Goal: Task Accomplishment & Management: Complete application form

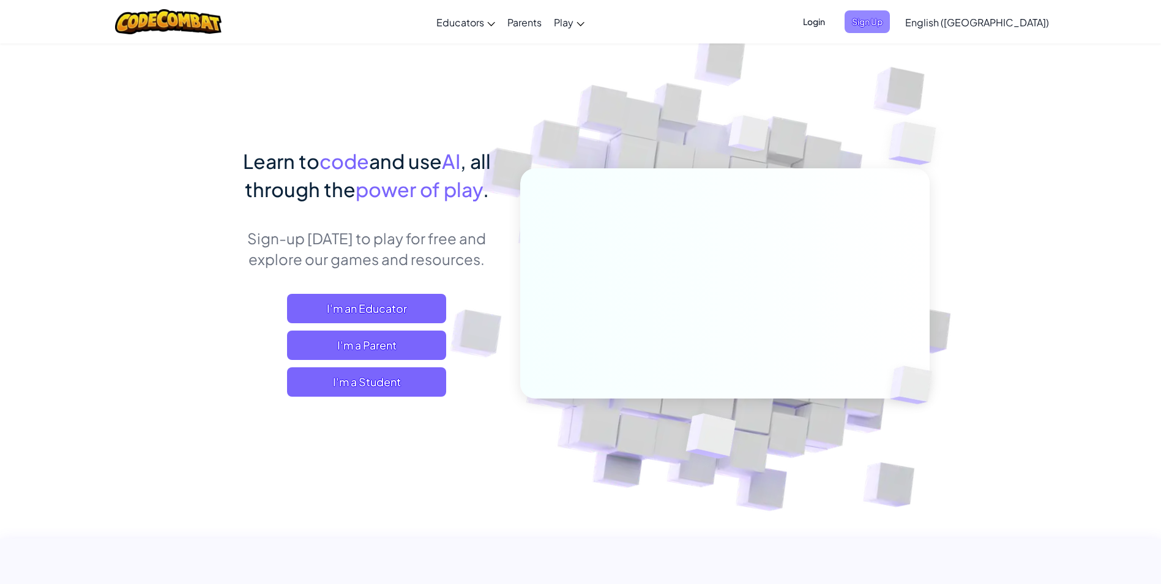
click at [890, 23] on span "Sign Up" at bounding box center [867, 21] width 45 height 23
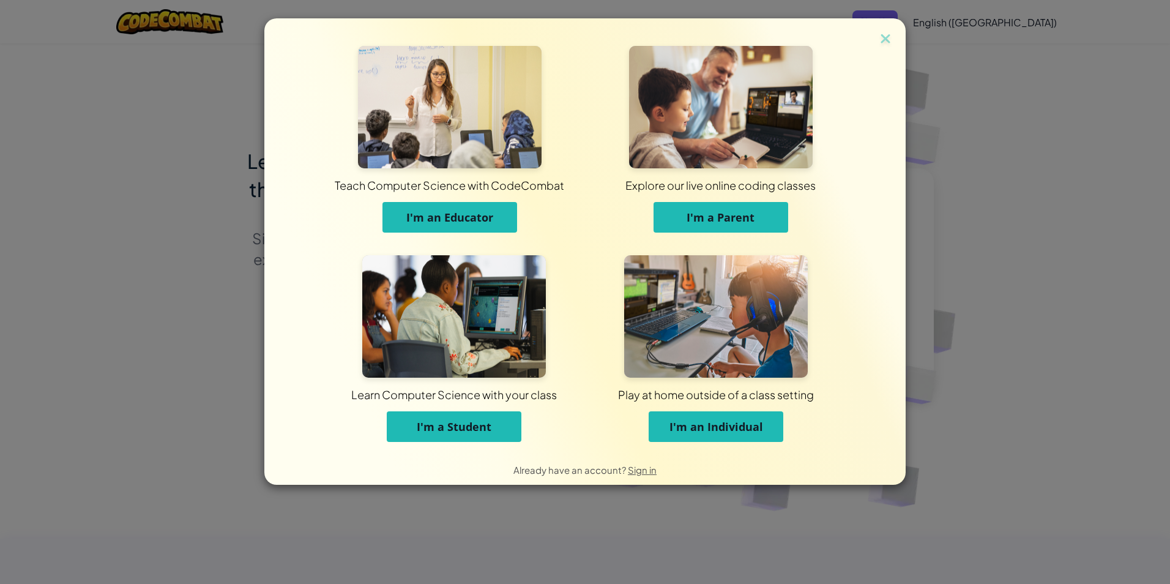
click at [479, 425] on span "I'm a Student" at bounding box center [454, 426] width 75 height 15
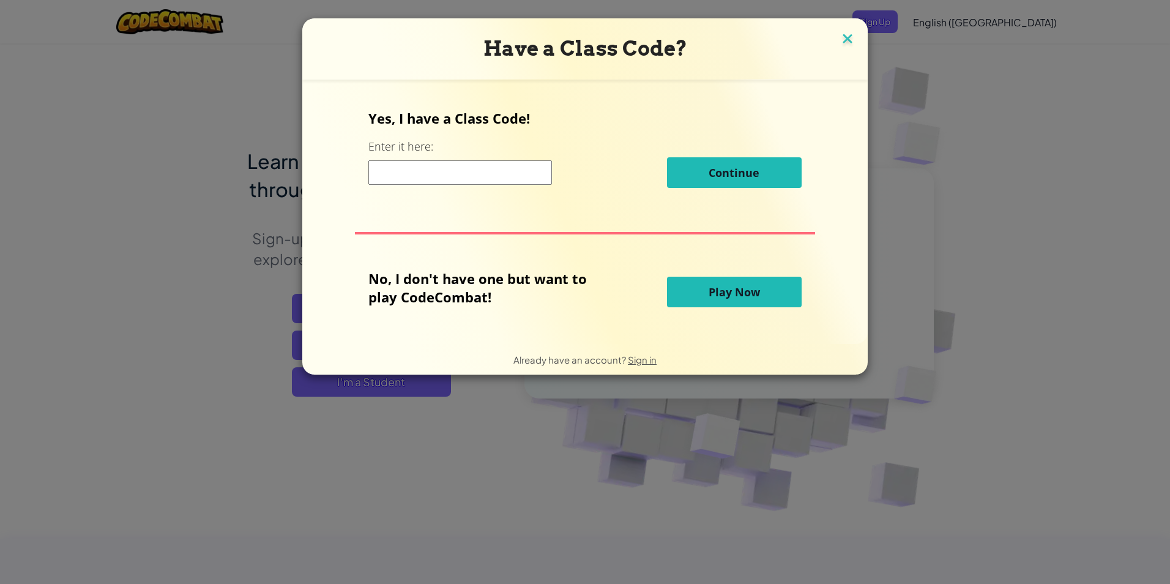
click at [843, 37] on img at bounding box center [848, 40] width 16 height 18
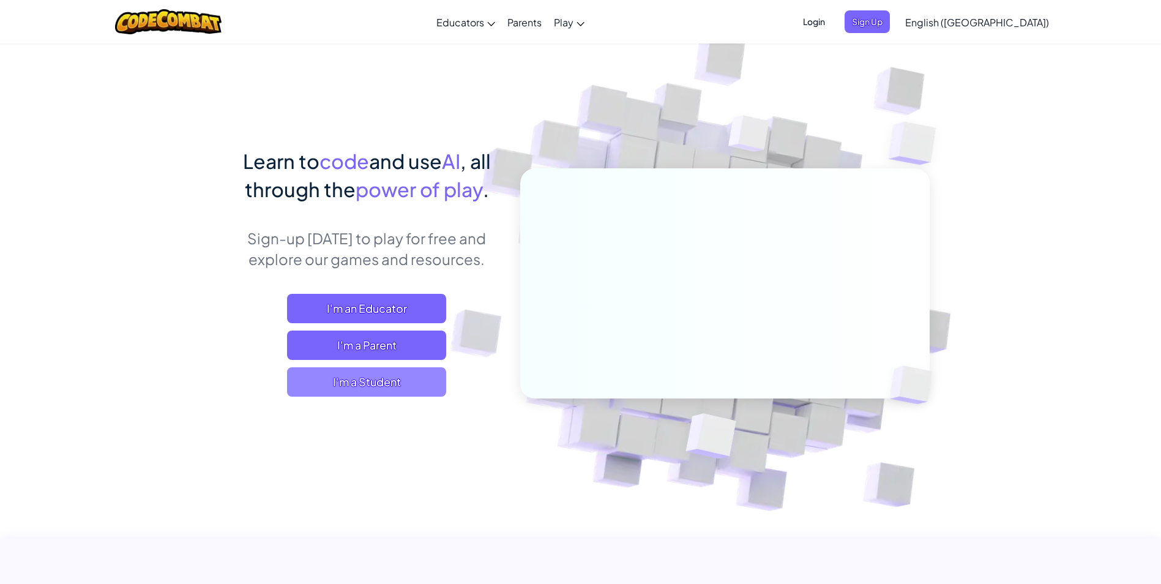
click at [395, 375] on span "I'm a Student" at bounding box center [366, 381] width 159 height 29
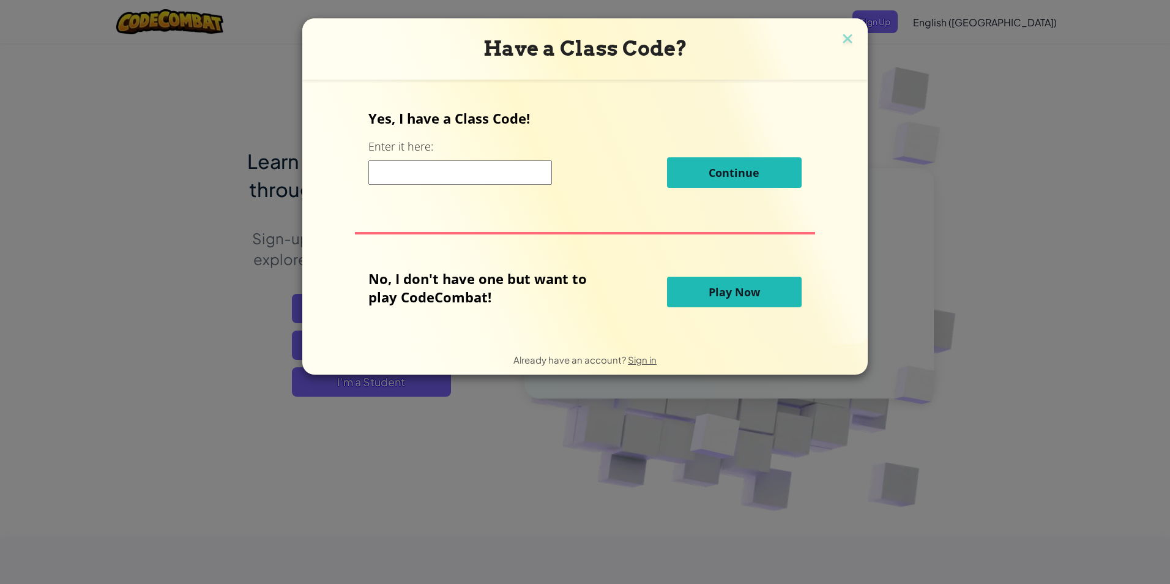
click at [698, 301] on button "Play Now" at bounding box center [734, 292] width 135 height 31
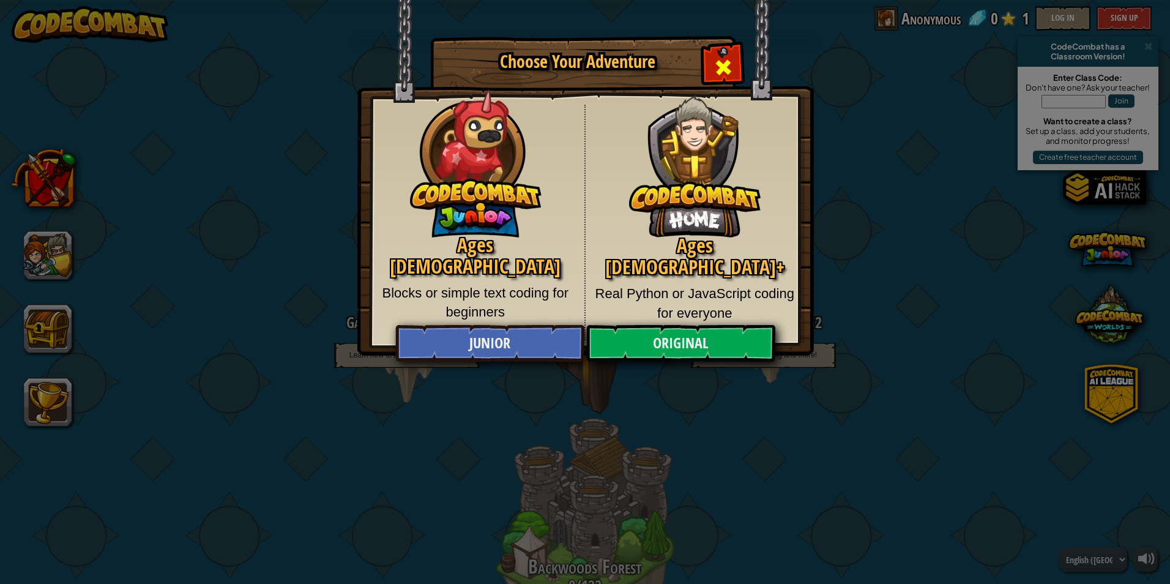
click at [724, 59] on span "Close modal" at bounding box center [724, 68] width 20 height 20
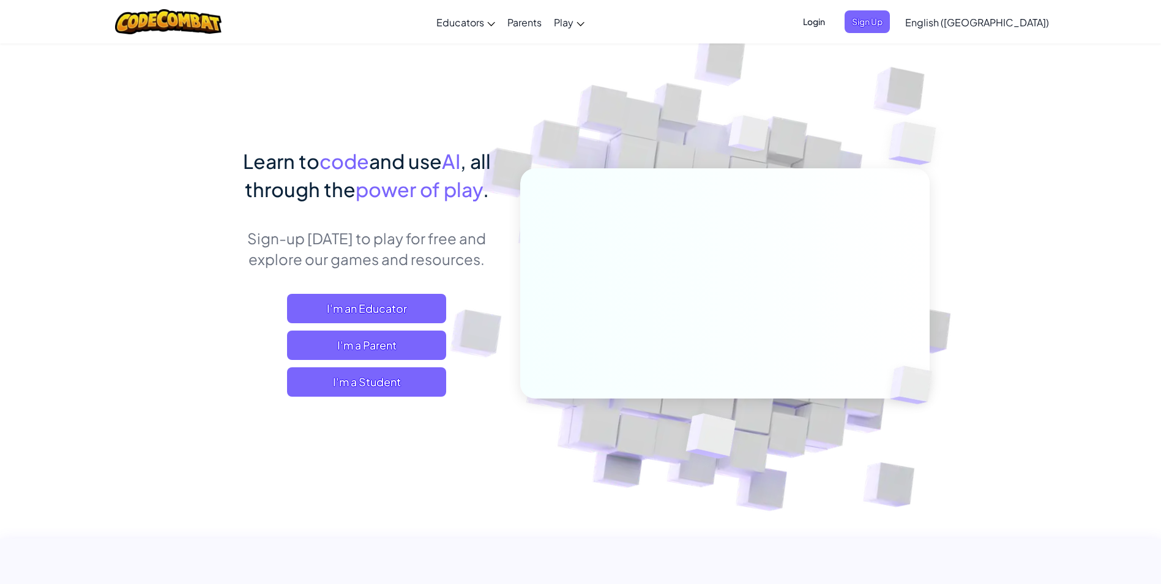
click at [832, 17] on span "Login" at bounding box center [814, 21] width 37 height 23
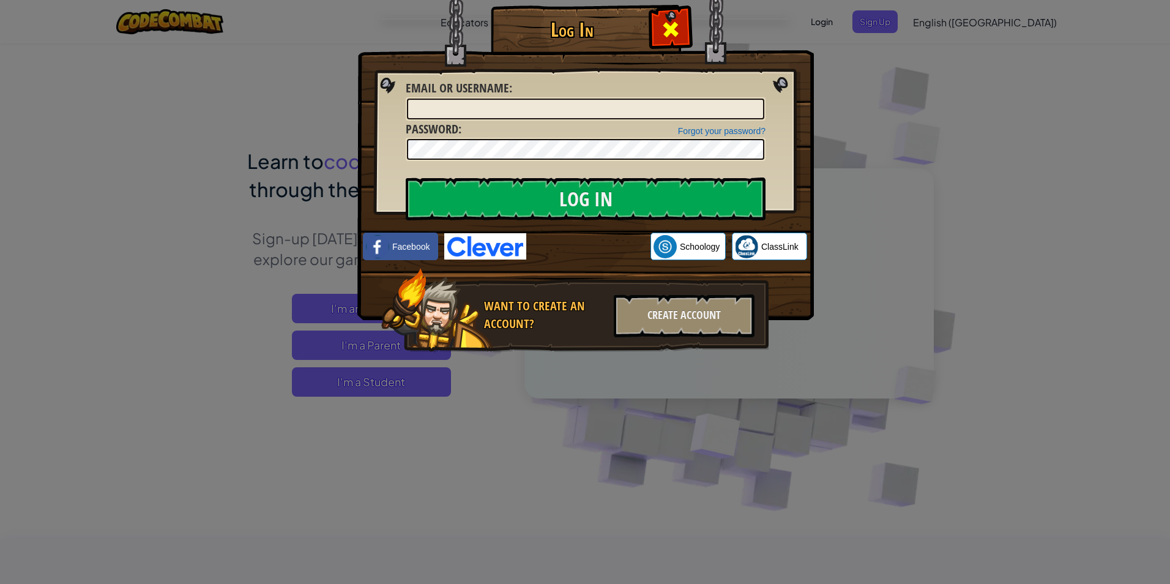
click at [681, 34] on div at bounding box center [670, 28] width 39 height 39
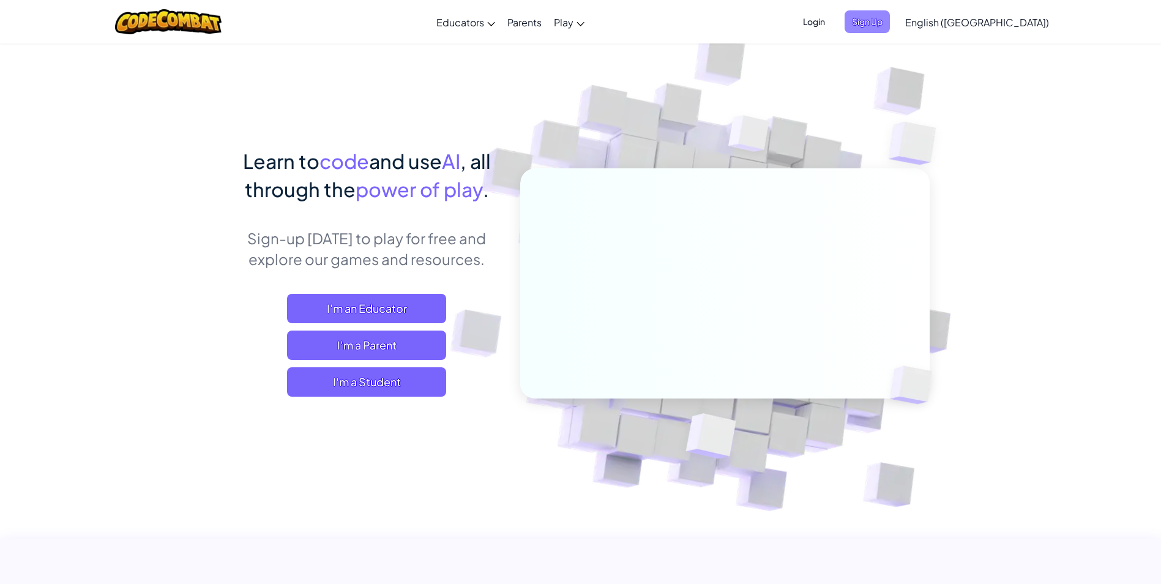
click at [890, 21] on span "Sign Up" at bounding box center [867, 21] width 45 height 23
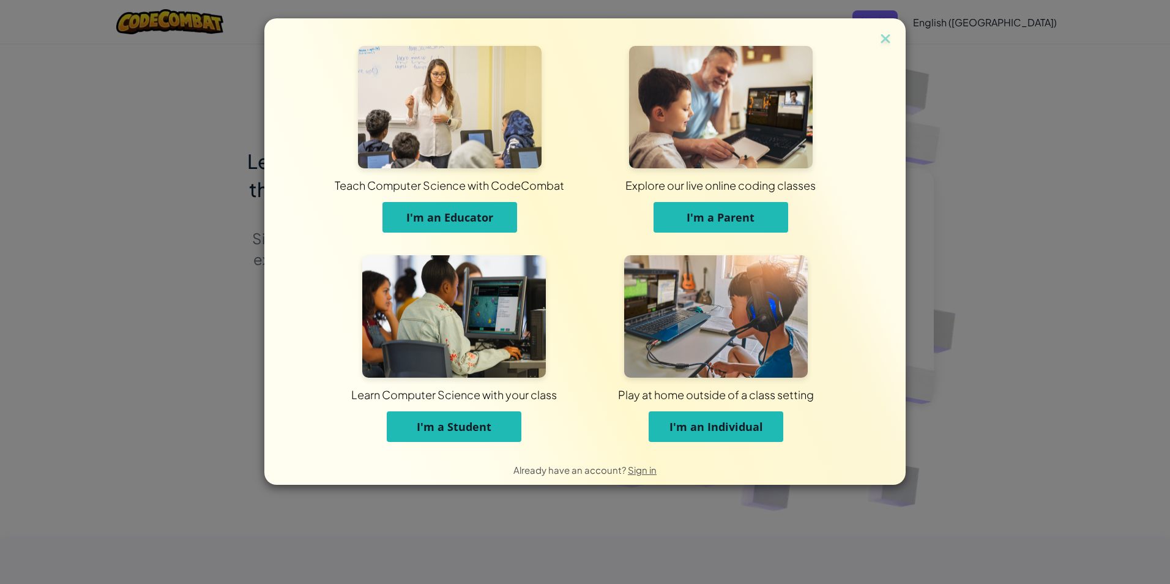
click at [734, 424] on span "I'm an Individual" at bounding box center [717, 426] width 94 height 15
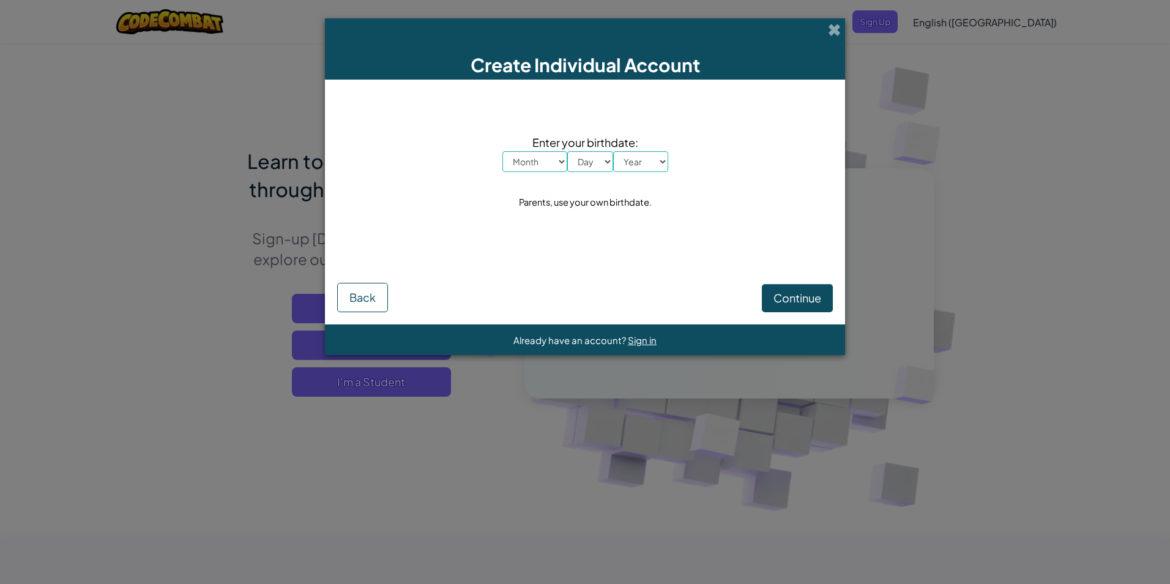
click at [539, 159] on select "Month January February March April May June July August September October Novem…" at bounding box center [535, 161] width 65 height 21
select select "1"
click at [503, 151] on select "Month January February March April May June July August September October Novem…" at bounding box center [535, 161] width 65 height 21
click at [572, 166] on select "Day 1 2 3 4 5 6 7 8 9 10 11 12 13 14 15 16 17 18 19 20 21 22 23 24 25 26 27 28 …" at bounding box center [590, 161] width 46 height 21
click at [584, 151] on span "Enter your birthdate:" at bounding box center [586, 142] width 166 height 18
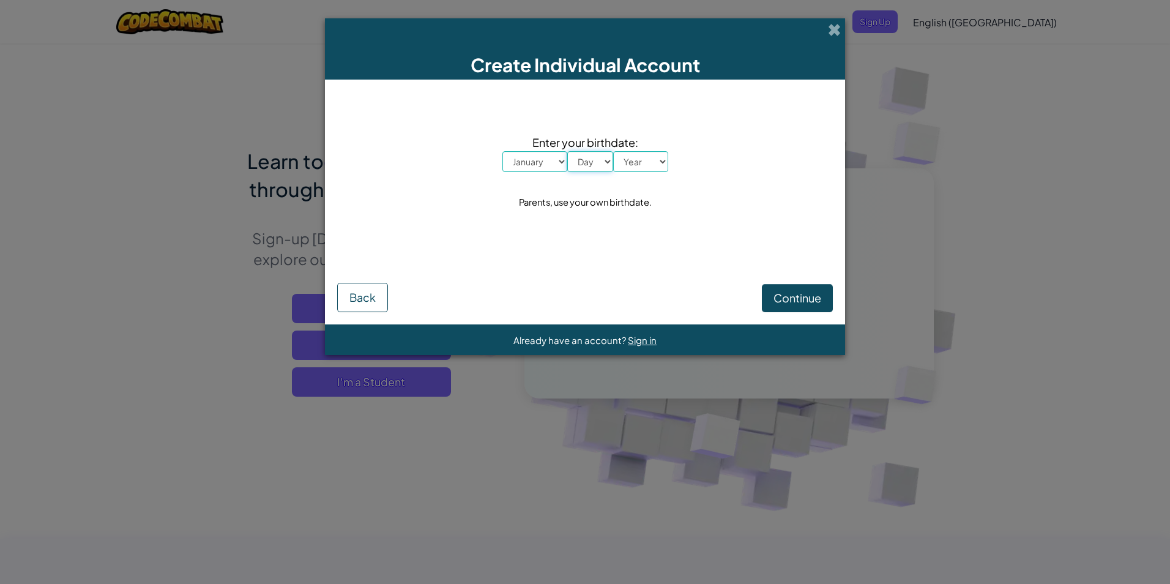
drag, startPoint x: 585, startPoint y: 162, endPoint x: 586, endPoint y: 174, distance: 11.6
click at [585, 162] on select "Day 1 2 3 4 5 6 7 8 9 10 11 12 13 14 15 16 17 18 19 20 21 22 23 24 25 26 27 28 …" at bounding box center [590, 161] width 46 height 21
select select "31"
click at [567, 151] on select "Day 1 2 3 4 5 6 7 8 9 10 11 12 13 14 15 16 17 18 19 20 21 22 23 24 25 26 27 28 …" at bounding box center [590, 161] width 46 height 21
click at [626, 162] on select "Year 2025 2024 2023 2022 2021 2020 2019 2018 2017 2016 2015 2014 2013 2012 2011…" at bounding box center [640, 161] width 55 height 21
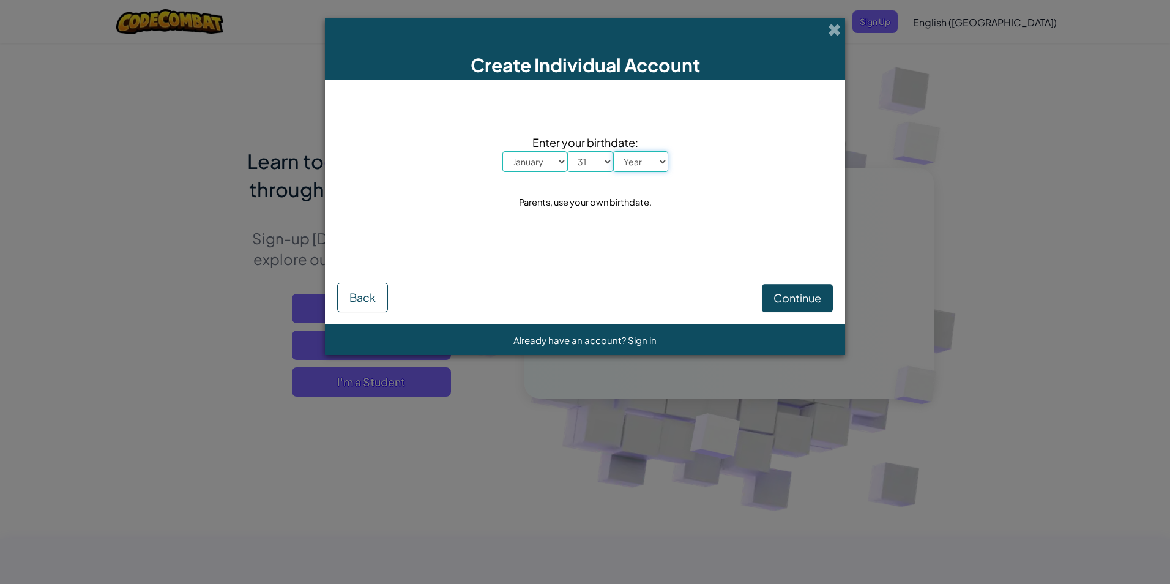
select select "2012"
click at [613, 151] on select "Year 2025 2024 2023 2022 2021 2020 2019 2018 2017 2016 2015 2014 2013 2012 2011…" at bounding box center [640, 161] width 55 height 21
click at [790, 301] on span "Continue" at bounding box center [798, 298] width 48 height 14
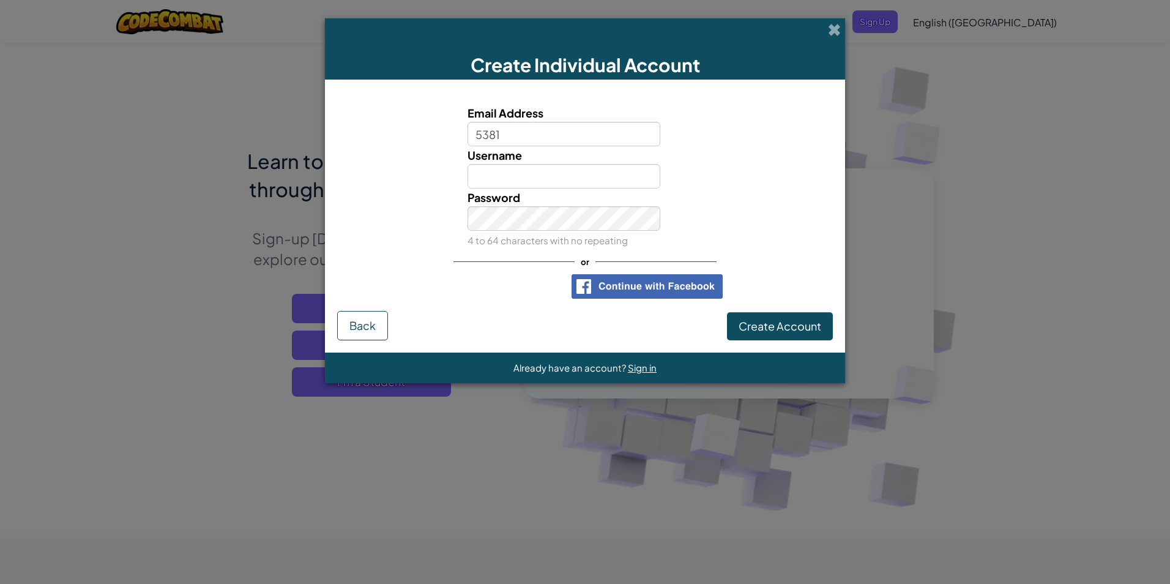
type input "5381@alnoori.nsw.edu.au"
type input "Xencian"
click at [764, 332] on span "Create Account" at bounding box center [780, 326] width 83 height 14
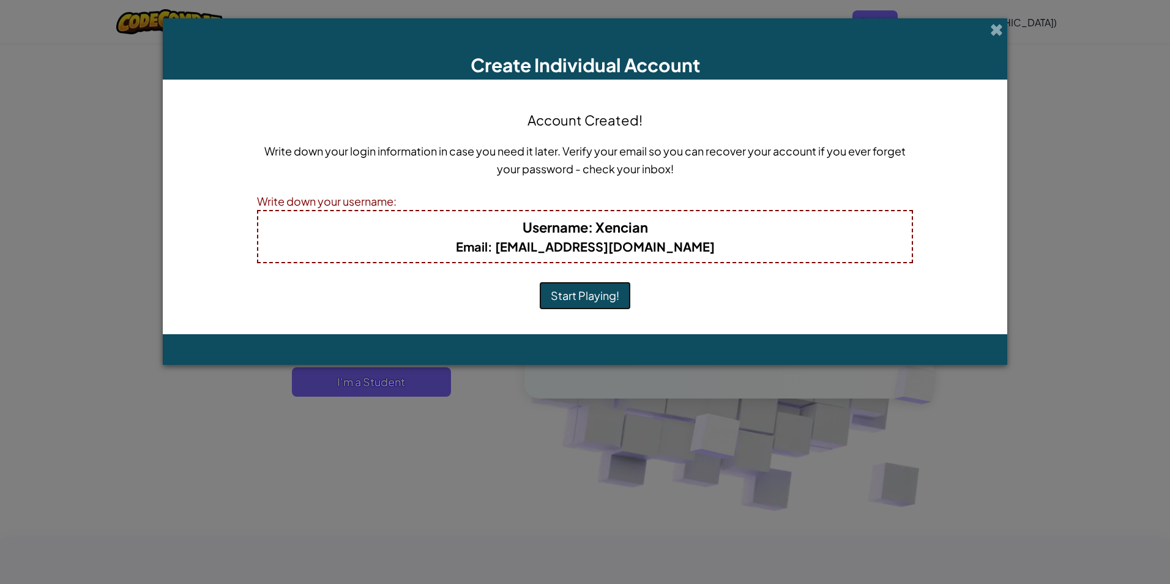
click at [581, 284] on button "Start Playing!" at bounding box center [585, 296] width 92 height 28
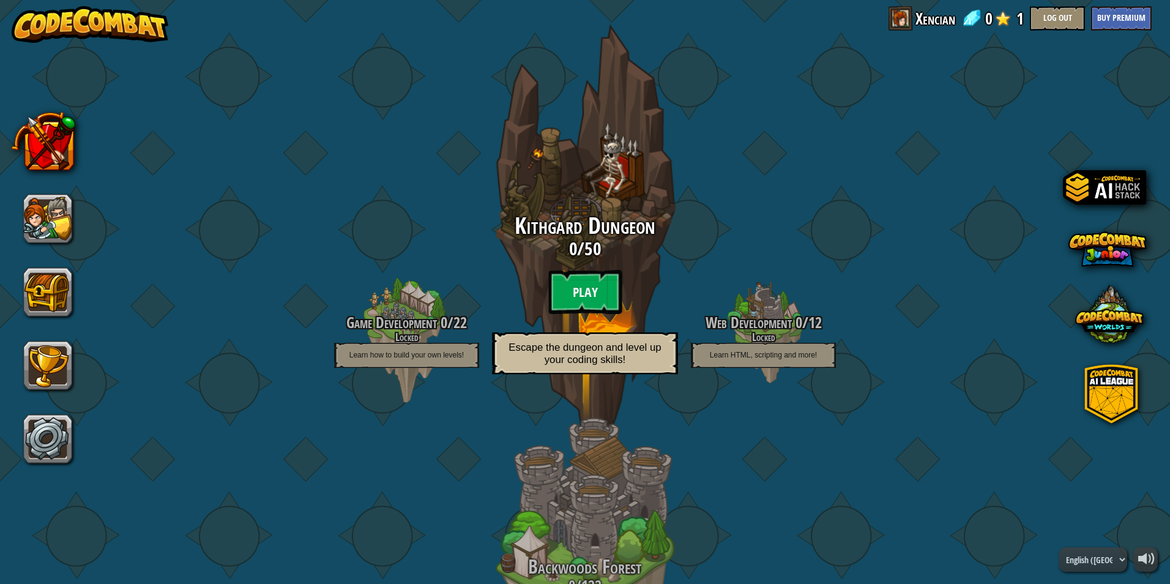
click at [600, 291] on btn "Play" at bounding box center [584, 292] width 73 height 44
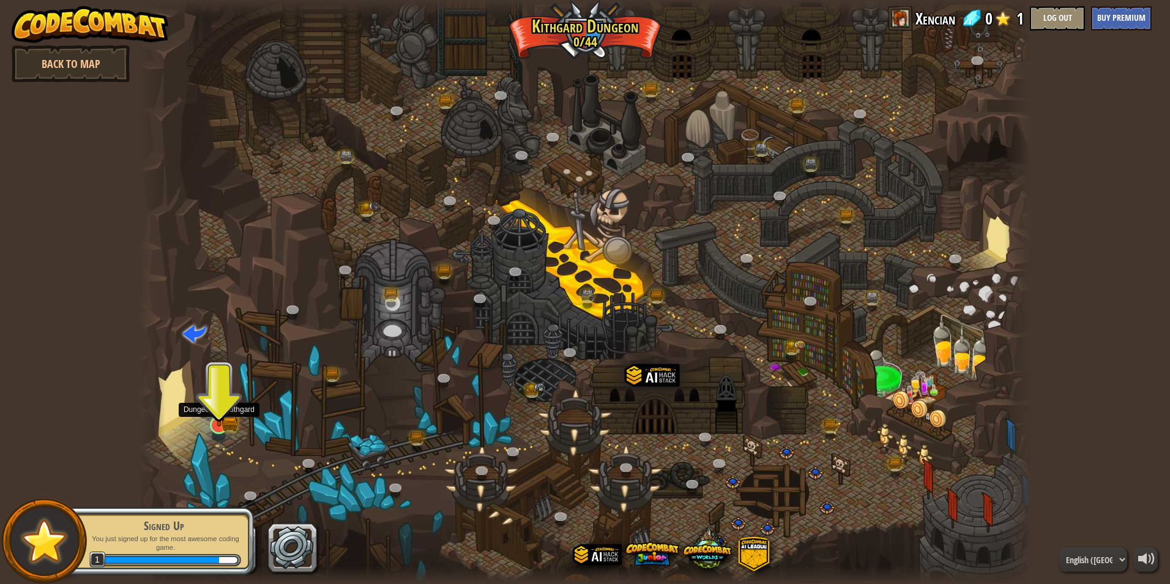
click at [223, 417] on img at bounding box center [219, 400] width 24 height 53
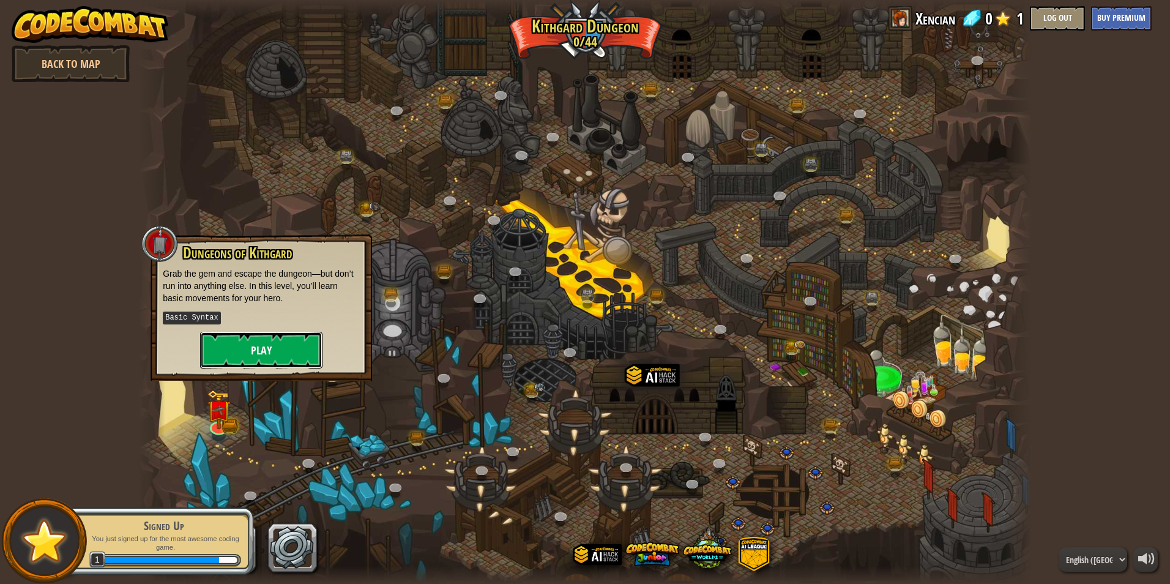
click at [253, 355] on button "Play" at bounding box center [261, 350] width 122 height 37
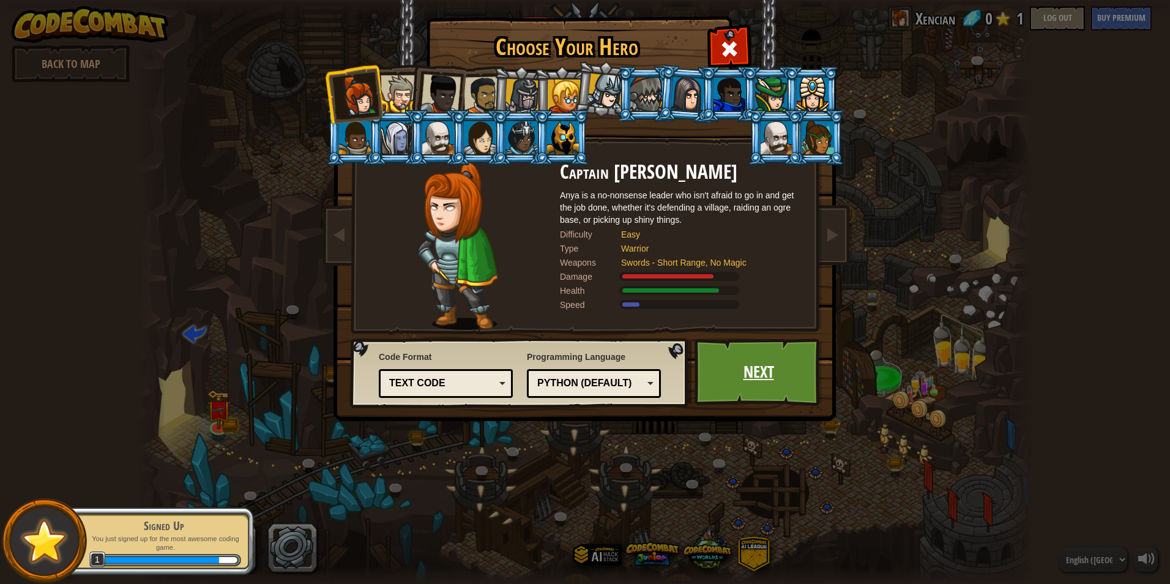
click at [738, 368] on link "Next" at bounding box center [759, 371] width 128 height 67
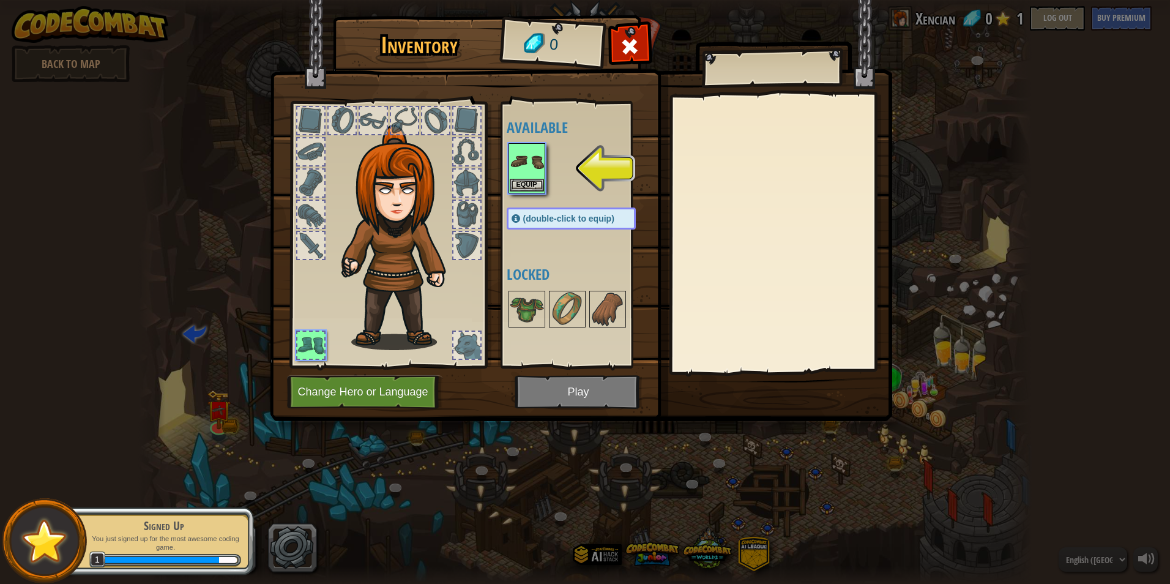
click at [535, 169] on img at bounding box center [527, 161] width 34 height 34
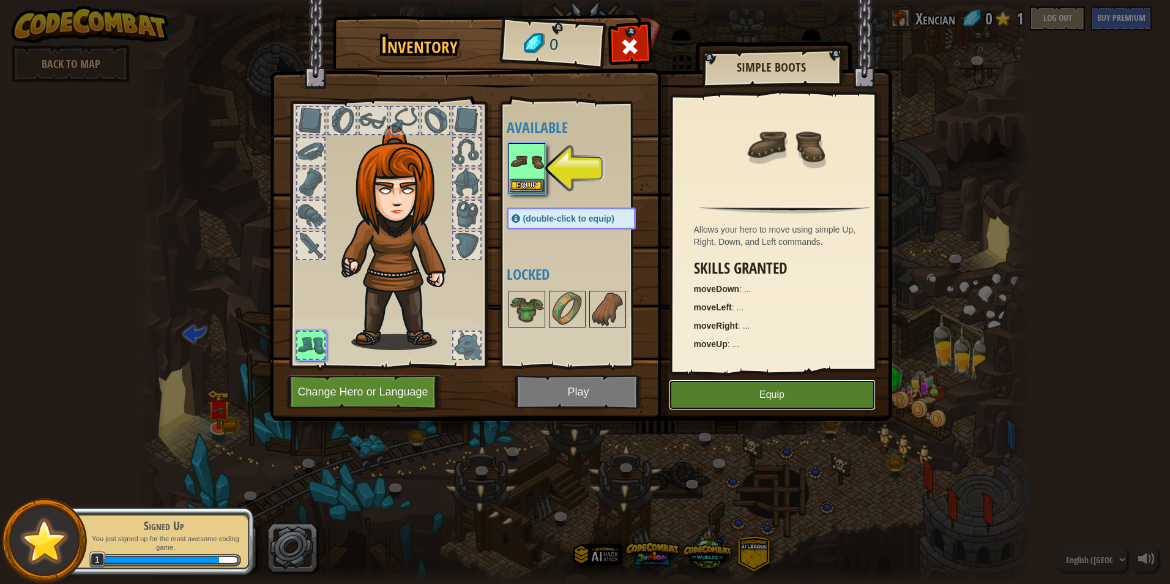
click at [738, 395] on button "Equip" at bounding box center [772, 395] width 207 height 31
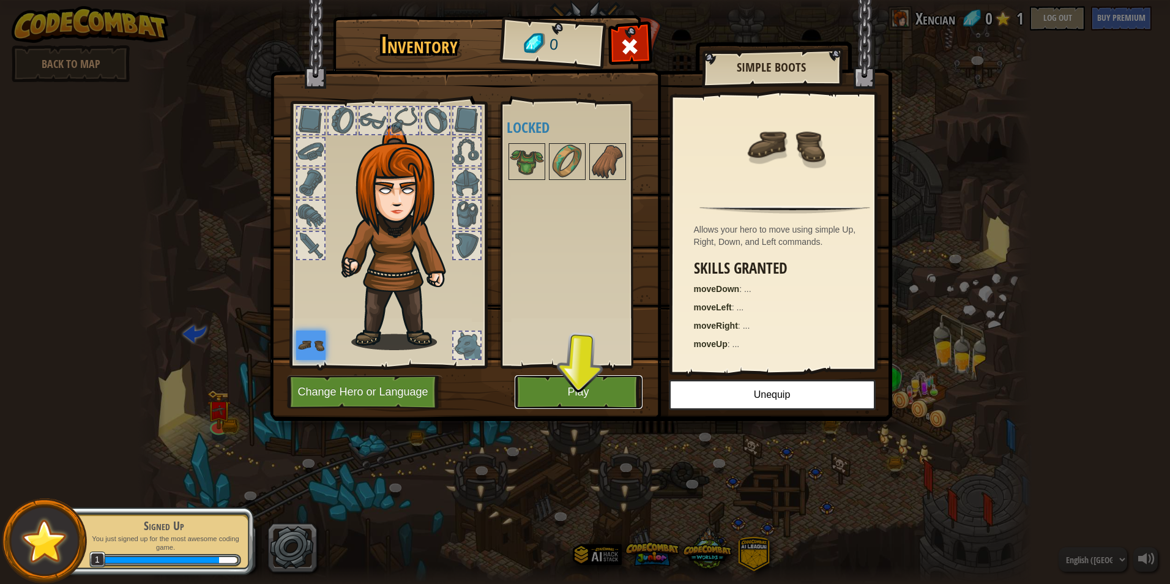
click at [594, 400] on button "Play" at bounding box center [579, 392] width 128 height 34
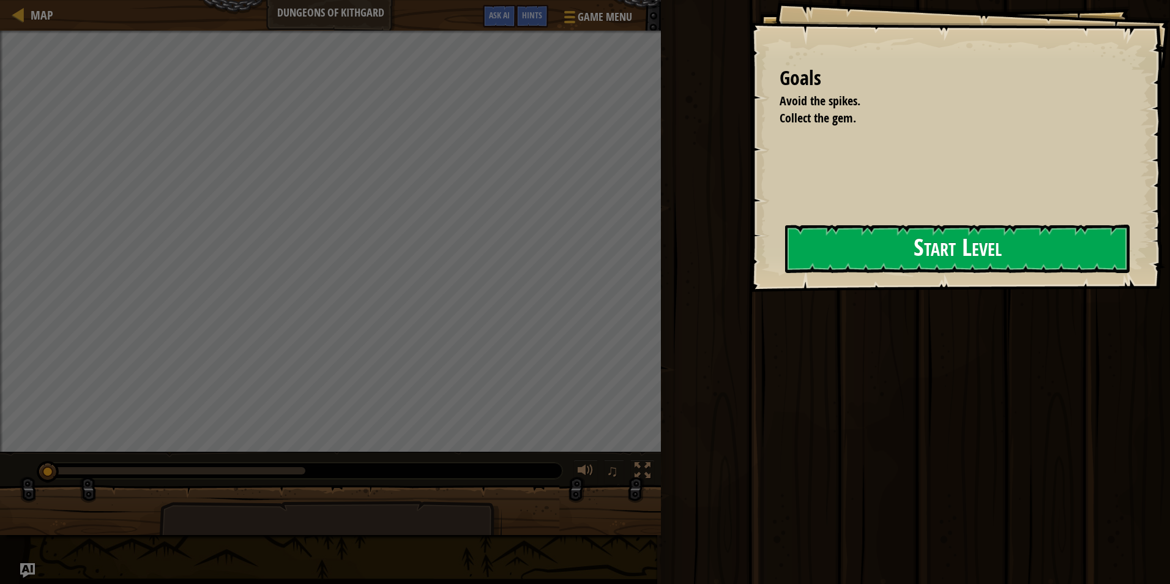
click at [886, 250] on button "Start Level" at bounding box center [957, 249] width 345 height 48
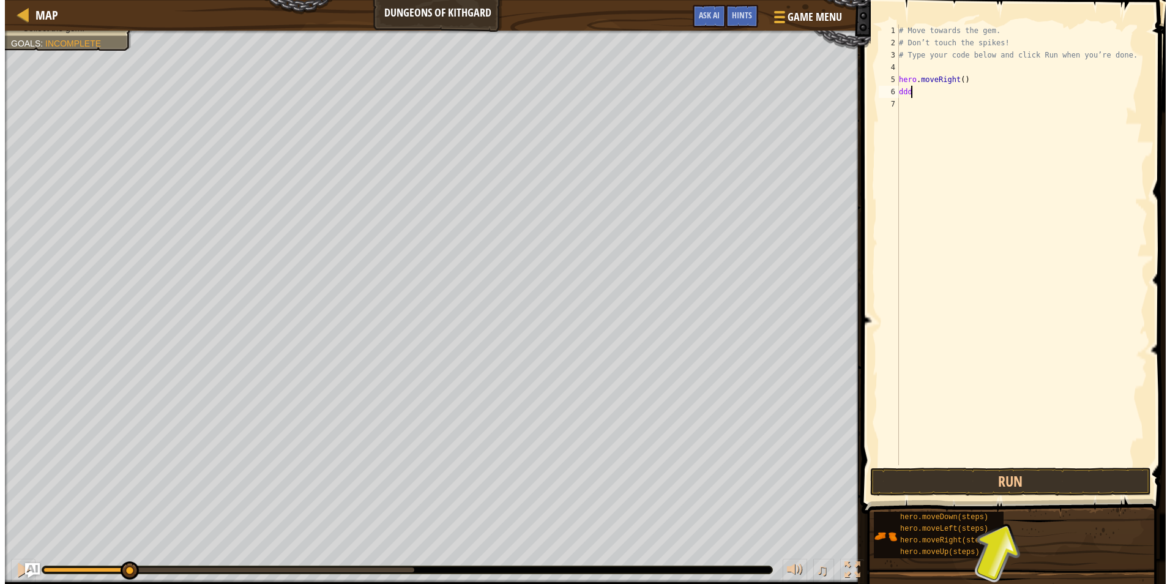
scroll to position [6, 0]
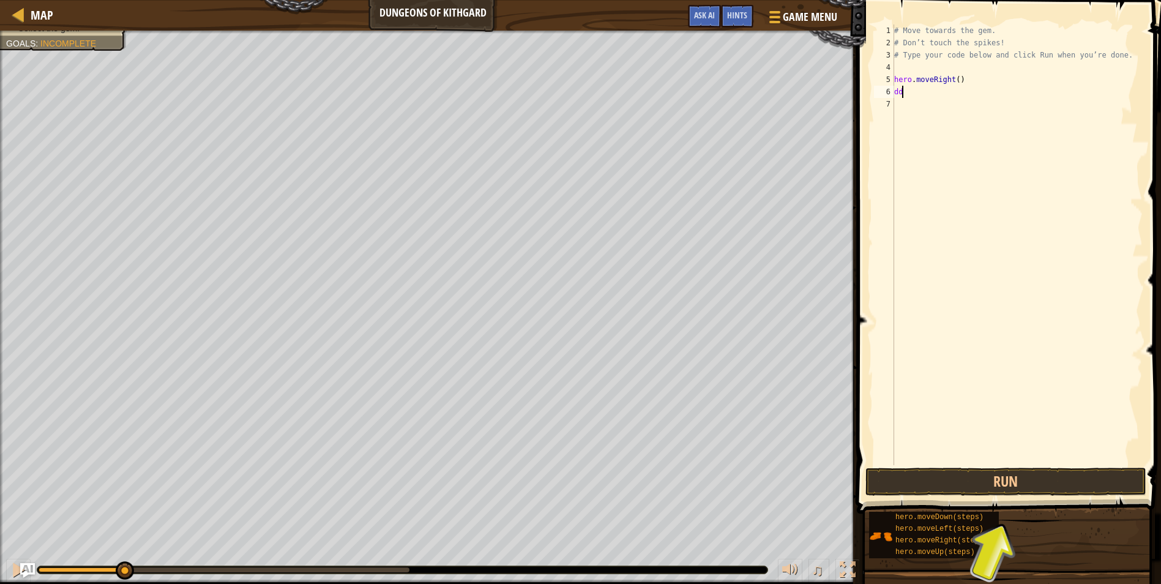
type textarea "d"
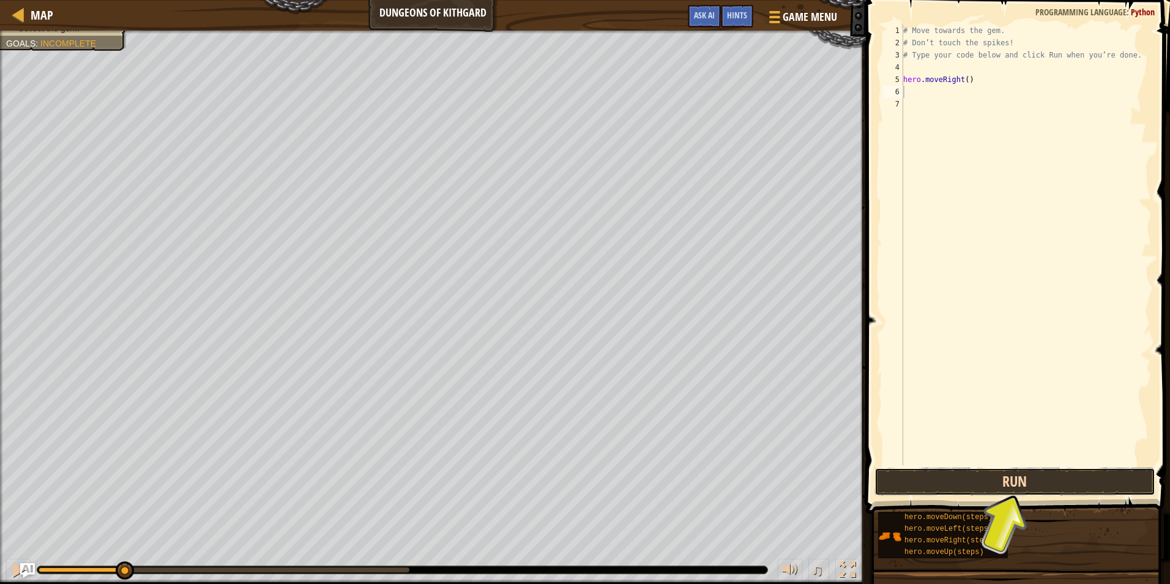
click at [952, 480] on button "Run" at bounding box center [1015, 482] width 281 height 28
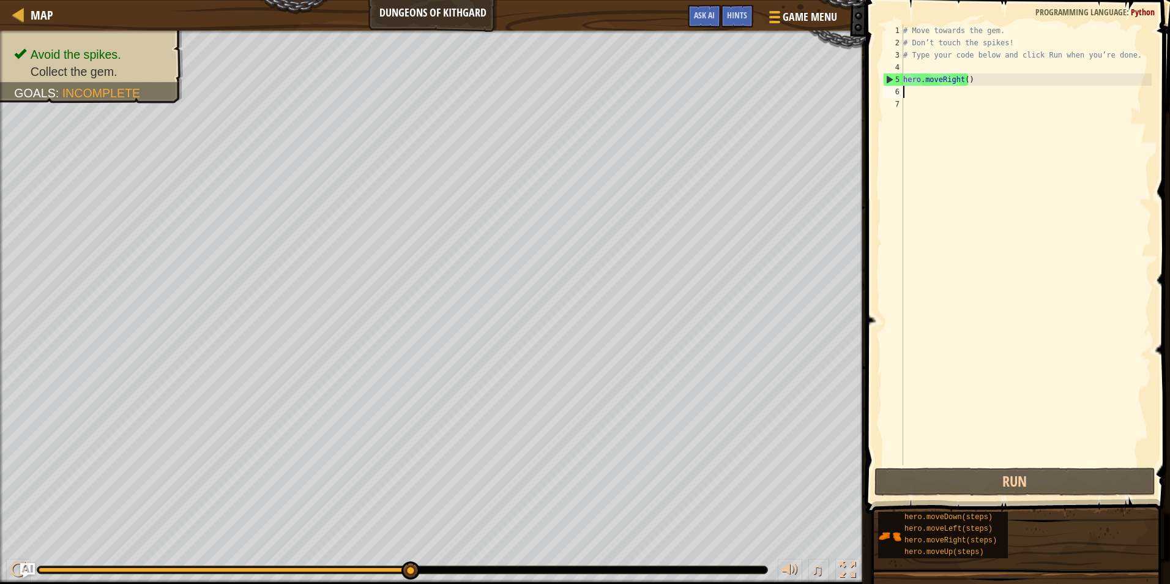
click at [927, 95] on div "# Move towards the gem. # Don’t touch the spikes! # Type your code below and cl…" at bounding box center [1026, 256] width 251 height 465
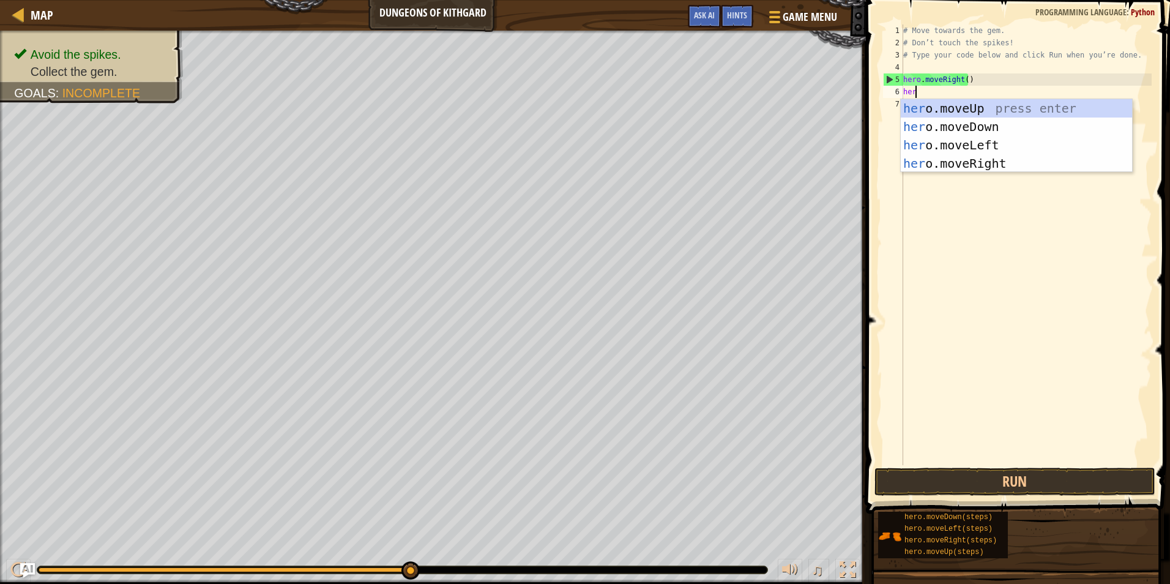
type textarea "hero"
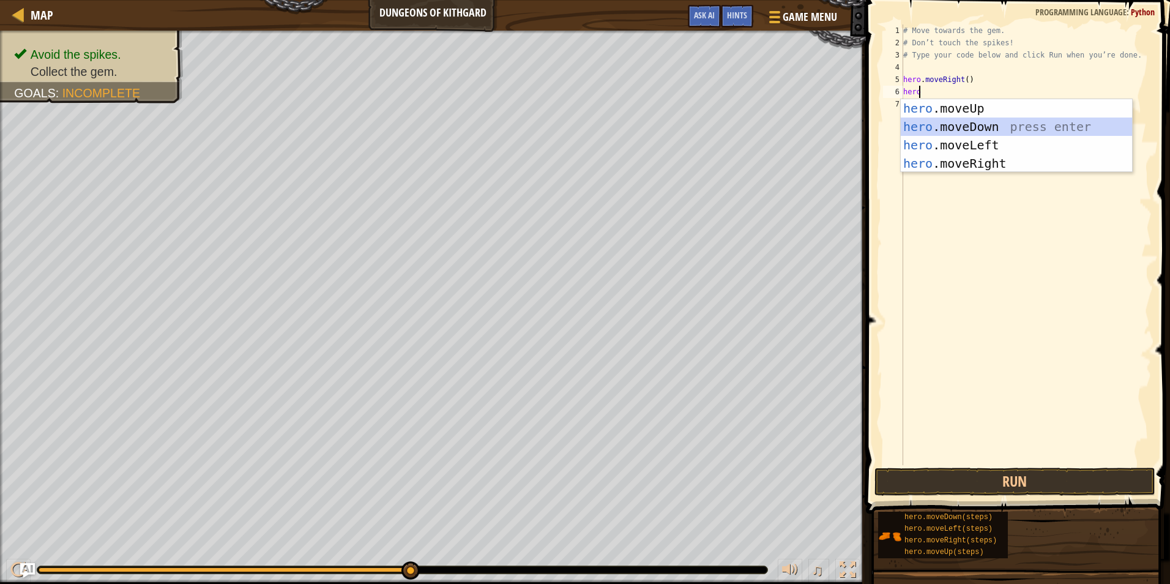
click at [964, 122] on div "hero .moveUp press enter hero .moveDown press enter hero .moveLeft press enter …" at bounding box center [1016, 154] width 231 height 110
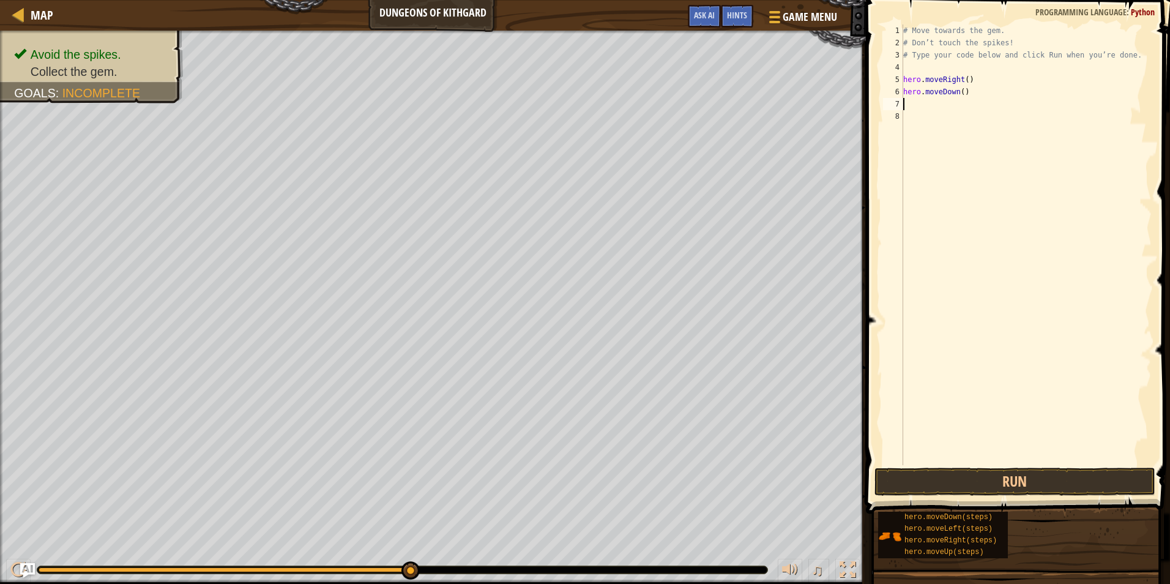
type textarea "g"
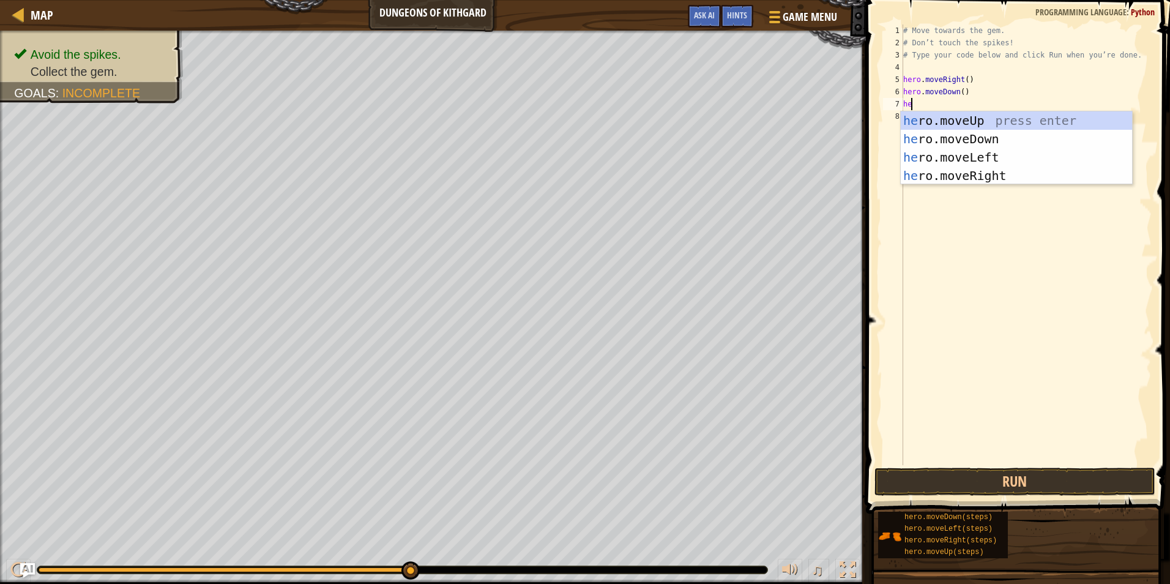
type textarea "her"
click at [987, 170] on div "her o.moveUp press enter her o.moveDown press enter her o.moveLeft press enter …" at bounding box center [1016, 166] width 231 height 110
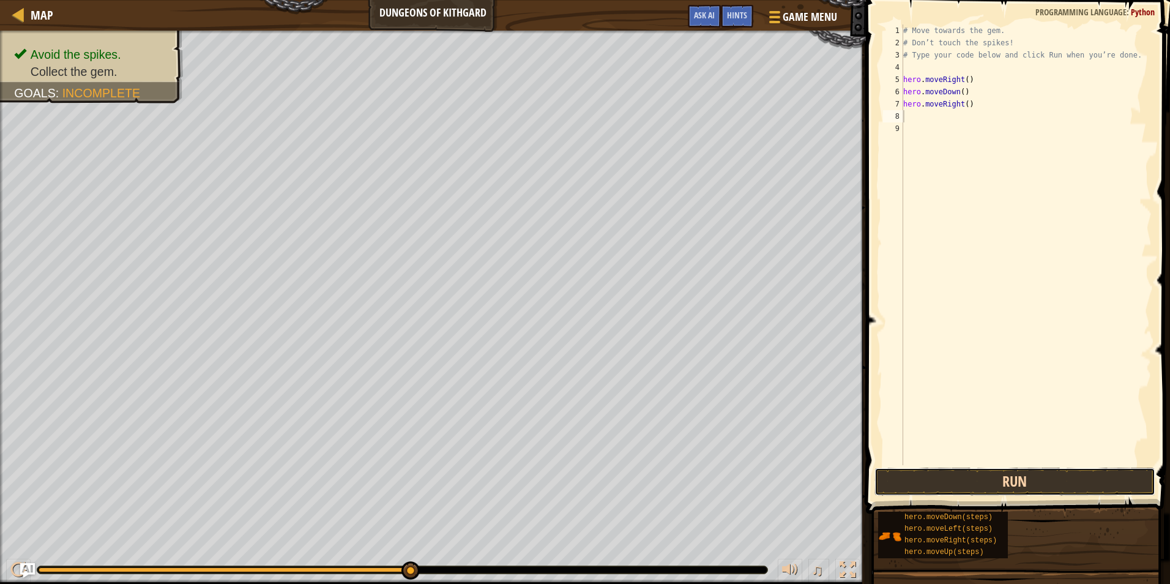
click at [1032, 477] on button "Run" at bounding box center [1015, 482] width 281 height 28
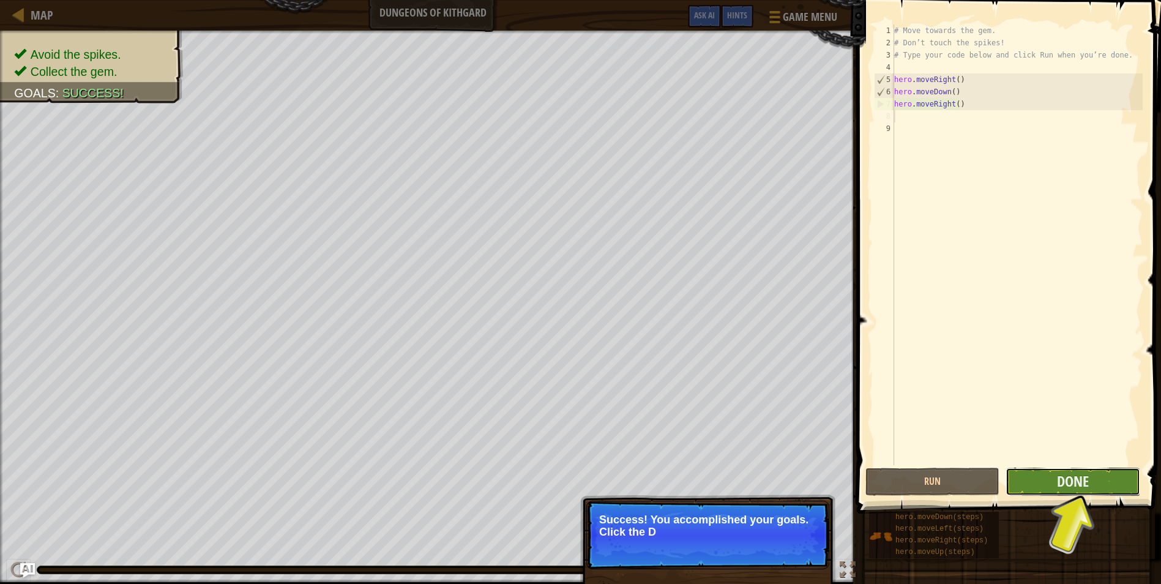
click at [1094, 481] on button "Done" at bounding box center [1073, 482] width 134 height 28
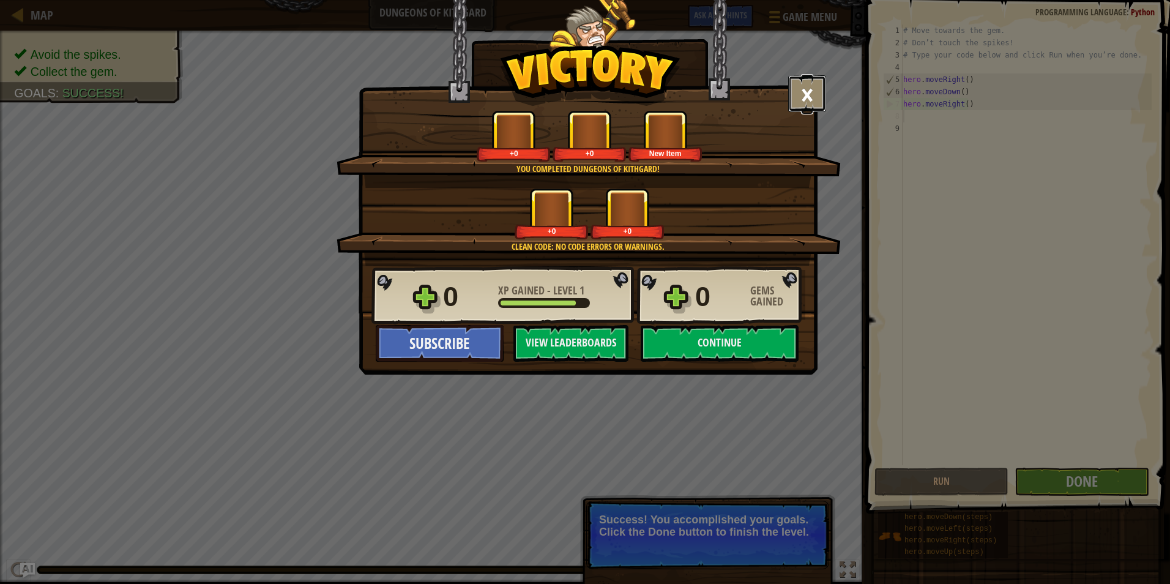
click at [808, 97] on button "×" at bounding box center [807, 93] width 38 height 37
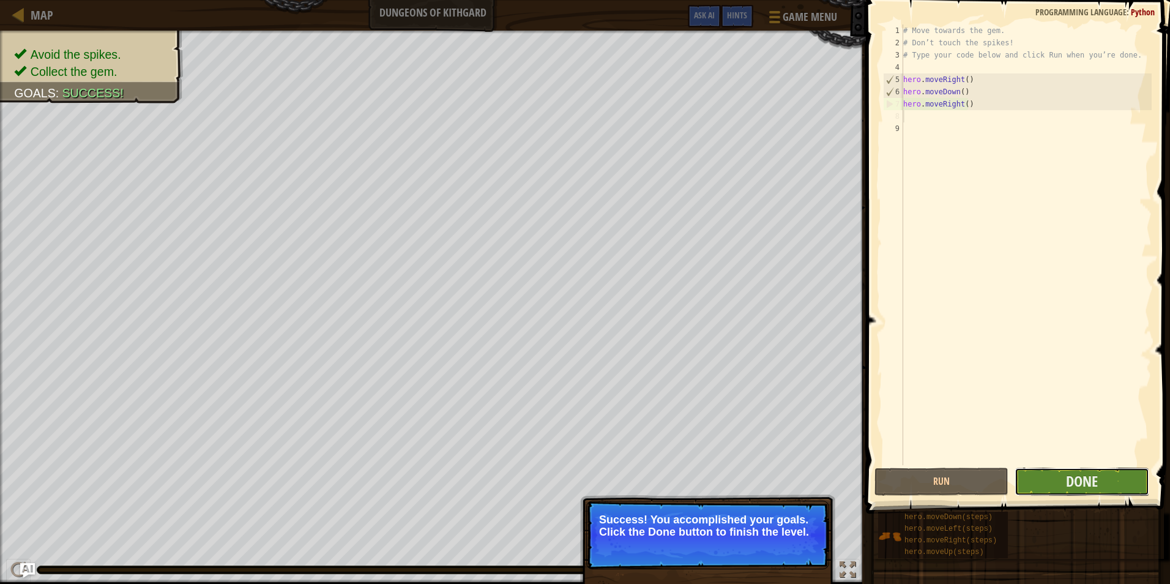
click at [1109, 478] on button "Done" at bounding box center [1082, 482] width 134 height 28
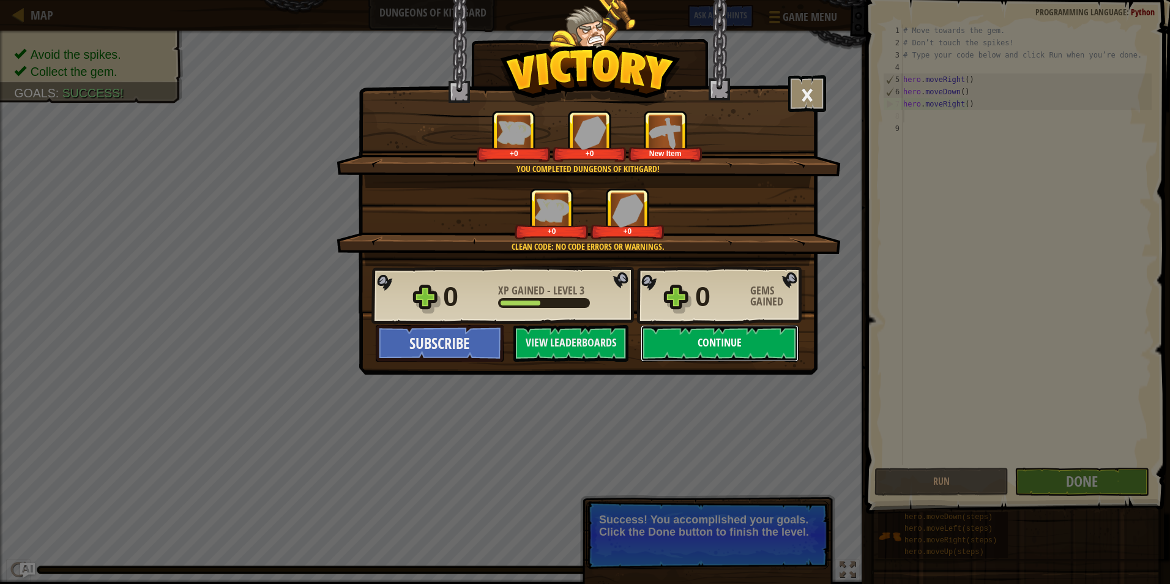
click at [752, 348] on button "Continue" at bounding box center [720, 343] width 158 height 37
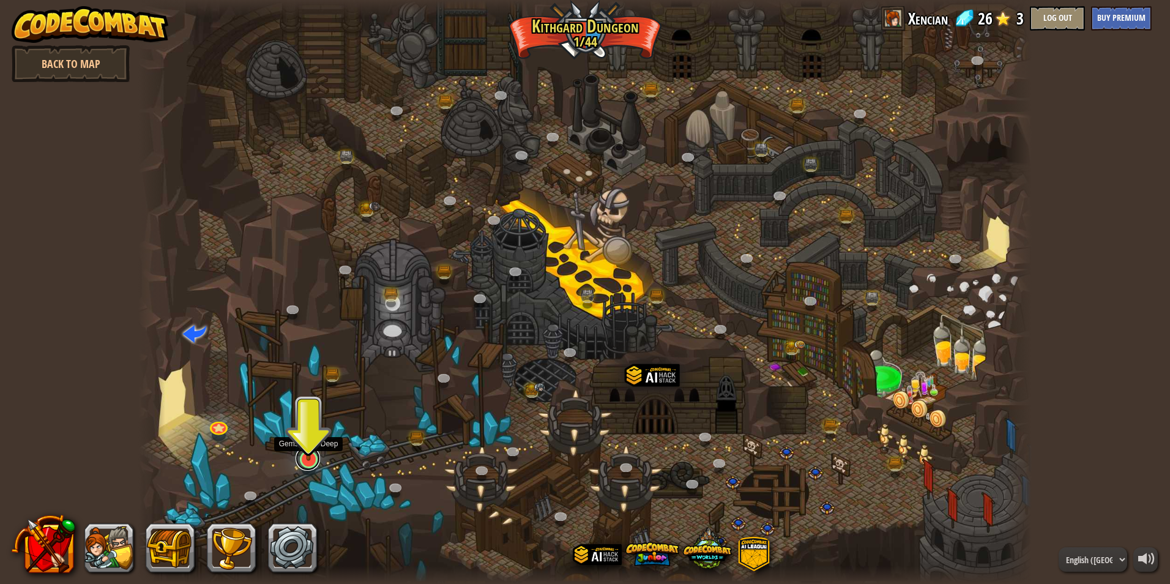
click at [305, 463] on link at bounding box center [308, 458] width 24 height 24
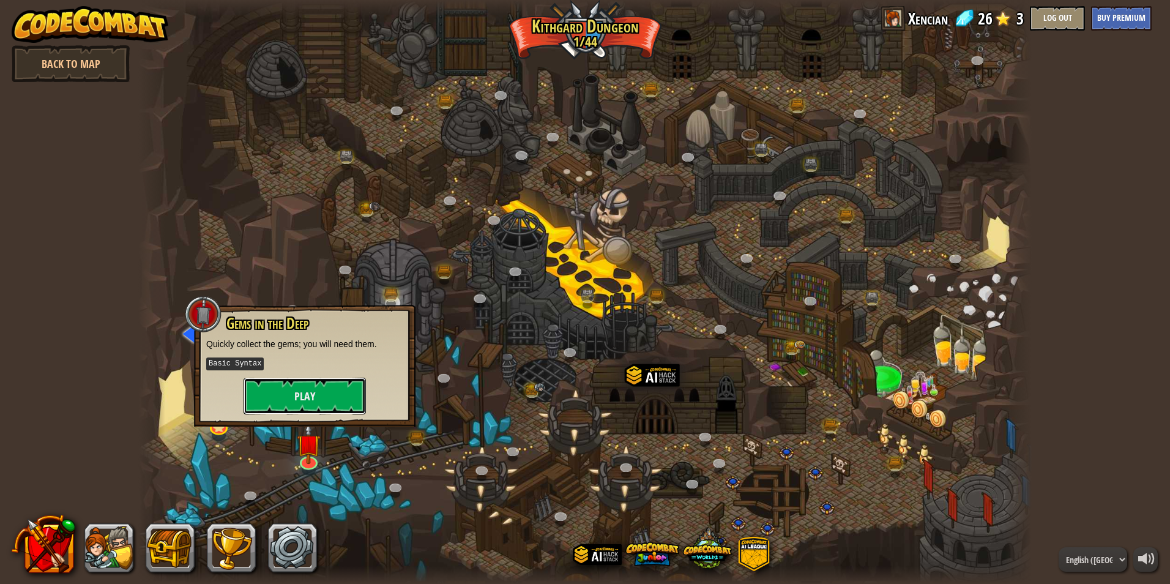
click at [318, 389] on button "Play" at bounding box center [305, 396] width 122 height 37
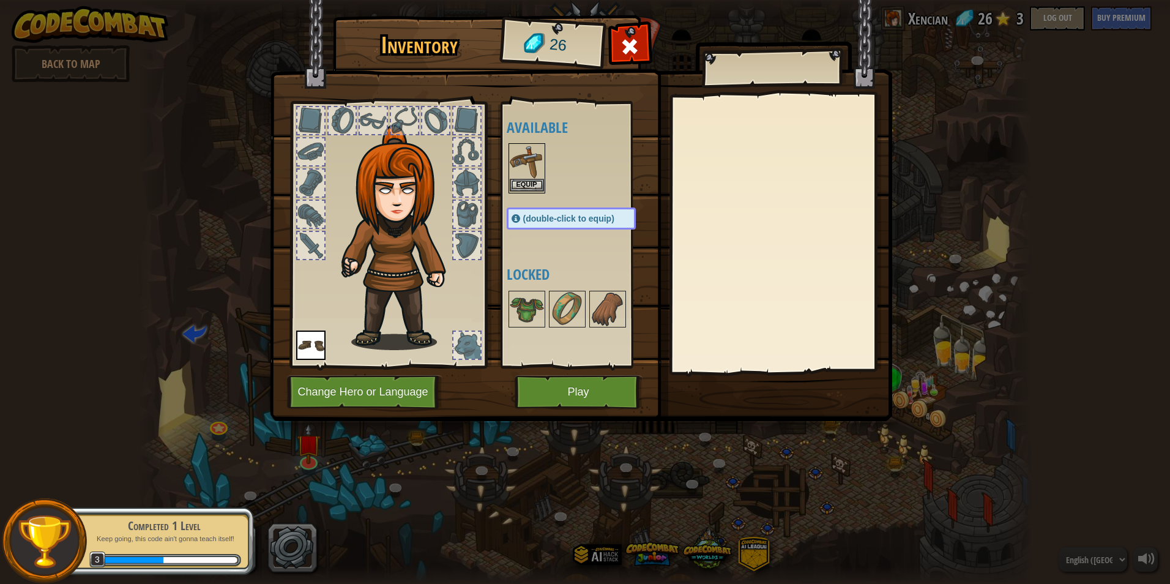
click at [531, 159] on img at bounding box center [527, 161] width 34 height 34
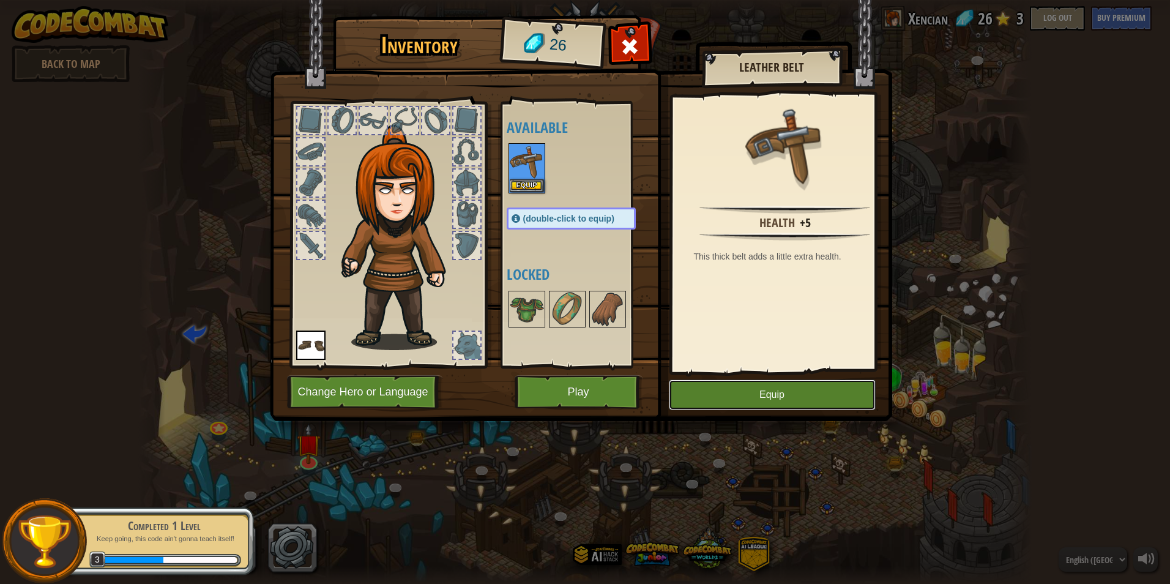
click at [773, 387] on button "Equip" at bounding box center [772, 395] width 207 height 31
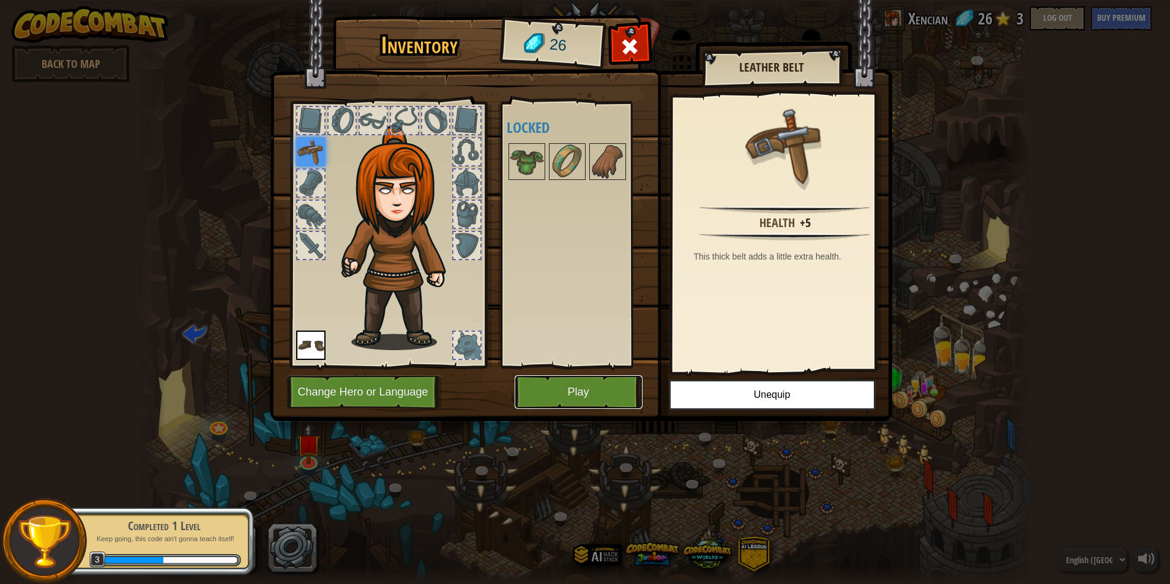
click at [537, 387] on button "Play" at bounding box center [579, 392] width 128 height 34
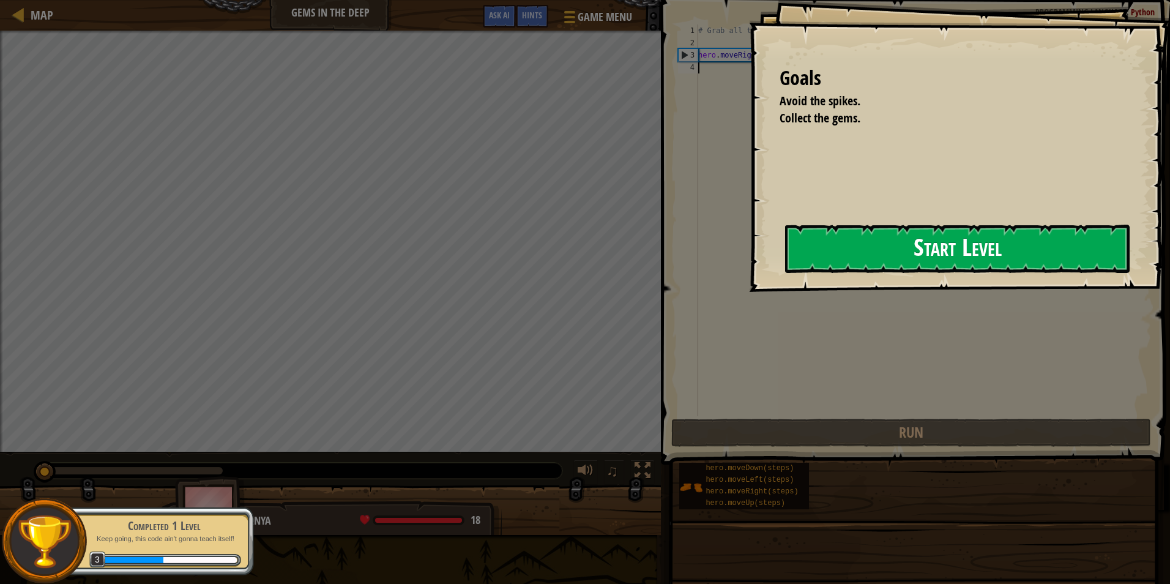
click at [883, 253] on button "Start Level" at bounding box center [957, 249] width 345 height 48
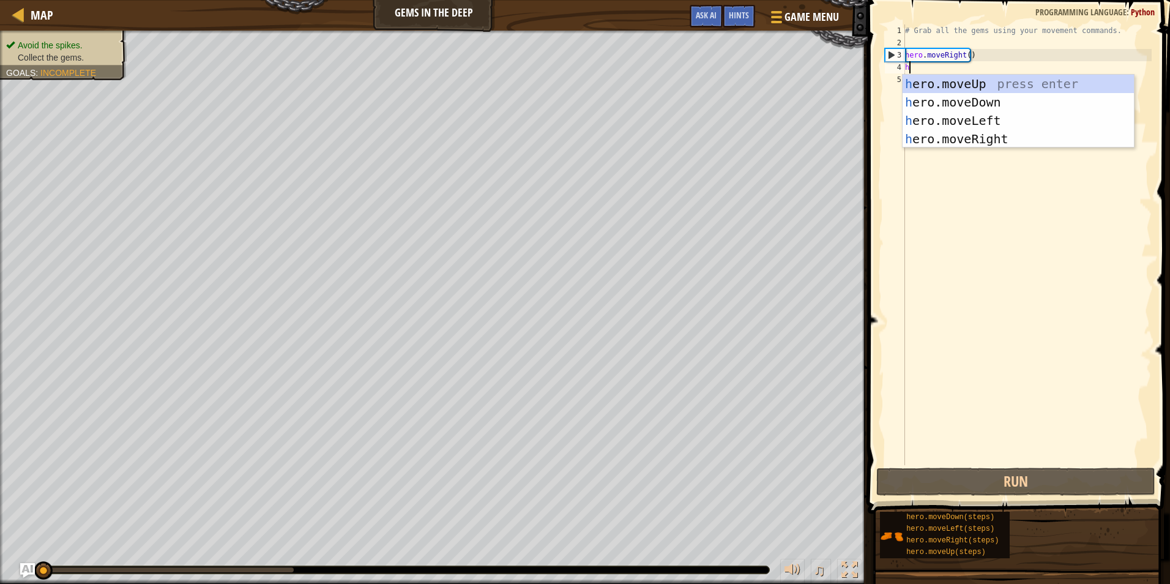
scroll to position [6, 0]
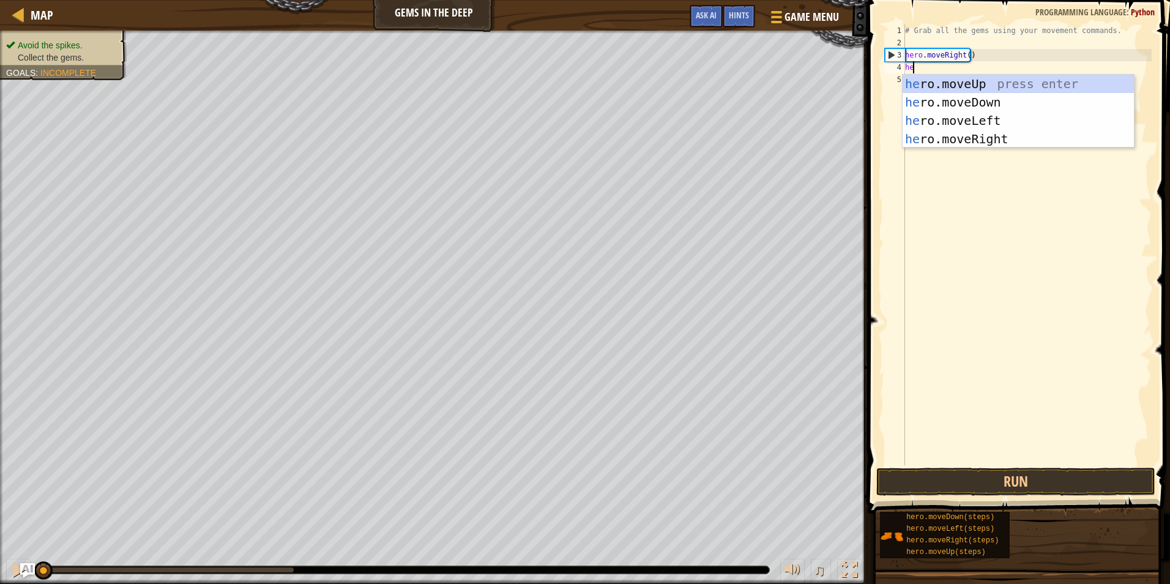
type textarea "hero"
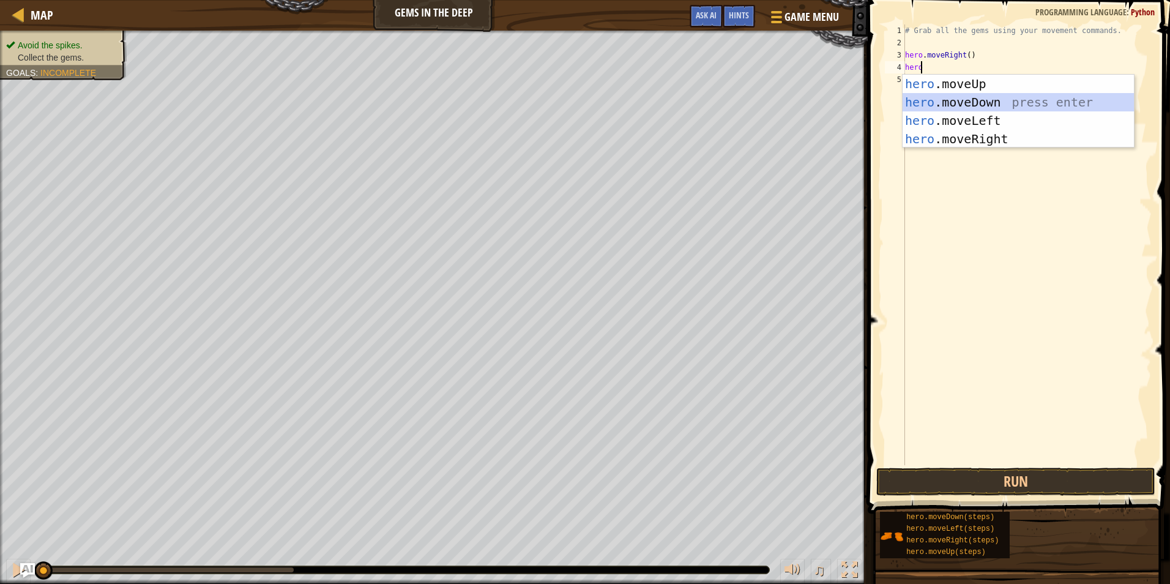
click at [966, 100] on div "hero .moveUp press enter hero .moveDown press enter hero .moveLeft press enter …" at bounding box center [1018, 130] width 231 height 110
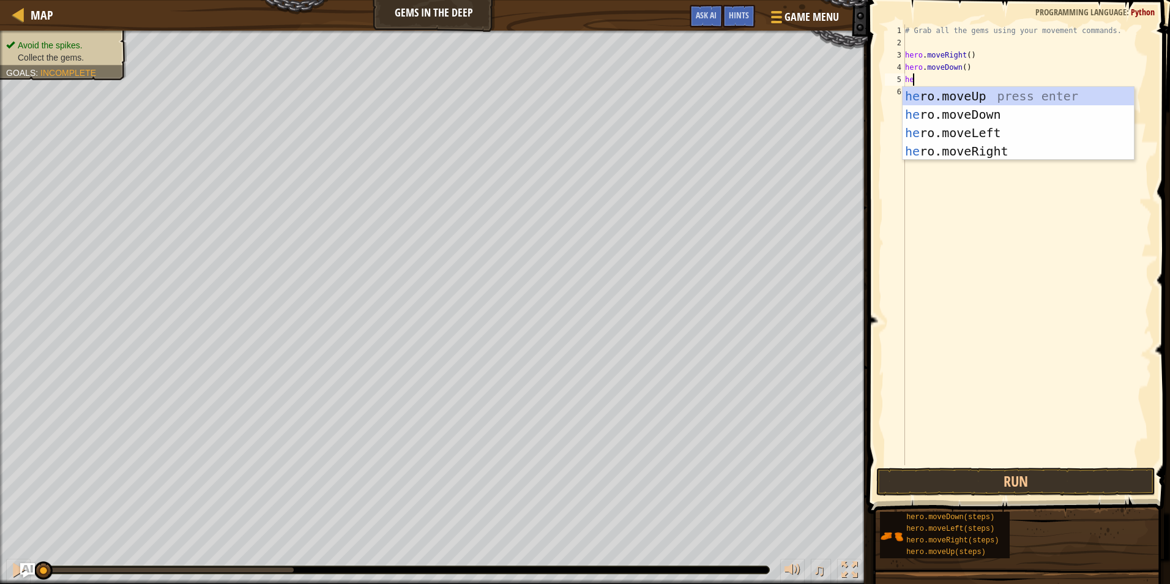
type textarea "hero"
click at [959, 95] on div "hero .moveUp press enter hero .moveDown press enter hero .moveLeft press enter …" at bounding box center [1018, 142] width 231 height 110
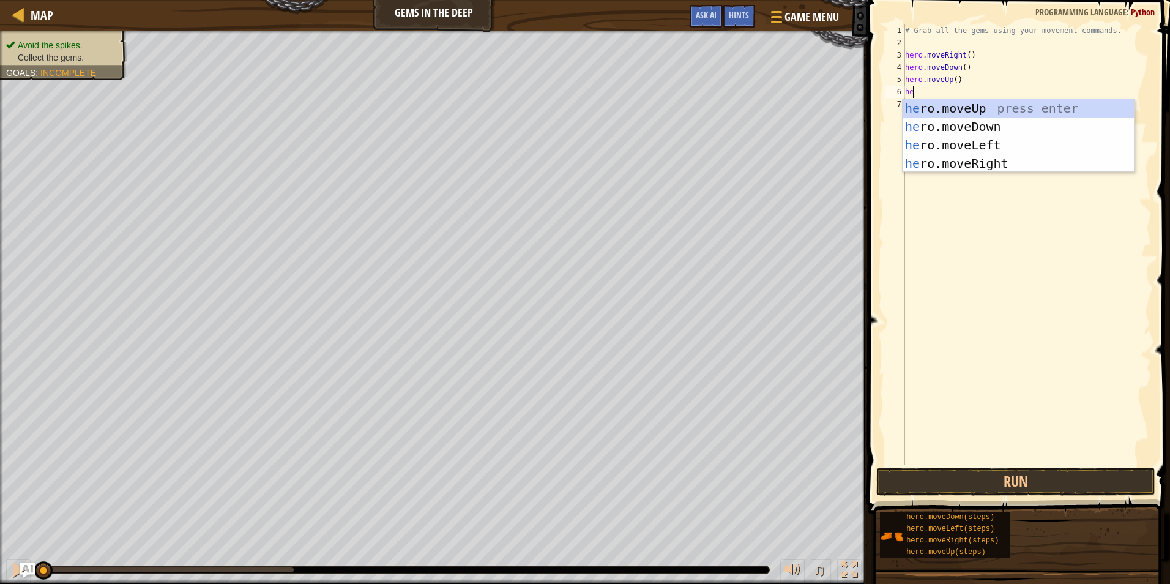
type textarea "hero"
click at [943, 110] on div "hero .moveUp press enter hero .moveDown press enter hero .moveLeft press enter …" at bounding box center [1018, 154] width 231 height 110
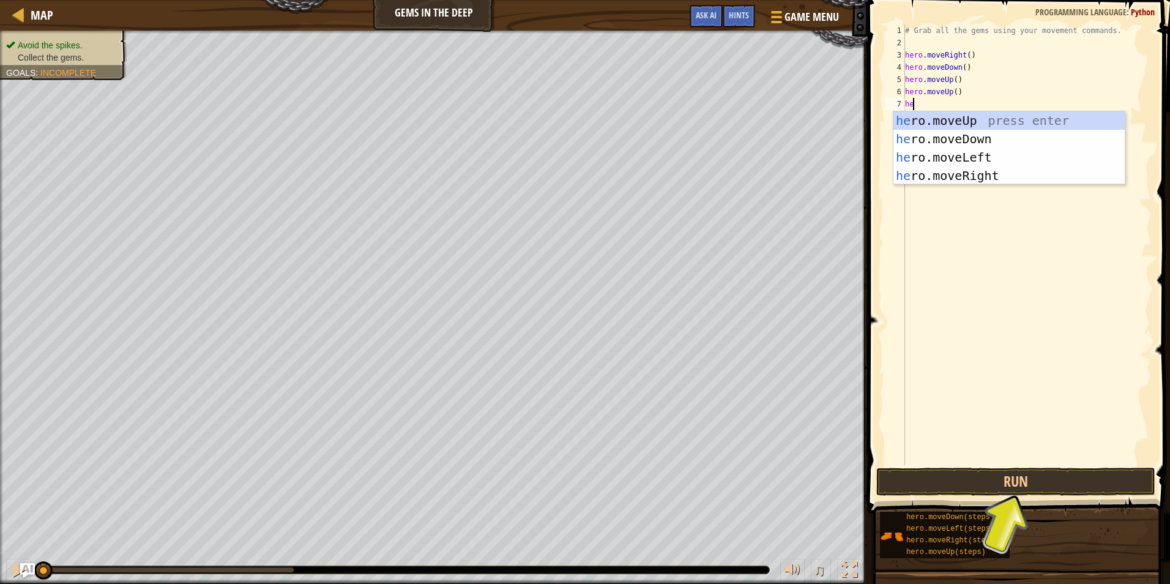
type textarea "hero"
click at [965, 172] on div "hero .moveUp press enter hero .moveDown press enter hero .moveLeft press enter …" at bounding box center [1018, 166] width 231 height 110
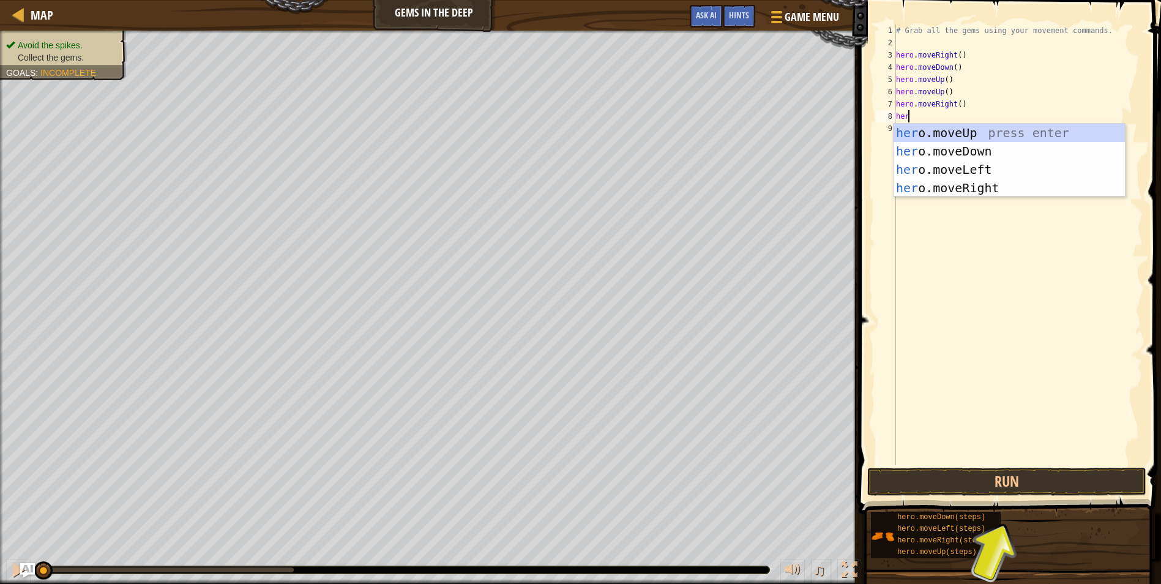
type textarea "hero"
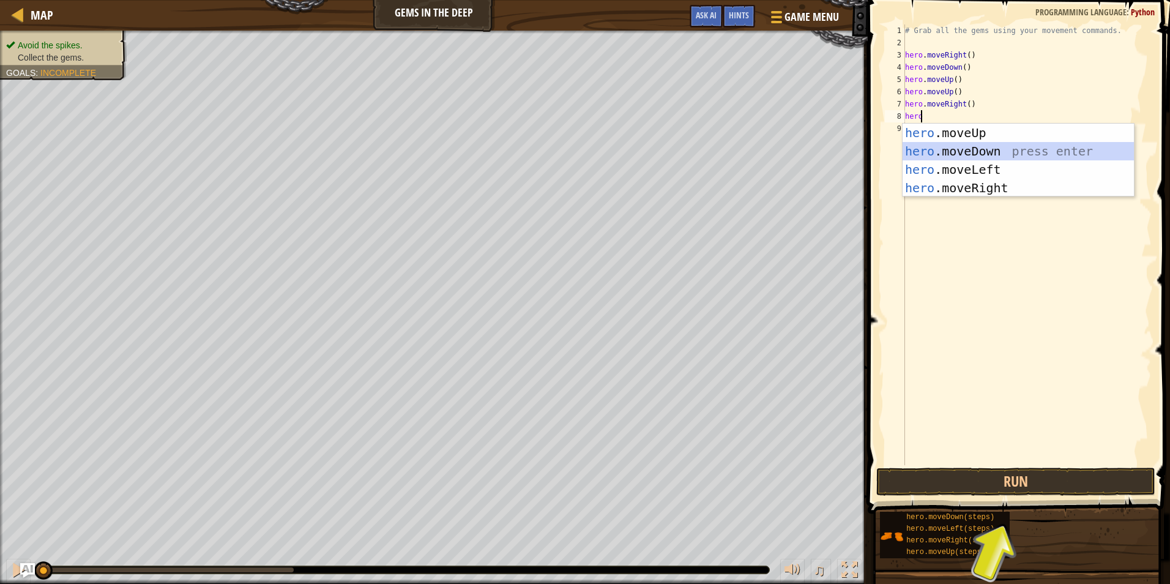
click at [1008, 152] on div "hero .moveUp press enter hero .moveDown press enter hero .moveLeft press enter …" at bounding box center [1018, 179] width 231 height 110
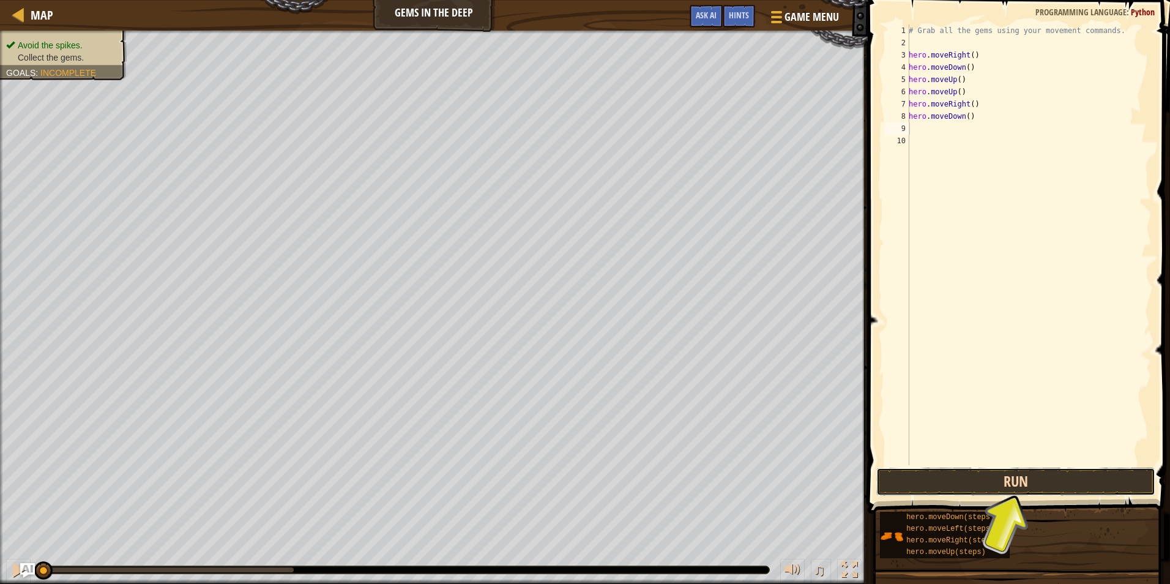
click at [1023, 481] on button "Run" at bounding box center [1016, 482] width 279 height 28
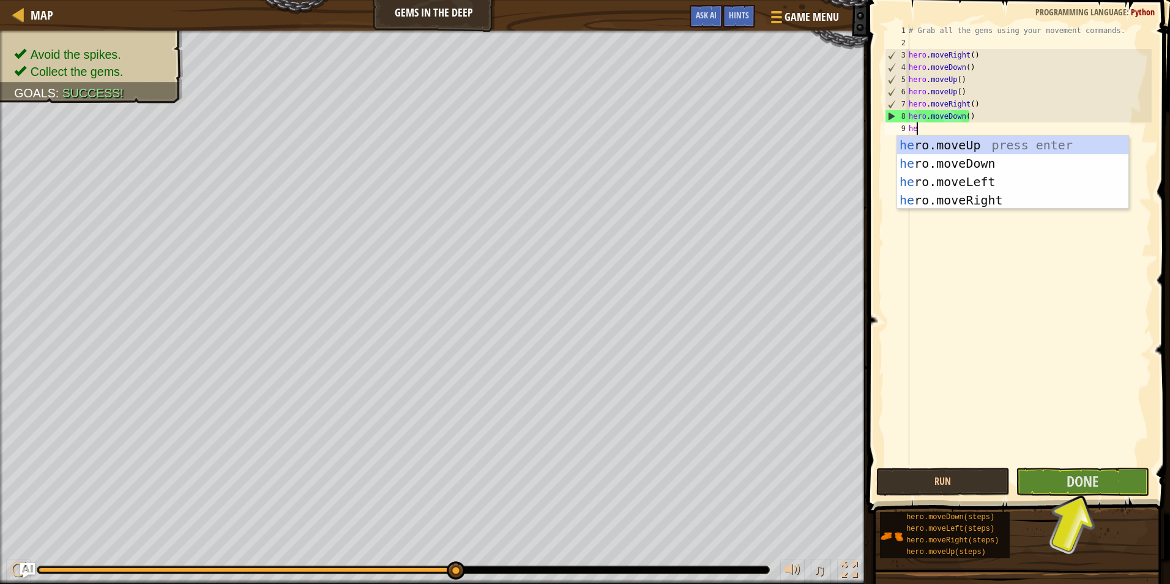
type textarea "hero"
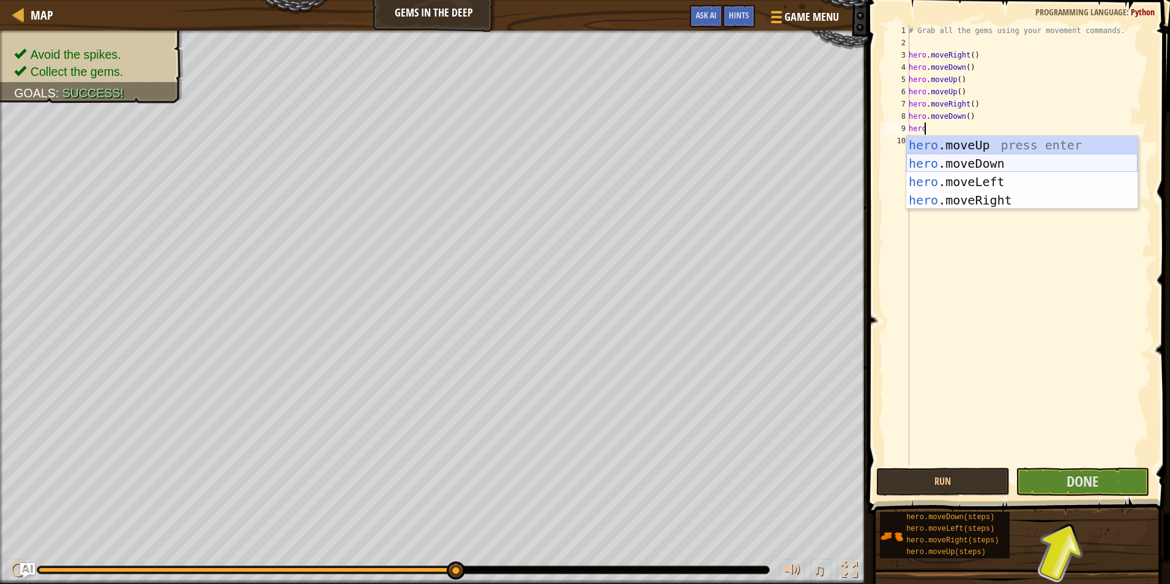
click at [1013, 156] on div "hero .moveUp press enter hero .moveDown press enter hero .moveLeft press enter …" at bounding box center [1022, 191] width 231 height 110
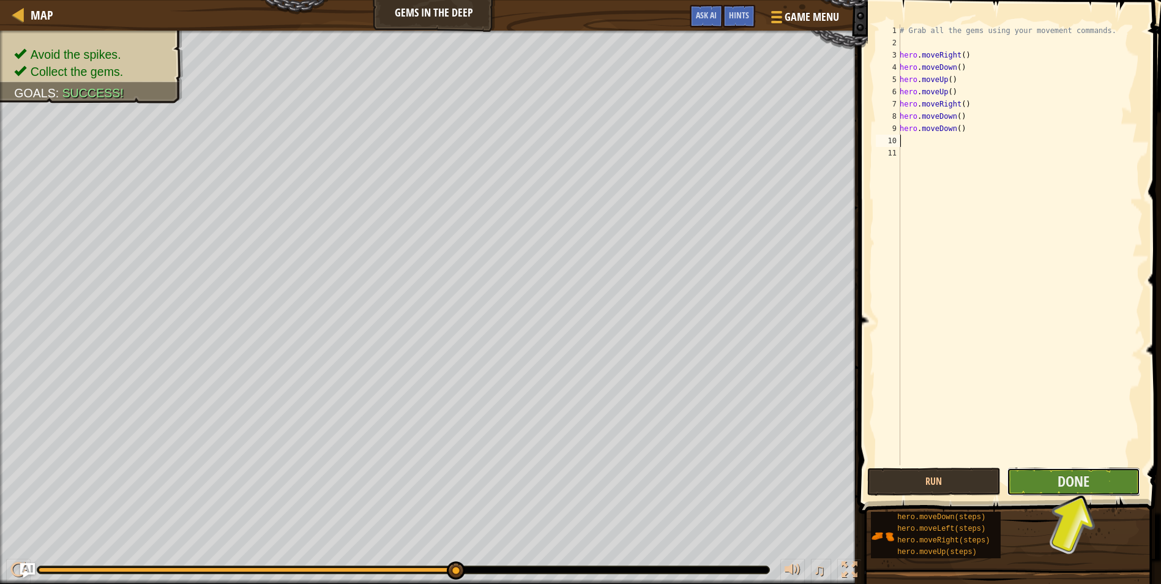
click at [1054, 480] on button "Done" at bounding box center [1073, 482] width 133 height 28
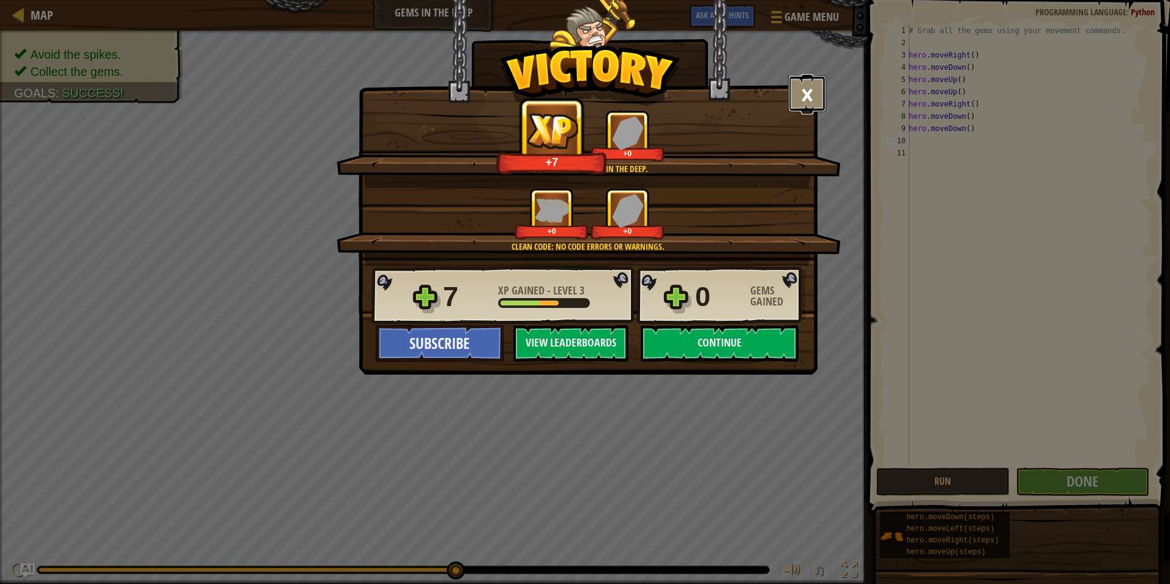
click at [813, 98] on button "×" at bounding box center [807, 93] width 38 height 37
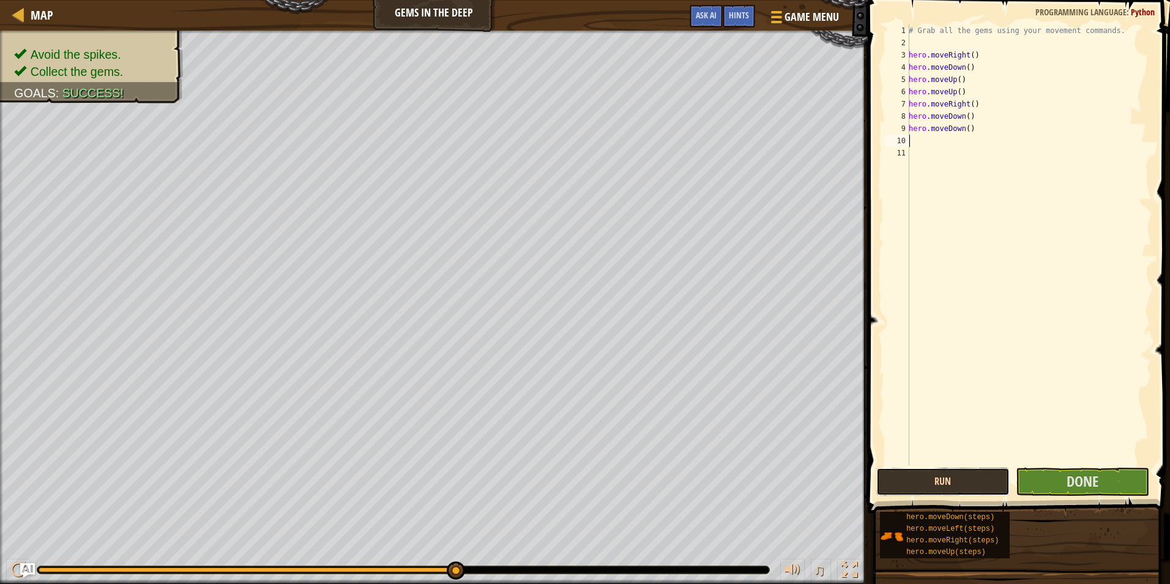
click at [958, 482] on button "Run" at bounding box center [943, 482] width 133 height 28
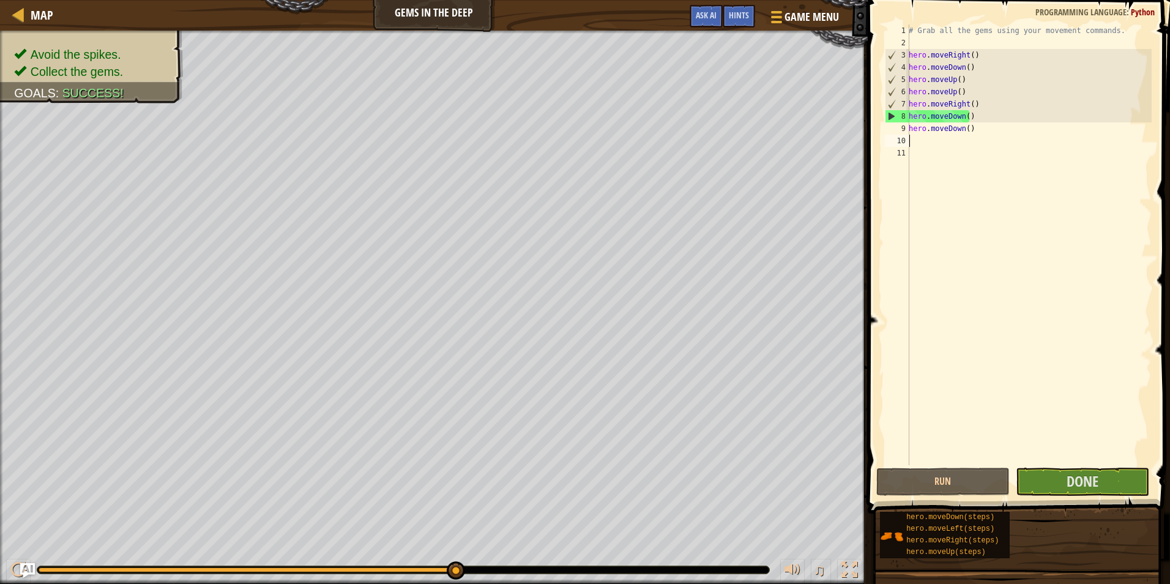
click at [978, 136] on div "# Grab all the gems using your movement commands. hero . moveRight ( ) hero . m…" at bounding box center [1029, 256] width 245 height 465
click at [973, 129] on div "# Grab all the gems using your movement commands. hero . moveRight ( ) hero . m…" at bounding box center [1029, 256] width 245 height 465
type textarea "h"
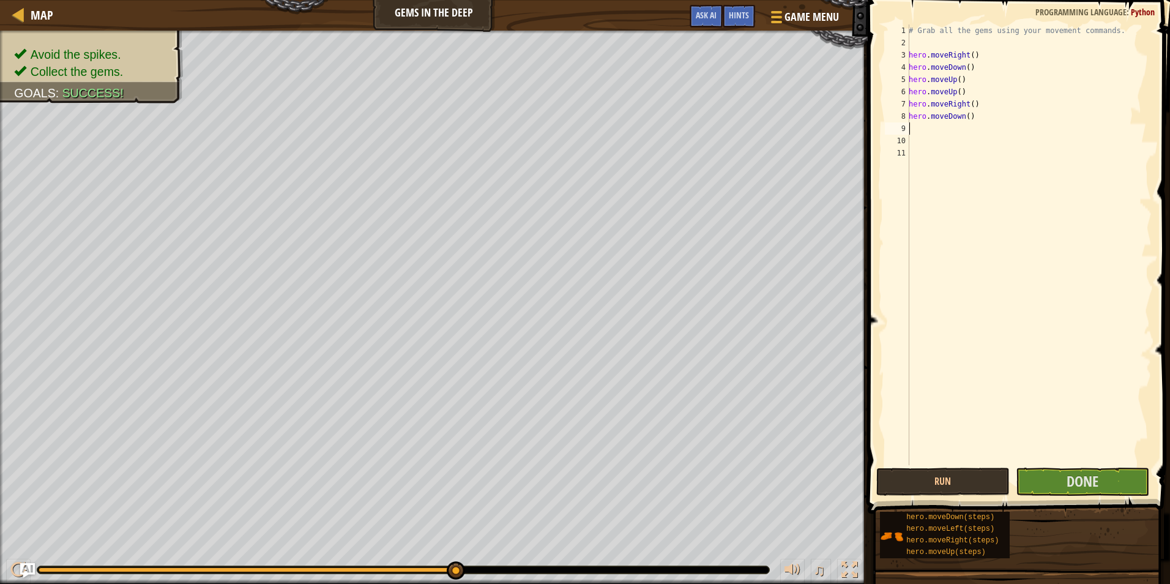
type textarea "g"
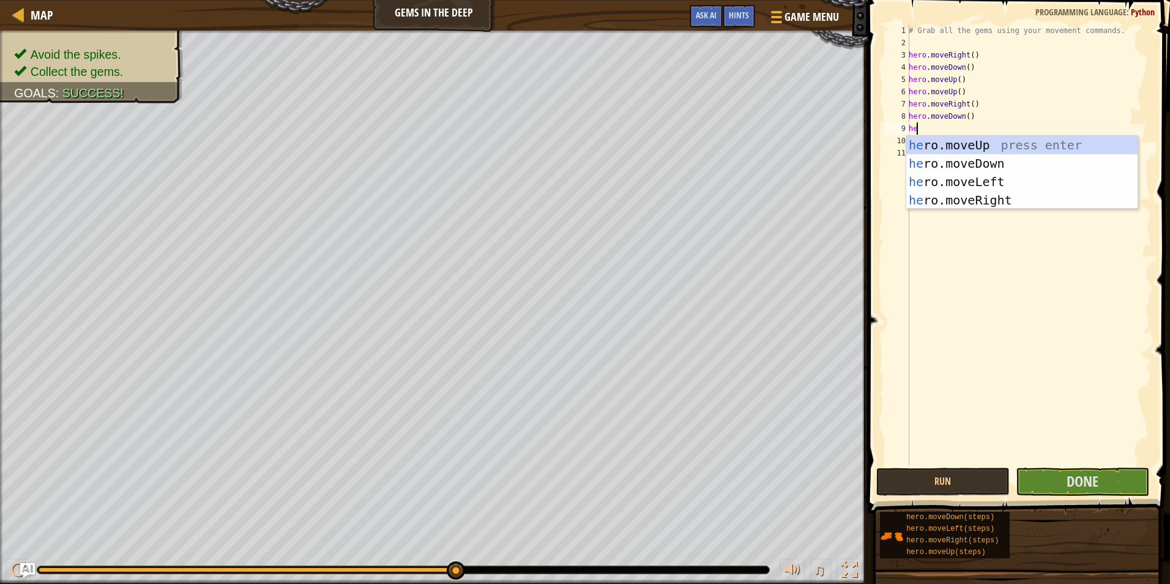
type textarea "her"
click at [957, 138] on div "her o.moveUp press enter her o.moveDown press enter her o.moveLeft press enter …" at bounding box center [1022, 191] width 231 height 110
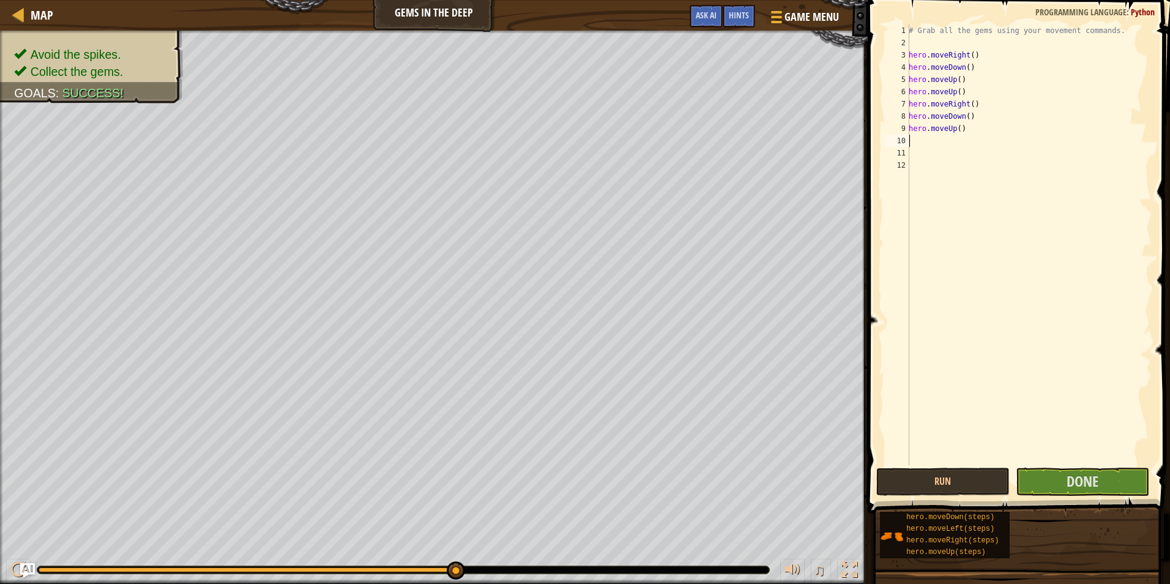
scroll to position [6, 0]
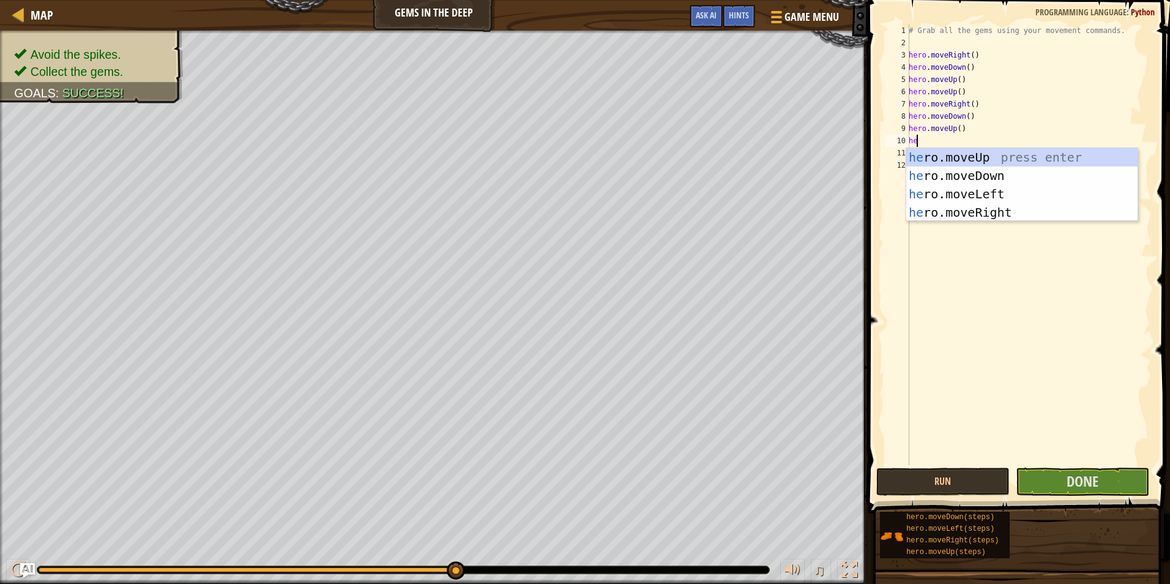
type textarea "hero"
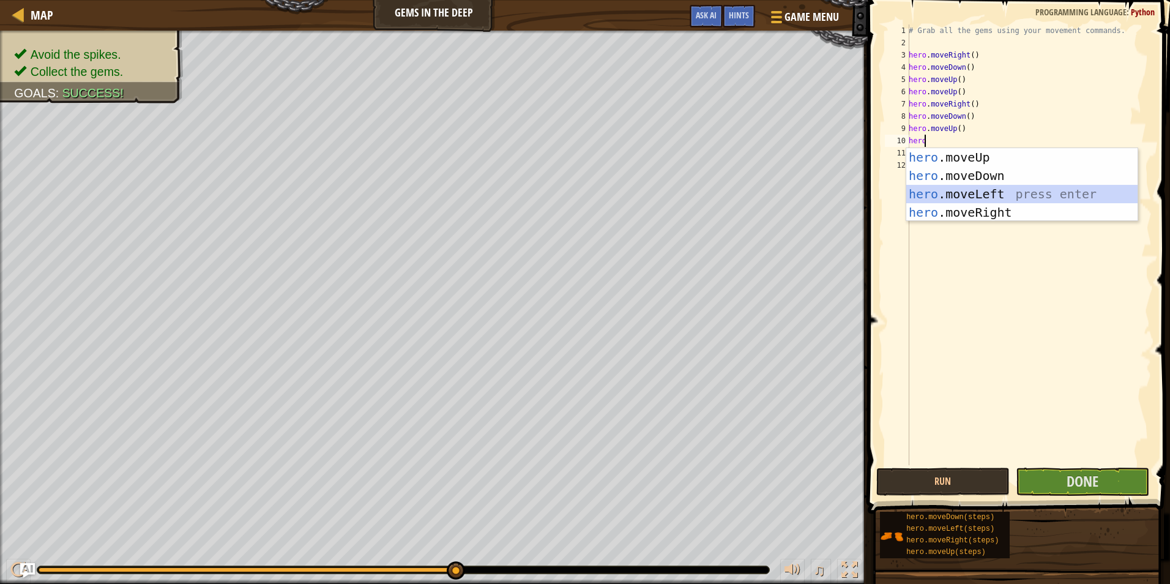
click at [966, 189] on div "hero .moveUp press enter hero .moveDown press enter hero .moveLeft press enter …" at bounding box center [1022, 203] width 231 height 110
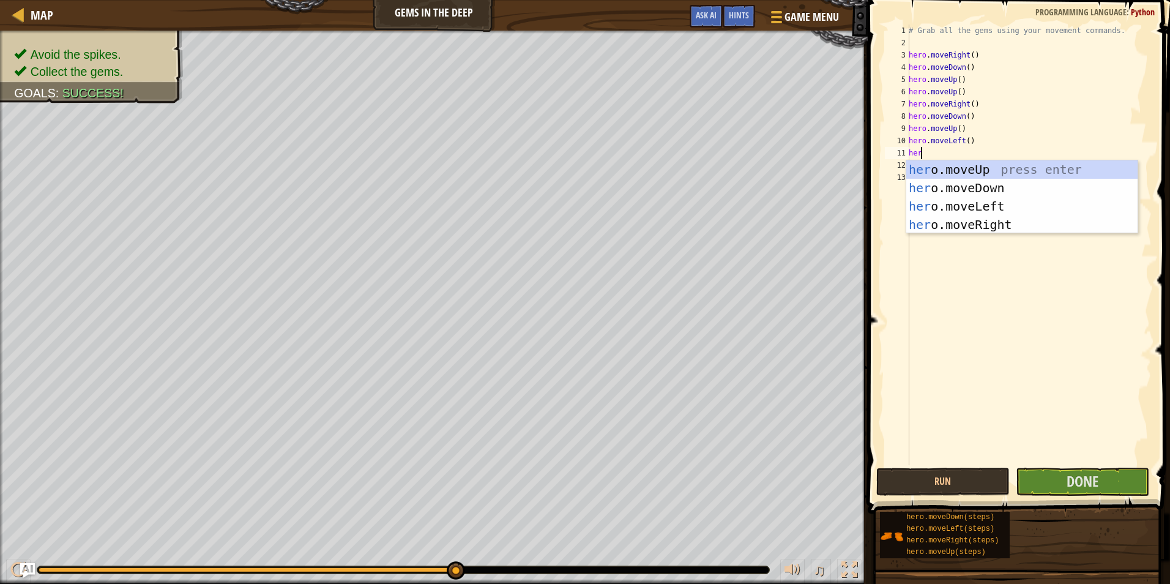
type textarea "hero"
click at [966, 190] on div "hero .moveUp press enter hero .moveDown press enter hero .moveLeft press enter …" at bounding box center [1022, 215] width 231 height 110
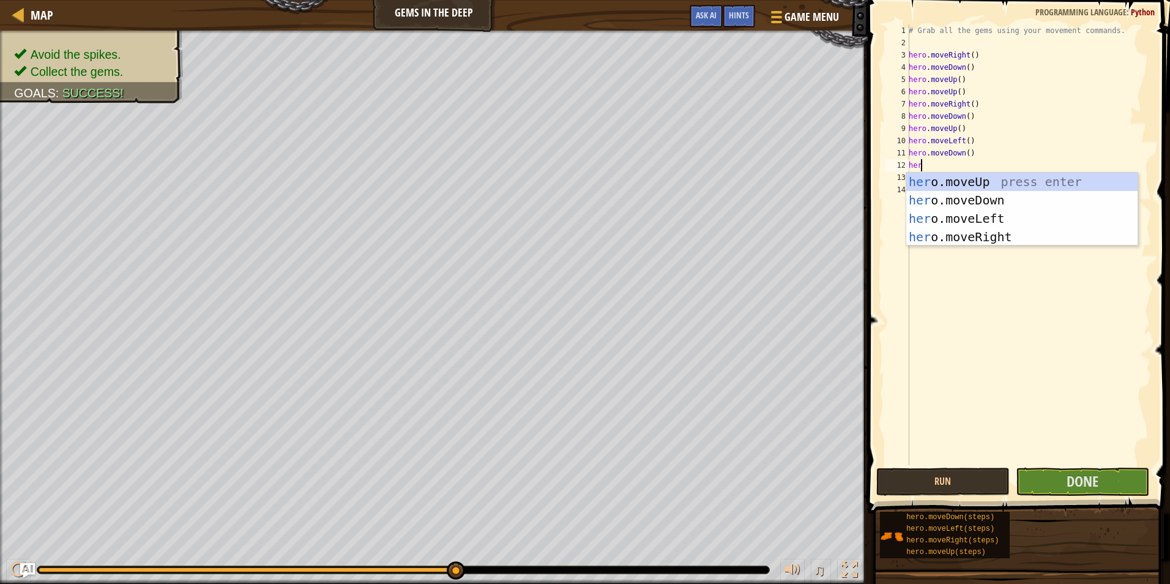
type textarea "hero"
click at [978, 236] on div "hero .moveUp press enter hero .moveDown press enter hero .moveLeft press enter …" at bounding box center [1022, 228] width 231 height 110
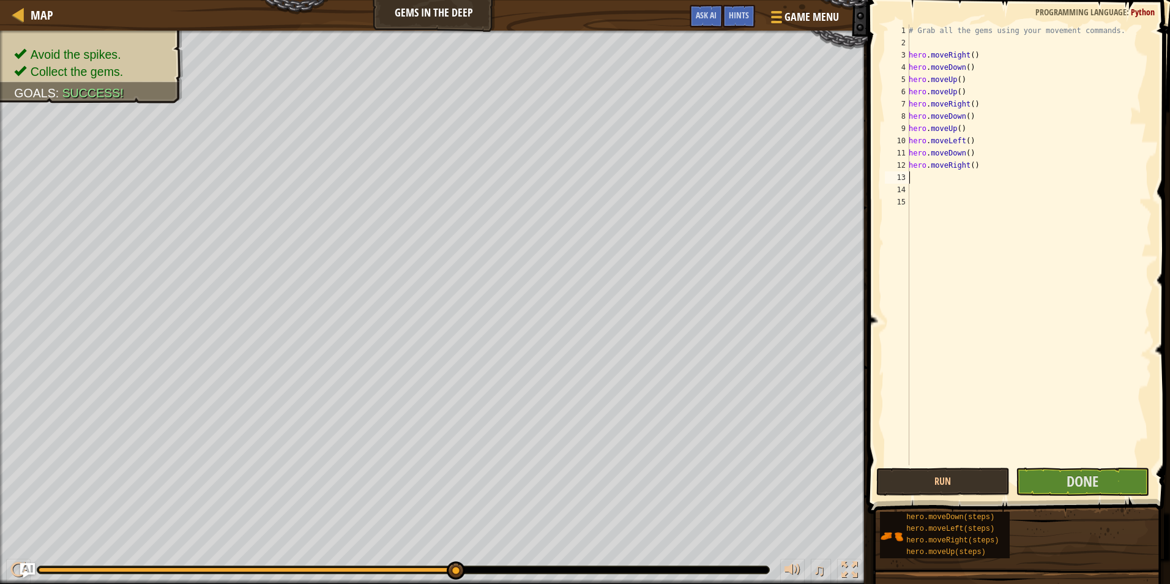
scroll to position [6, 0]
click at [1088, 485] on span "Done" at bounding box center [1083, 481] width 32 height 20
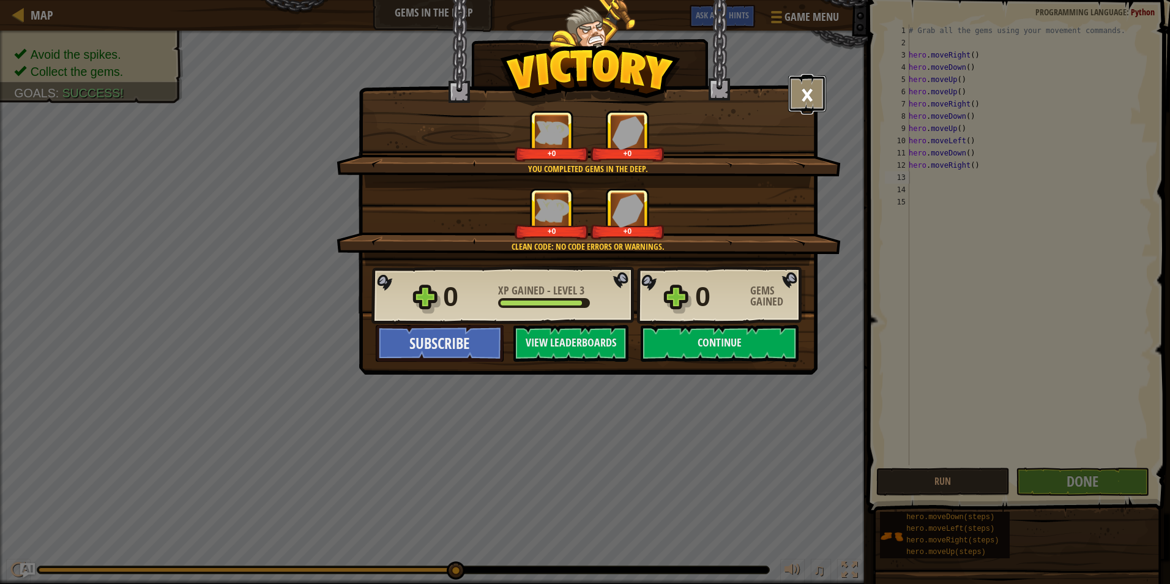
click at [807, 105] on button "×" at bounding box center [807, 93] width 38 height 37
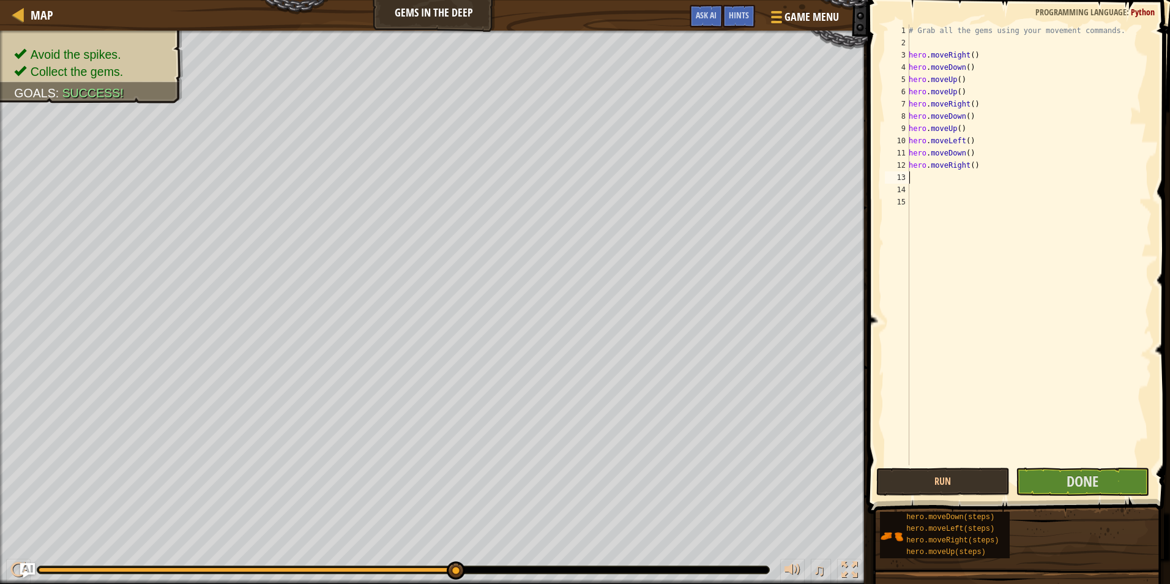
click at [937, 465] on span at bounding box center [1020, 239] width 312 height 550
click at [937, 474] on button "Run" at bounding box center [943, 482] width 133 height 28
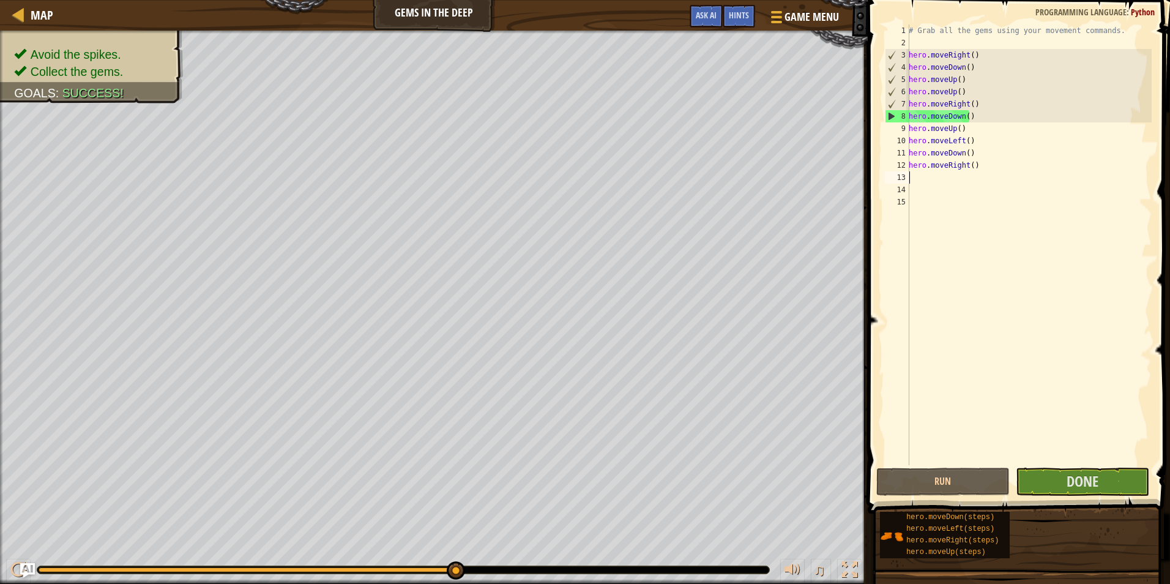
click at [982, 119] on div "# Grab all the gems using your movement commands. hero . moveRight ( ) hero . m…" at bounding box center [1029, 256] width 245 height 465
type textarea "h"
click at [969, 126] on div "# Grab all the gems using your movement commands. hero . moveRight ( ) hero . m…" at bounding box center [1029, 256] width 245 height 465
type textarea "h"
click at [983, 471] on button "Run" at bounding box center [943, 482] width 133 height 28
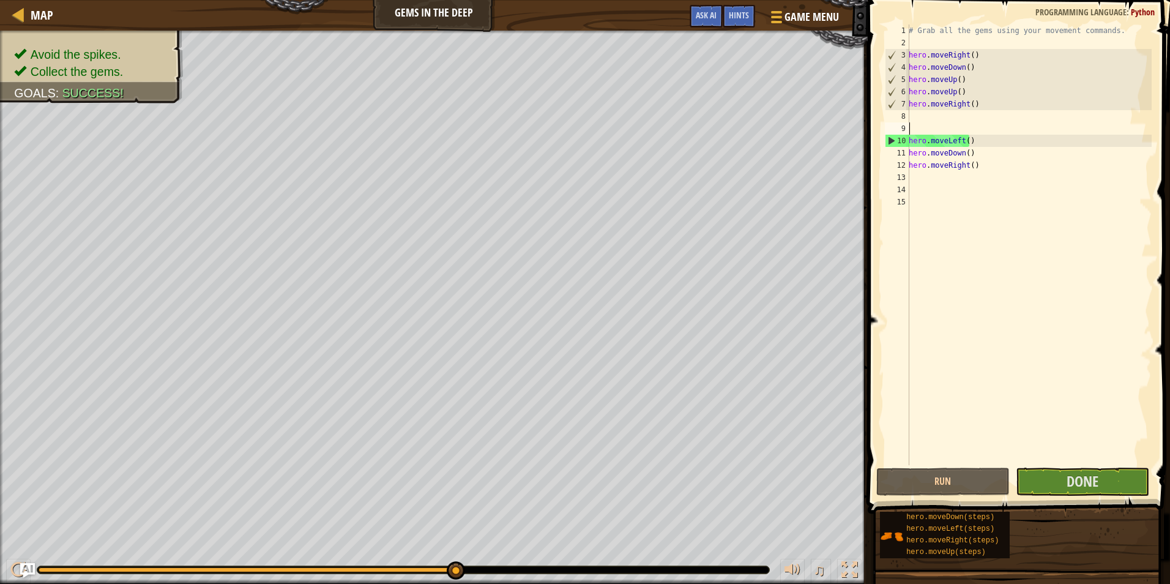
click at [1062, 466] on div "1 2 3 4 5 6 7 8 9 10 11 12 13 14 15 # Grab all the gems using your movement com…" at bounding box center [1017, 281] width 306 height 550
click at [1062, 482] on button "Done" at bounding box center [1082, 482] width 133 height 28
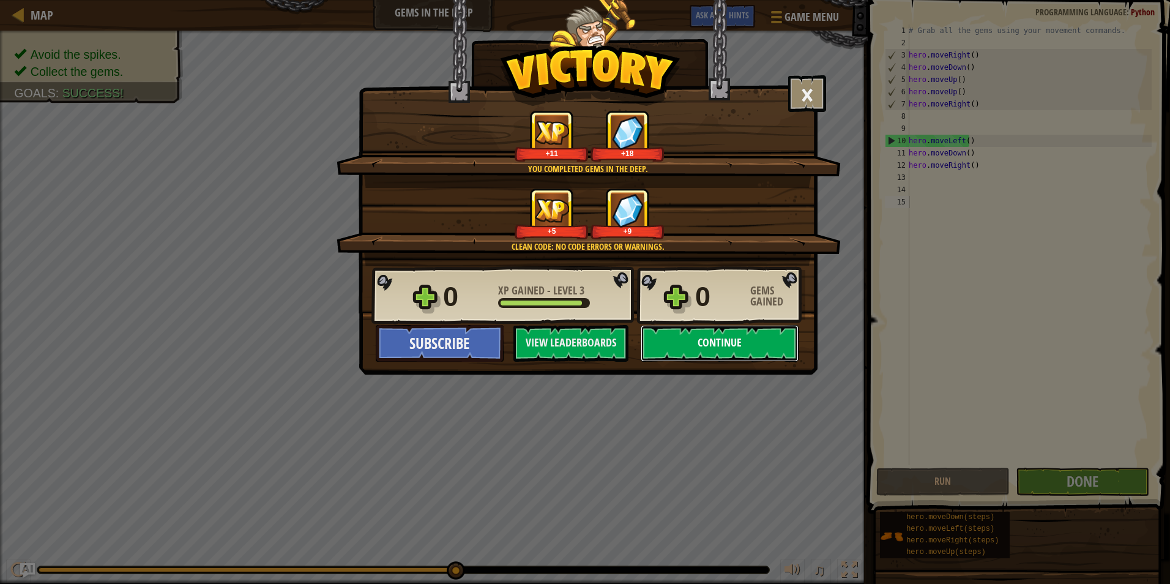
click at [709, 334] on button "Continue" at bounding box center [720, 343] width 158 height 37
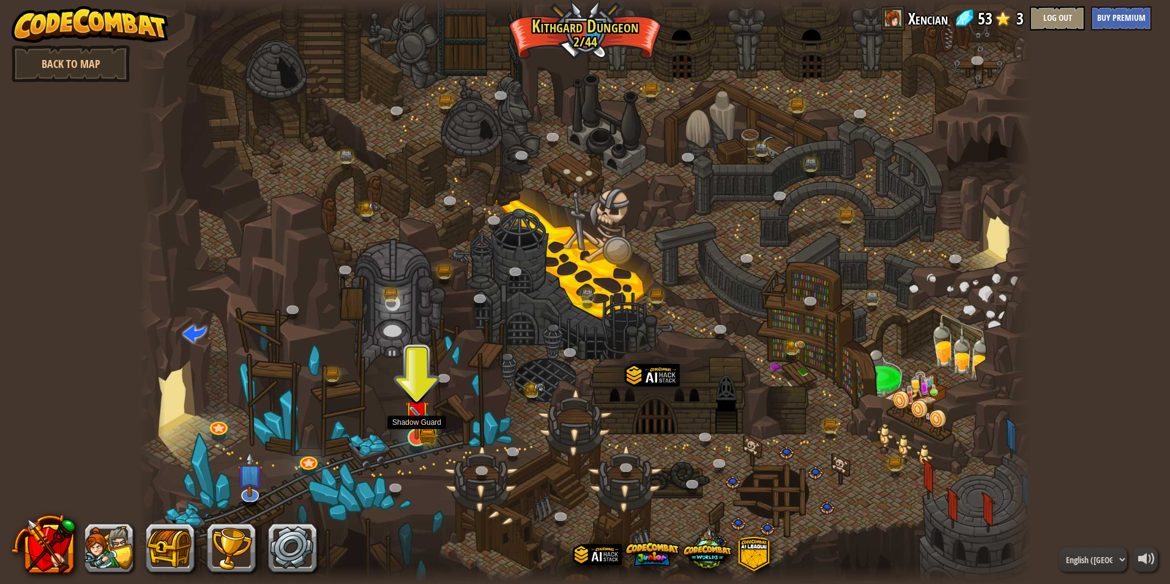
click at [433, 436] on img at bounding box center [427, 435] width 16 height 18
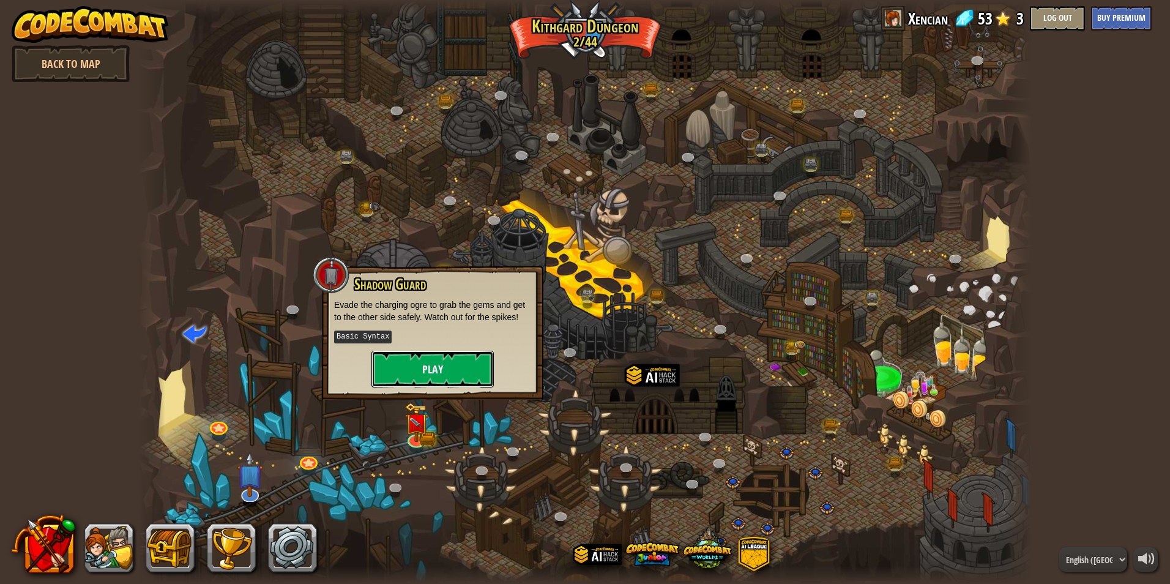
click at [447, 361] on button "Play" at bounding box center [433, 369] width 122 height 37
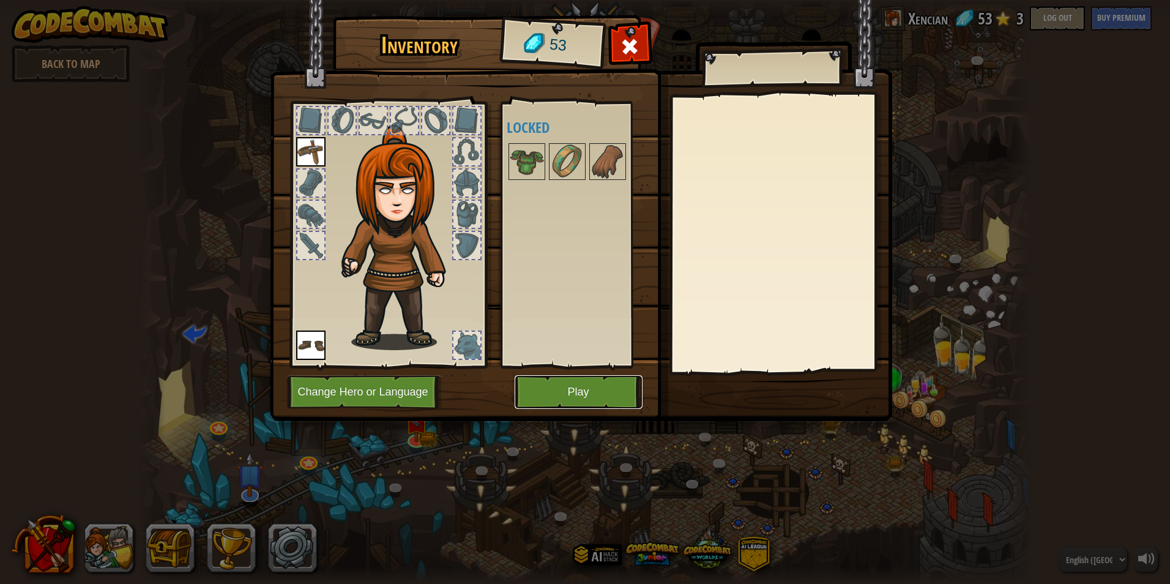
click at [597, 387] on button "Play" at bounding box center [579, 392] width 128 height 34
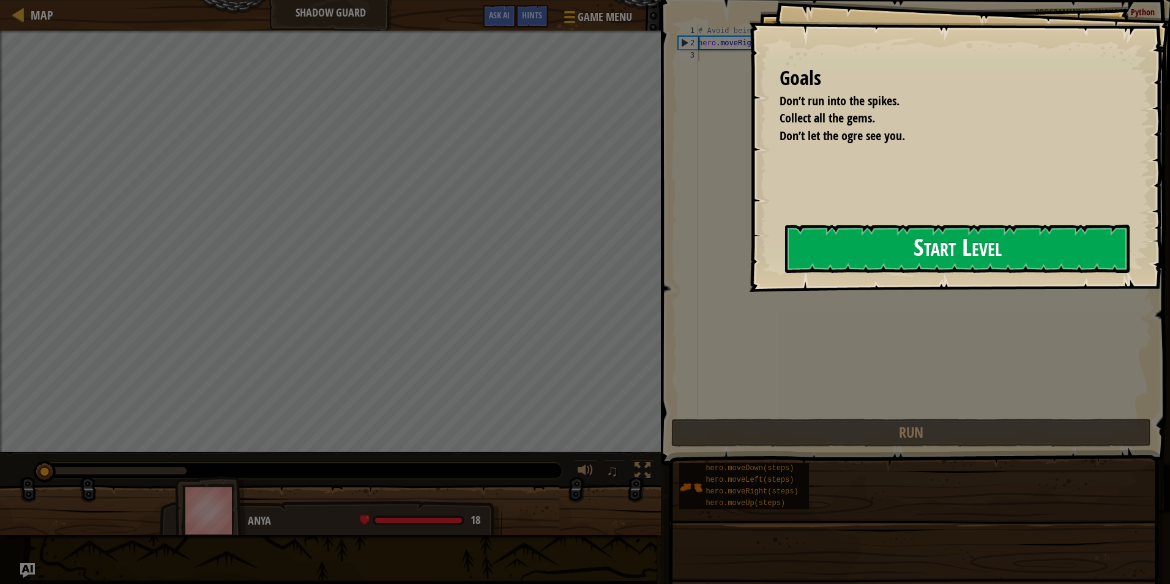
click at [856, 232] on button "Start Level" at bounding box center [957, 249] width 345 height 48
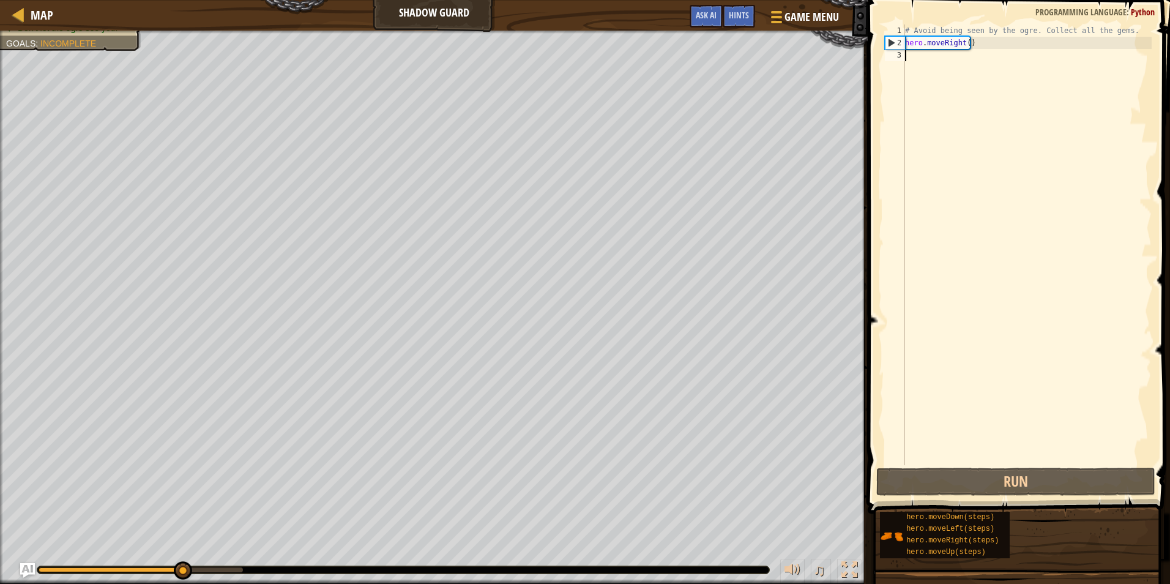
scroll to position [6, 0]
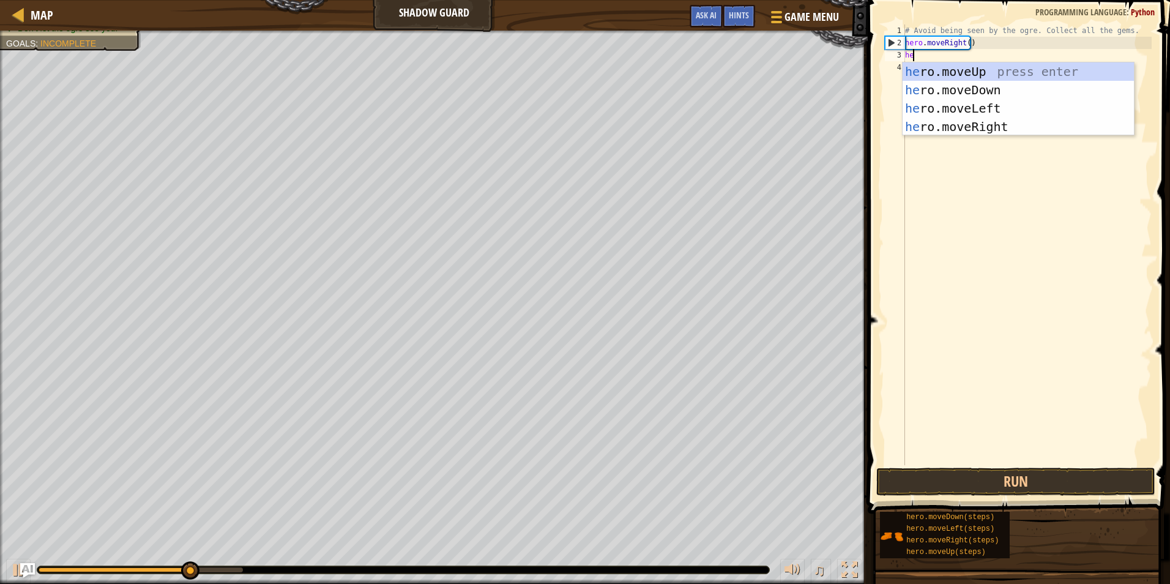
type textarea "her"
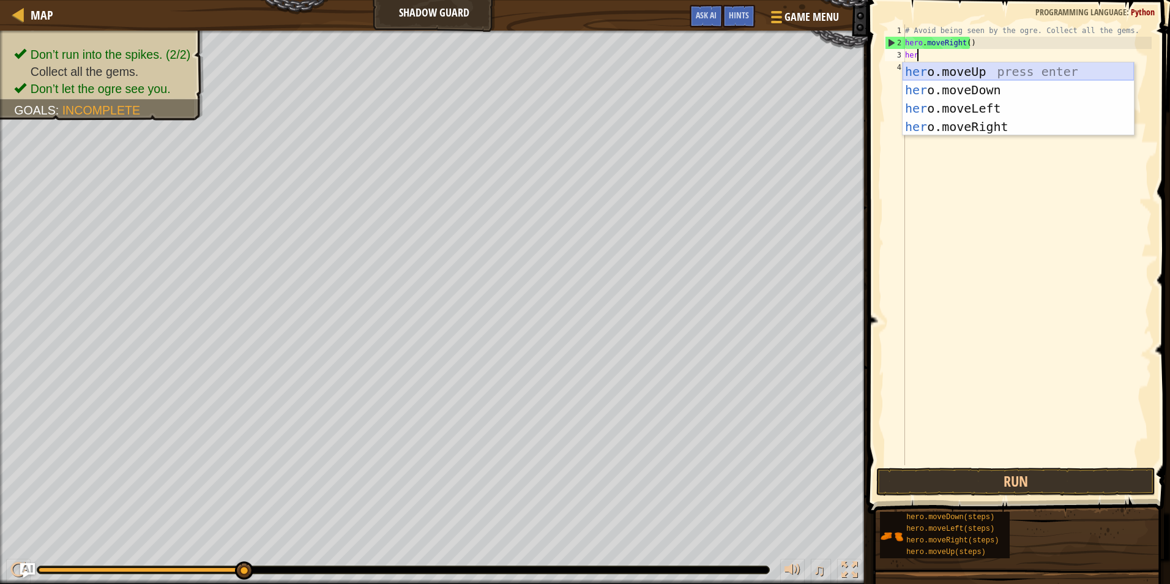
click at [964, 72] on div "her o.moveUp press enter her o.moveDown press enter her o.moveLeft press enter …" at bounding box center [1018, 117] width 231 height 110
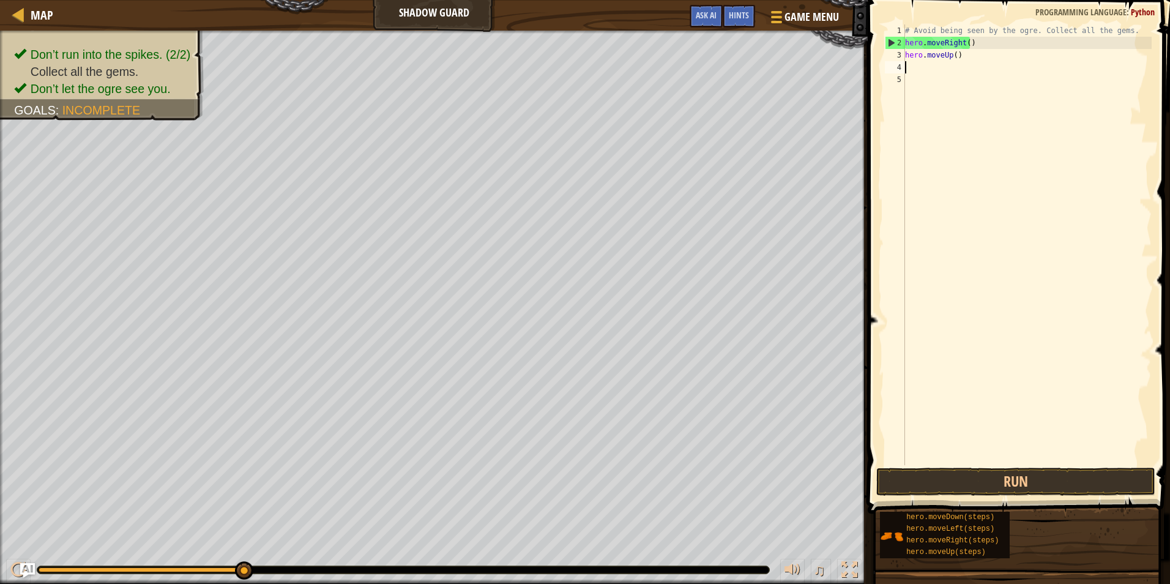
scroll to position [6, 0]
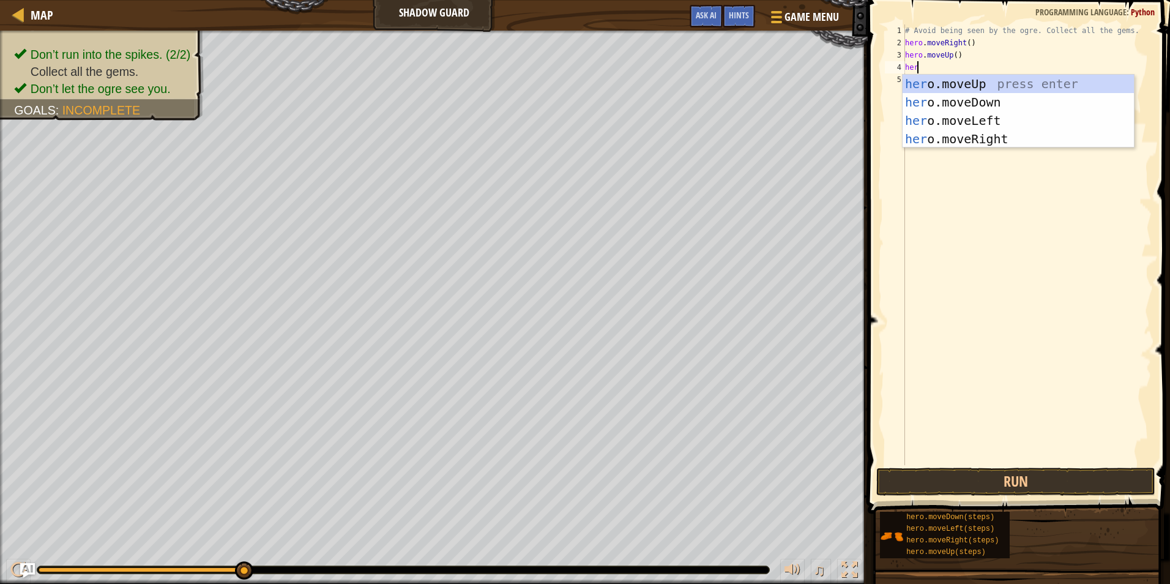
type textarea "her"
click at [976, 136] on div "her o.moveUp press enter her o.moveDown press enter her o.moveLeft press enter …" at bounding box center [1018, 130] width 231 height 110
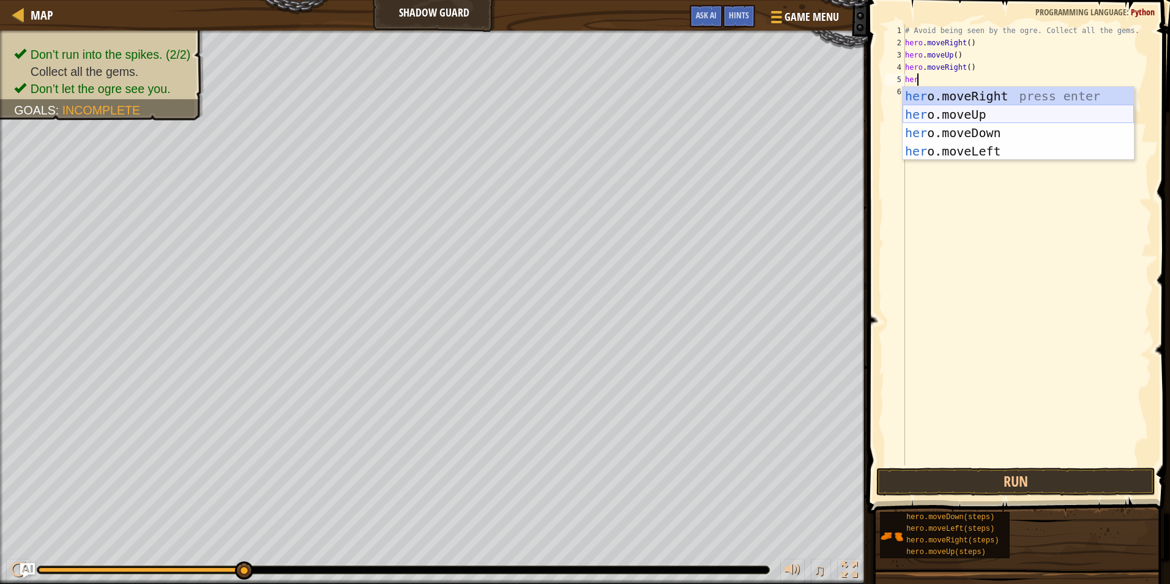
type textarea "hero"
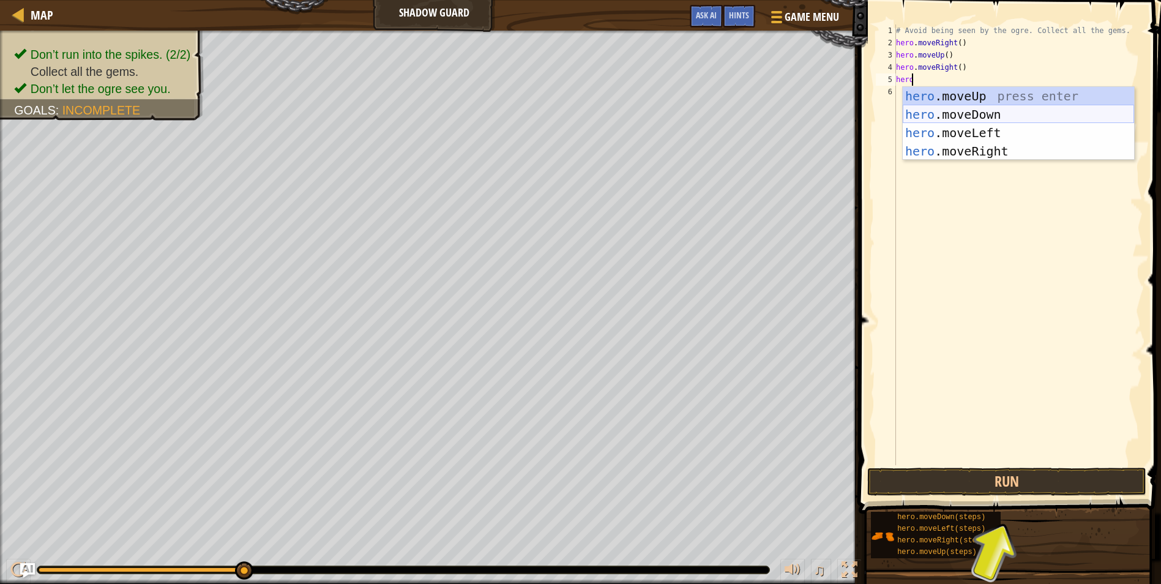
click at [989, 108] on div "hero .moveUp press enter hero .moveDown press enter hero .moveLeft press enter …" at bounding box center [1018, 142] width 231 height 110
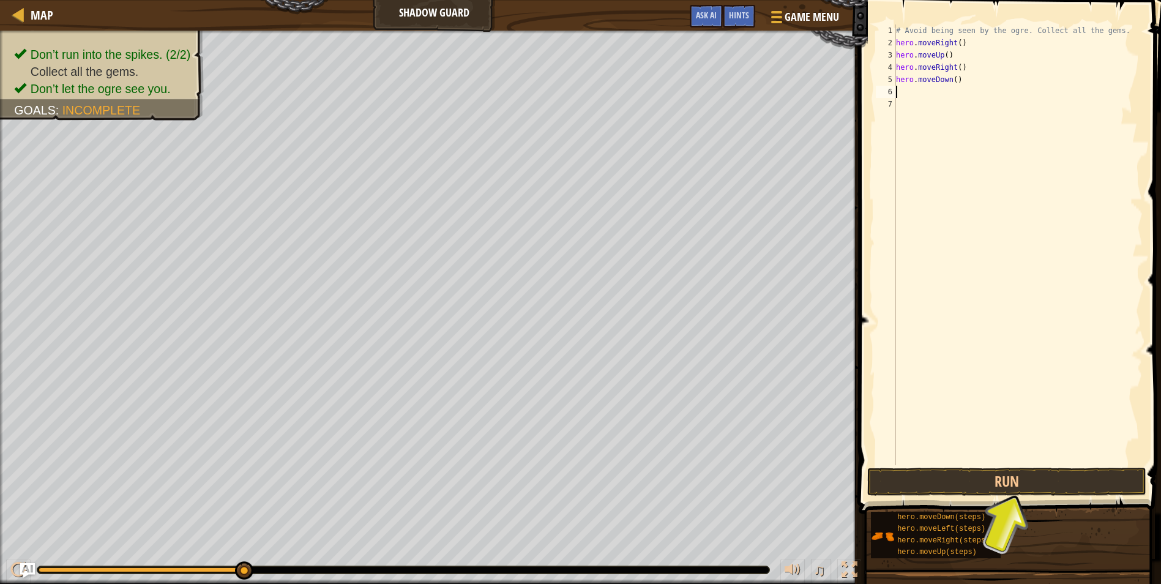
scroll to position [6, 0]
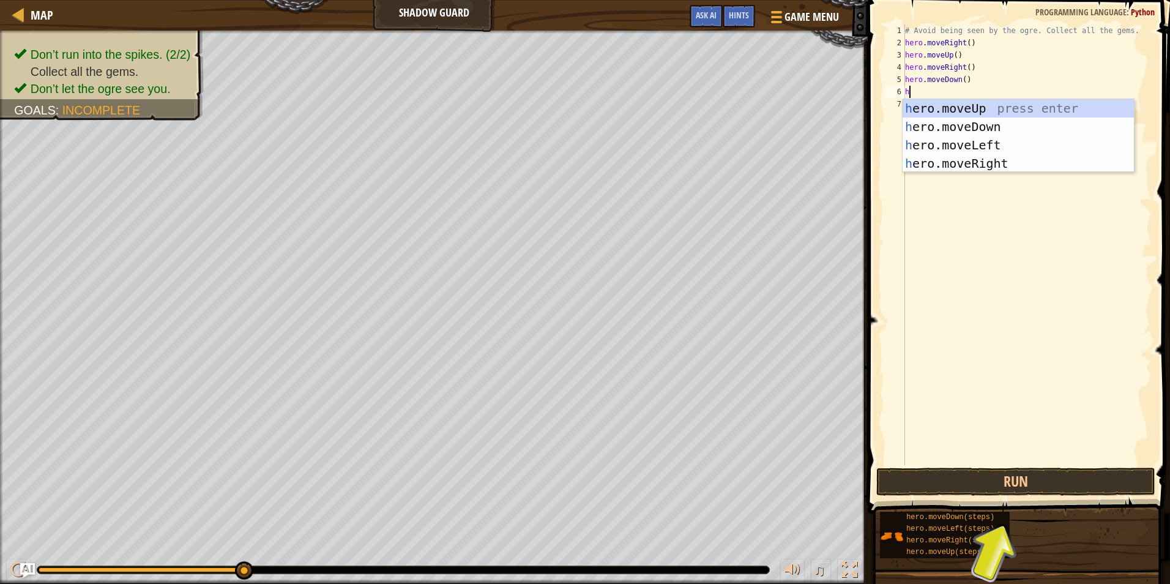
type textarea "hero"
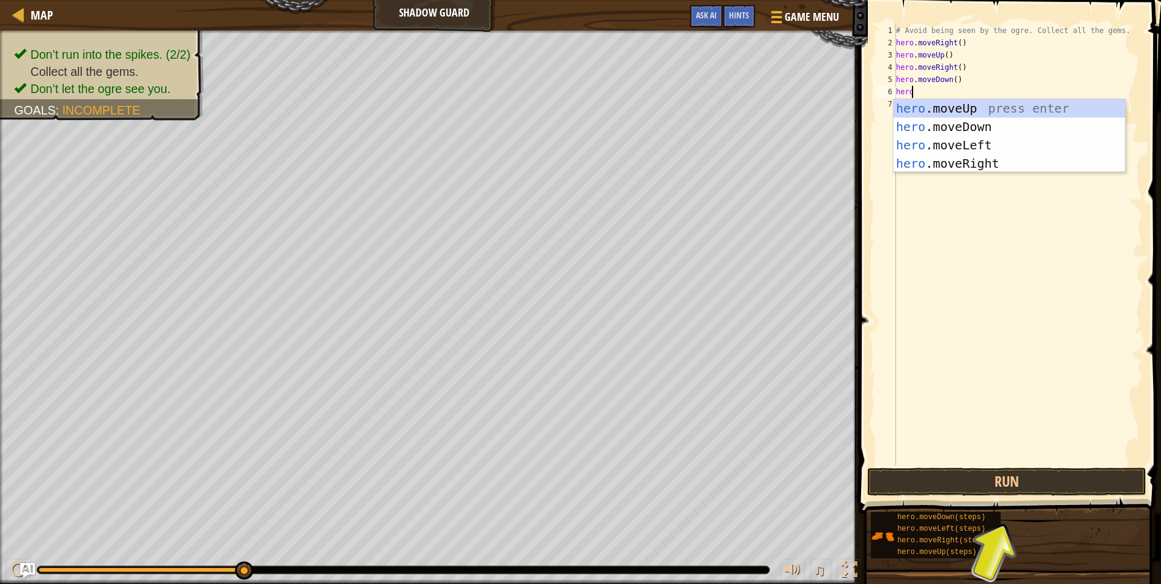
scroll to position [6, 1]
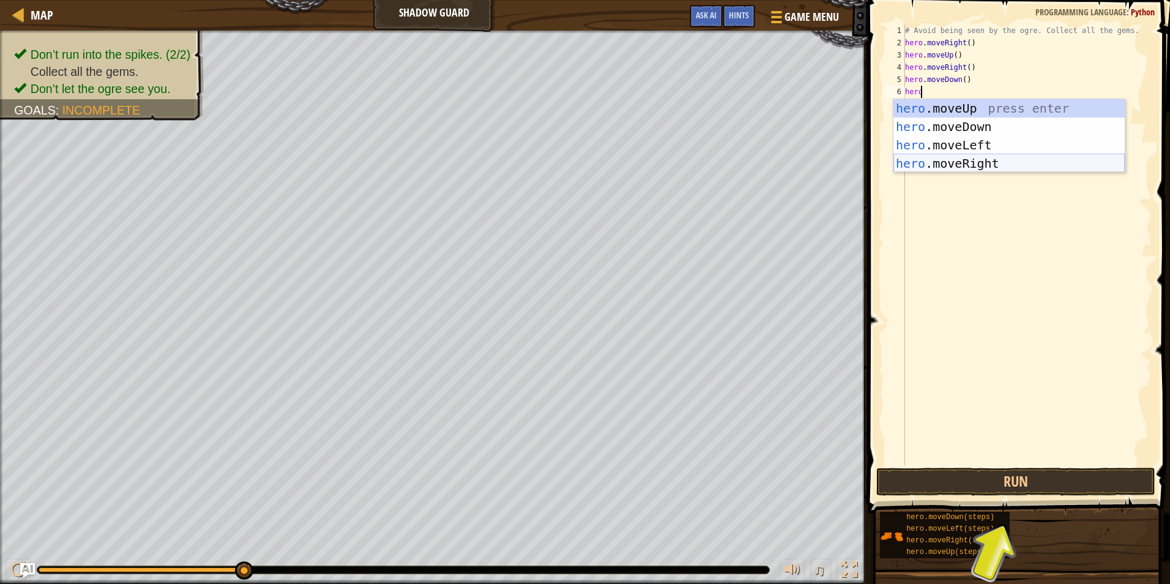
click at [968, 163] on div "hero .moveUp press enter hero .moveDown press enter hero .moveLeft press enter …" at bounding box center [1009, 154] width 231 height 110
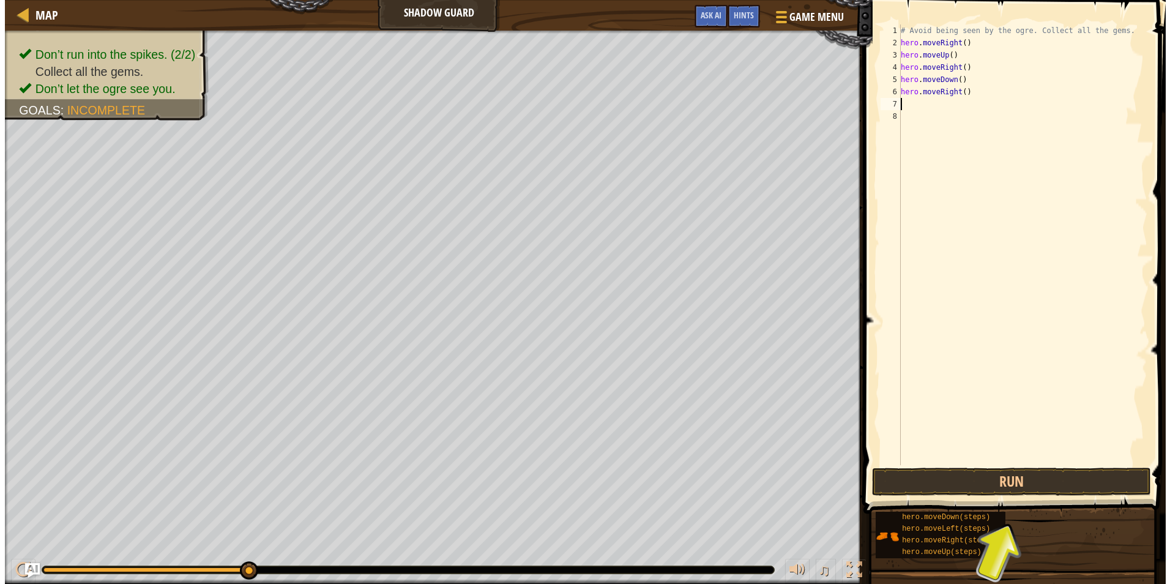
scroll to position [6, 0]
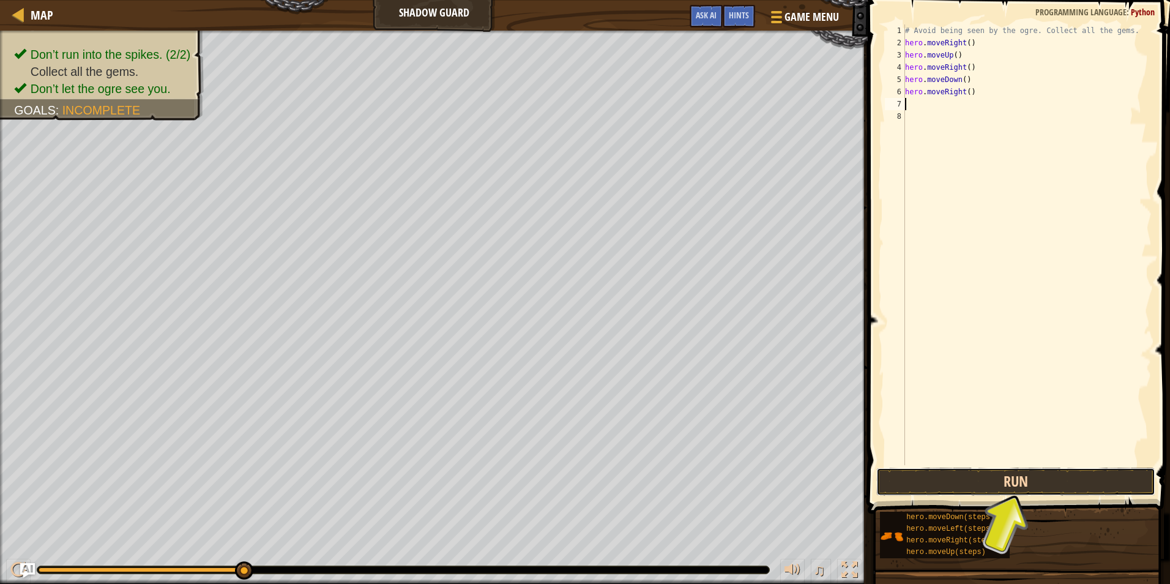
click at [1044, 482] on button "Run" at bounding box center [1016, 482] width 279 height 28
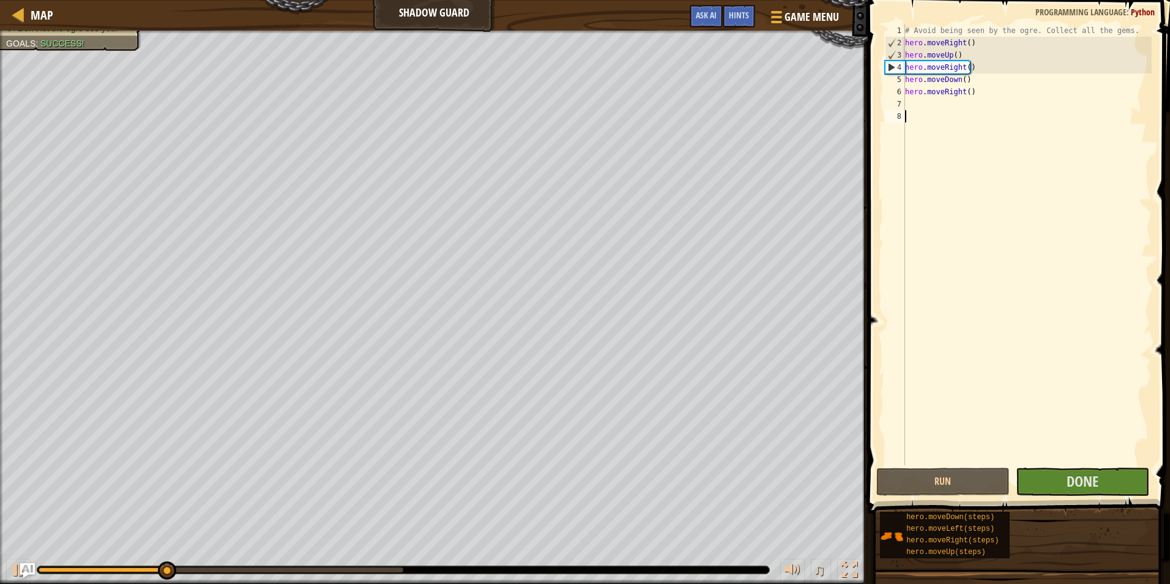
drag, startPoint x: 1045, startPoint y: 463, endPoint x: 952, endPoint y: 405, distance: 109.4
click at [952, 405] on div "# Avoid being seen by the ogre. Collect all the gems. hero . moveRight ( ) hero…" at bounding box center [1027, 256] width 249 height 465
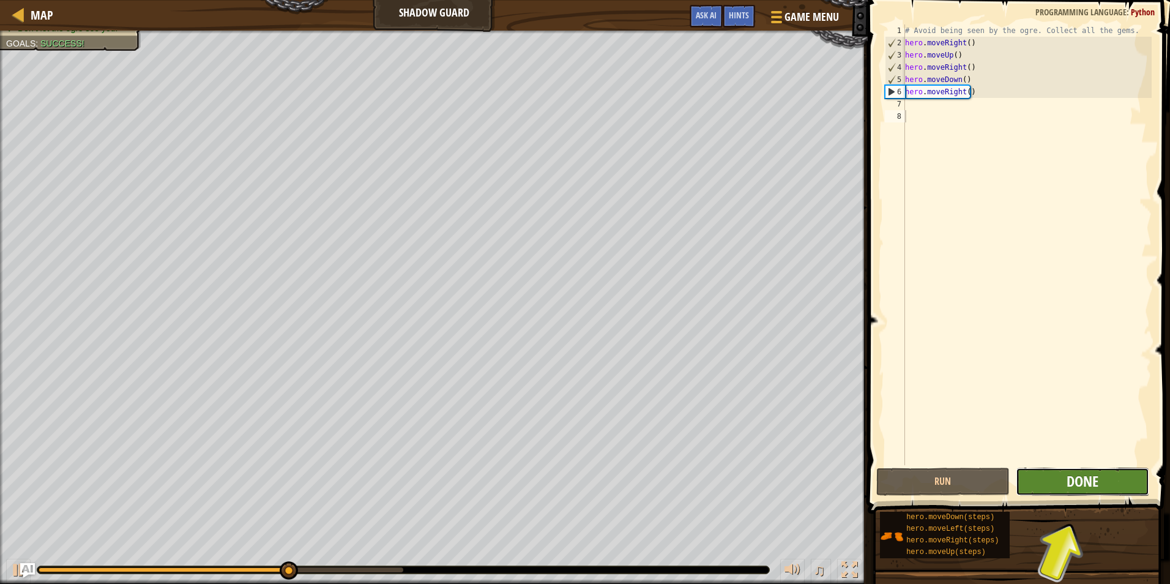
click at [1072, 473] on span "Done" at bounding box center [1083, 481] width 32 height 20
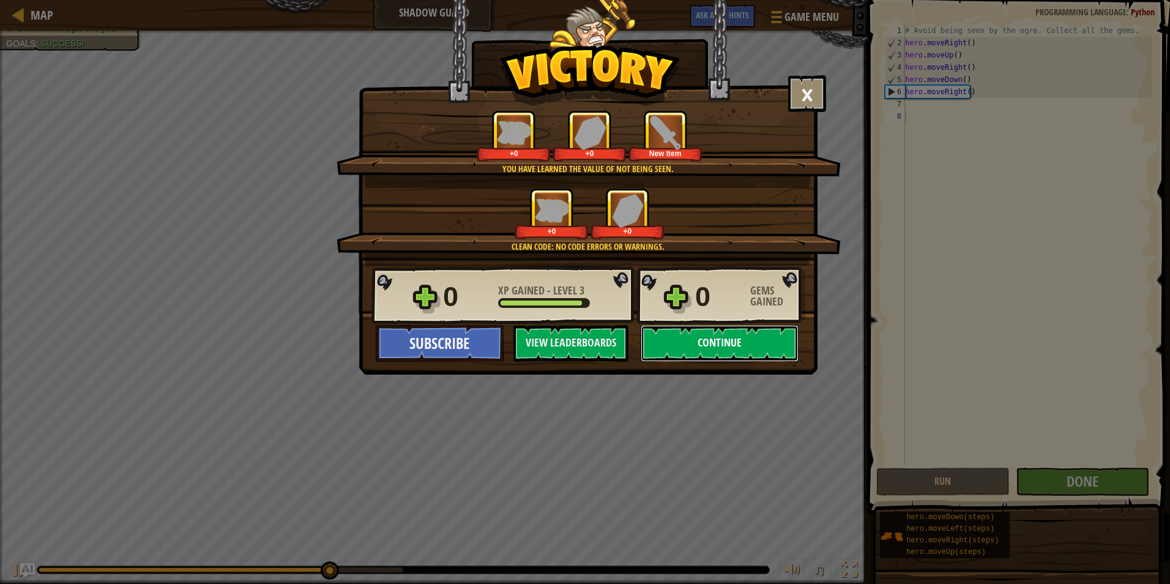
click at [712, 338] on button "Continue" at bounding box center [720, 343] width 158 height 37
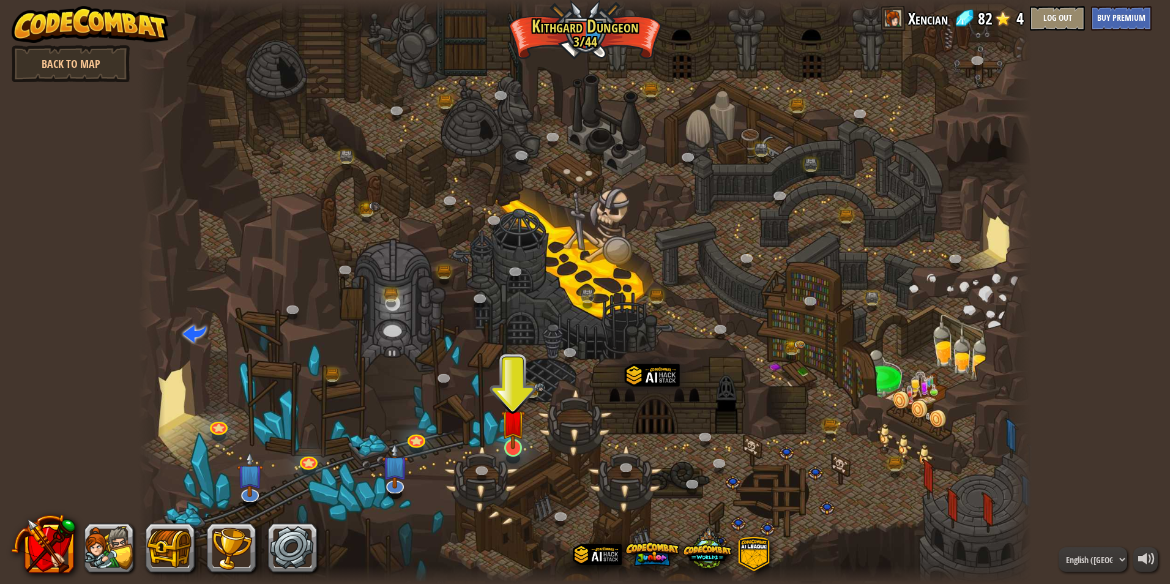
click at [522, 431] on img at bounding box center [513, 421] width 24 height 55
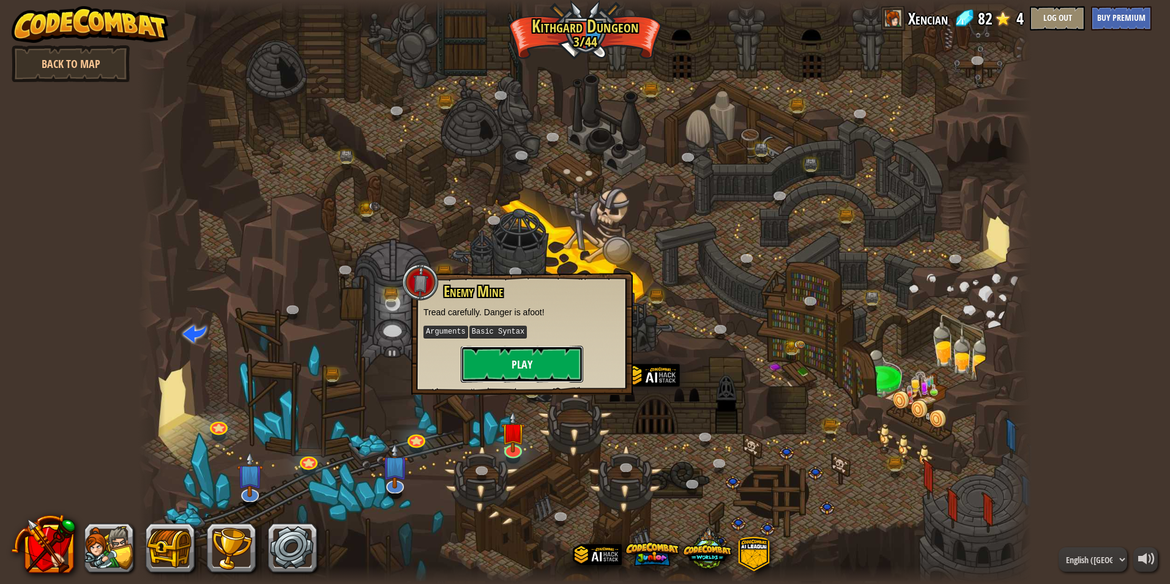
click at [533, 380] on button "Play" at bounding box center [522, 364] width 122 height 37
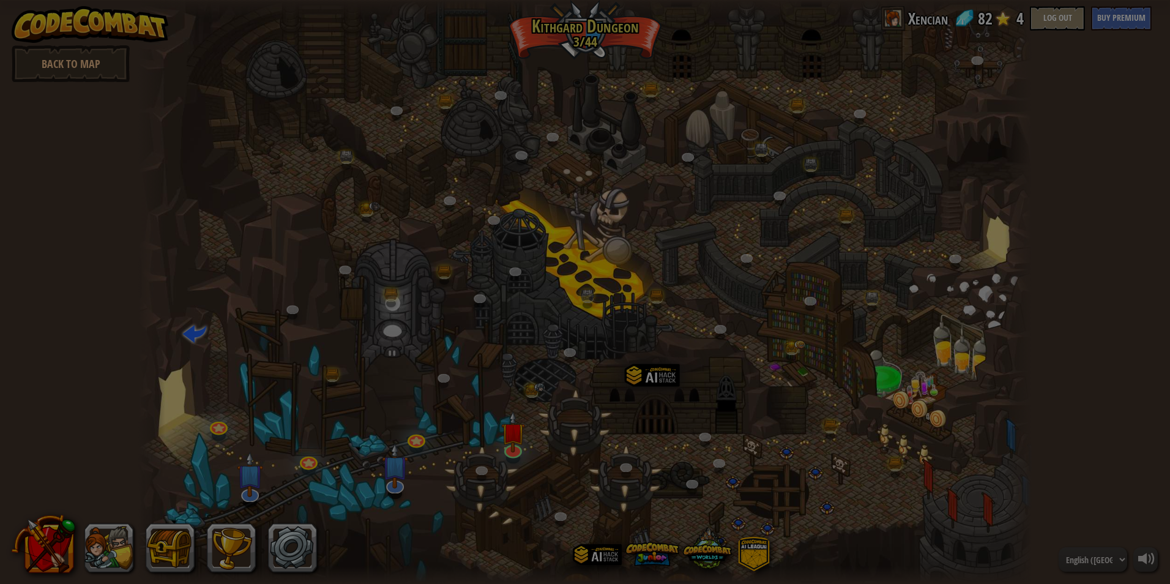
click at [0, 0] on div "Inventory 82 Equip Unequip Subscribe to Unlock! (restricted in this level) Chan…" at bounding box center [0, 0] width 0 height 0
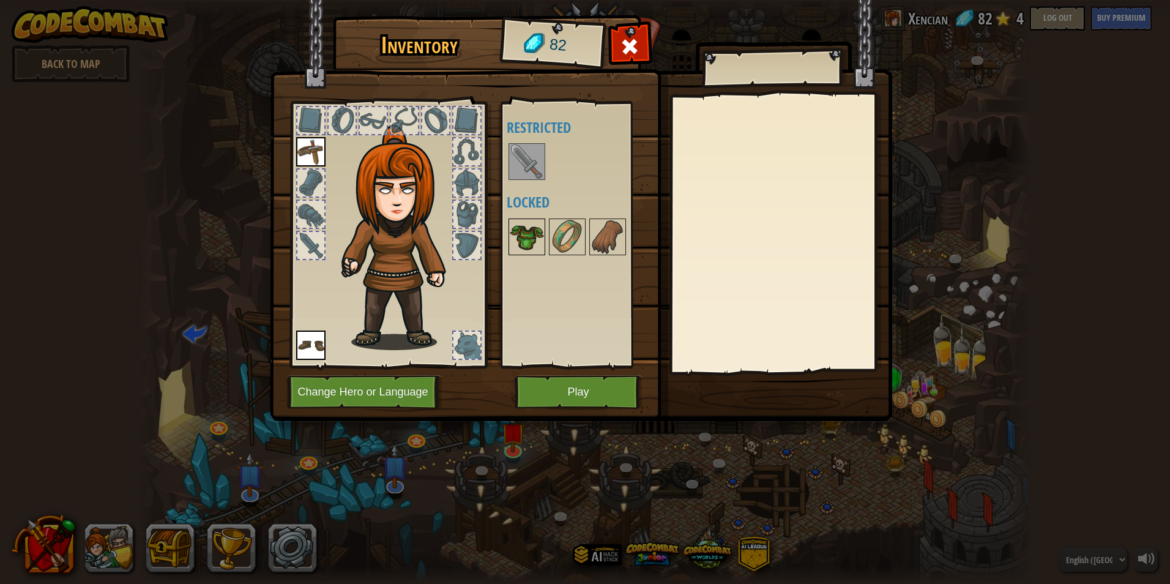
drag, startPoint x: 532, startPoint y: 224, endPoint x: 536, endPoint y: 242, distance: 18.9
click at [532, 228] on img at bounding box center [527, 237] width 34 height 34
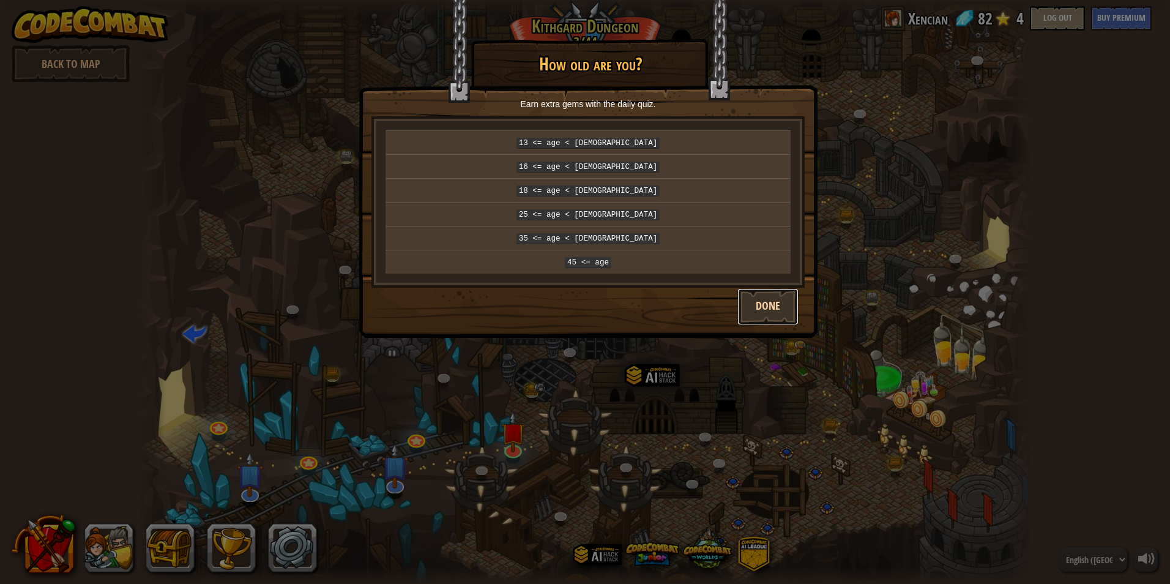
click at [749, 288] on button "Done" at bounding box center [768, 306] width 61 height 37
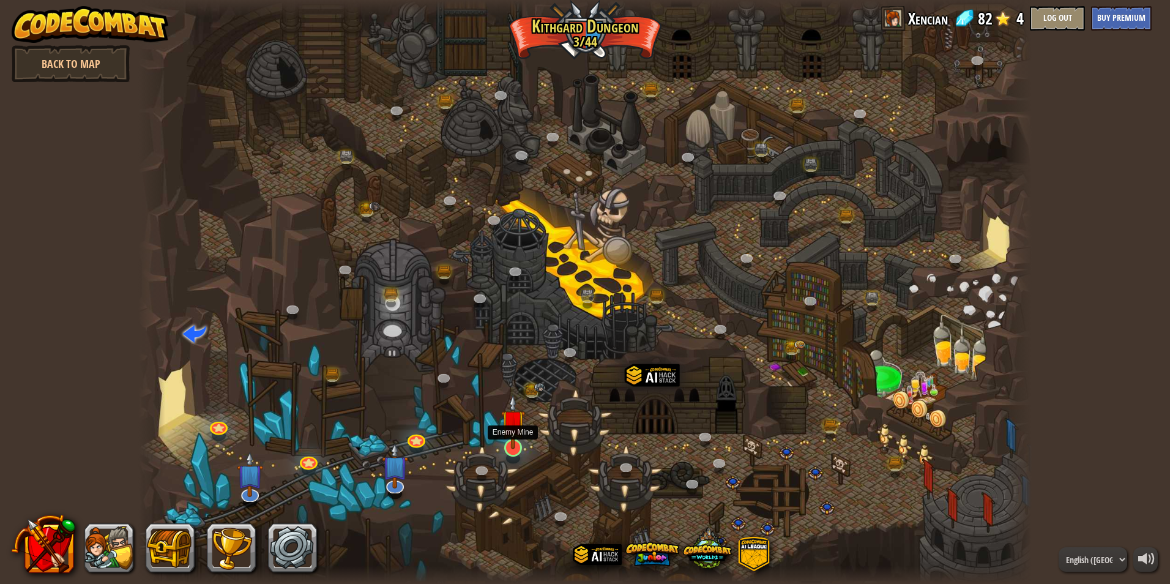
click at [524, 439] on img at bounding box center [513, 421] width 24 height 55
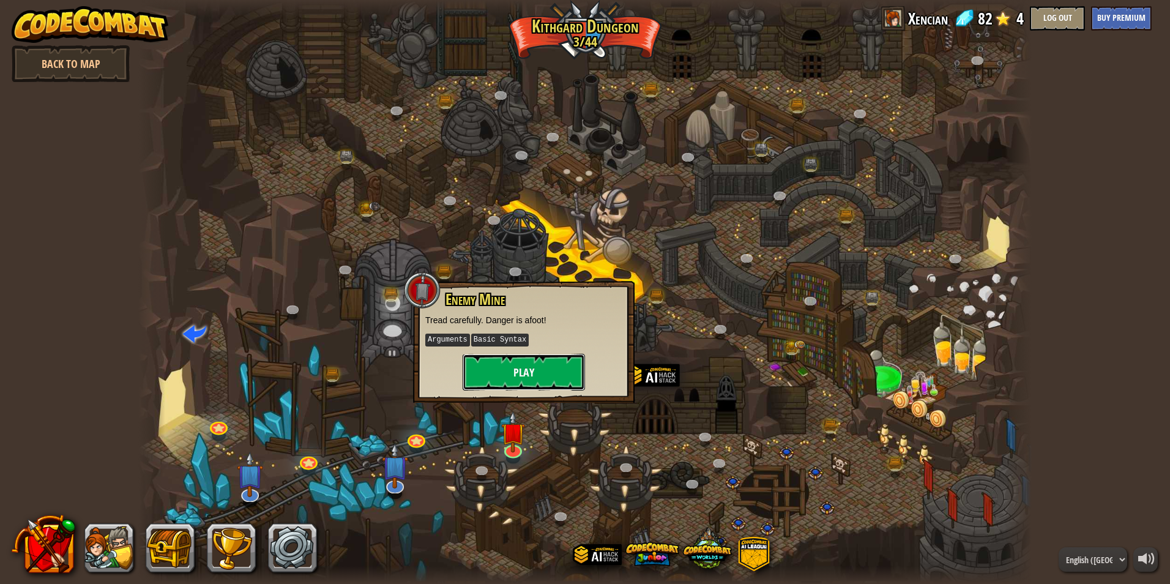
click at [538, 375] on button "Play" at bounding box center [524, 372] width 122 height 37
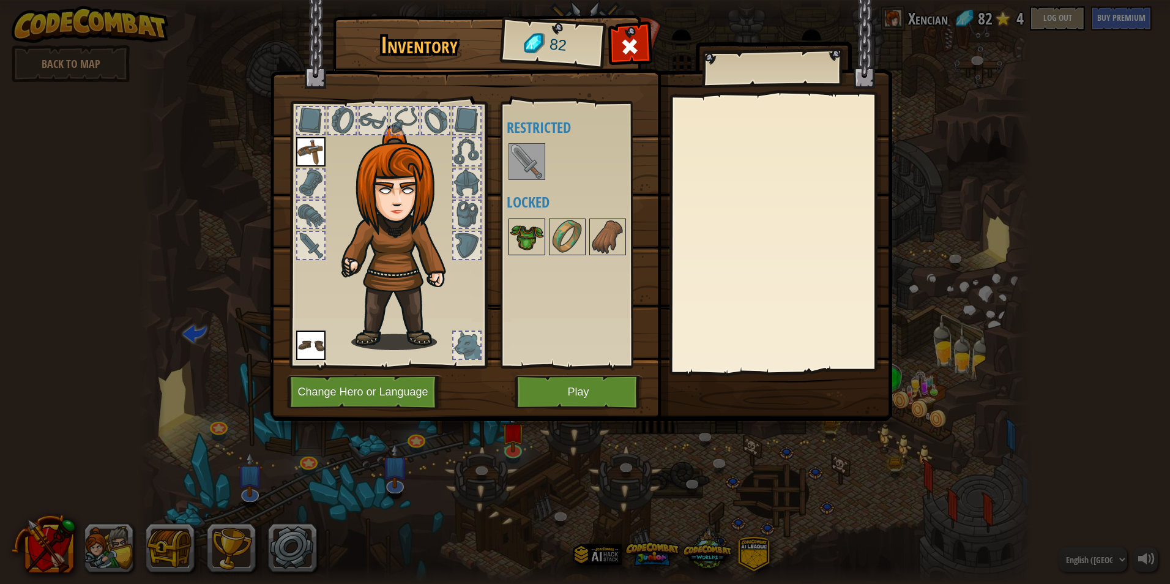
click at [534, 240] on img at bounding box center [527, 237] width 34 height 34
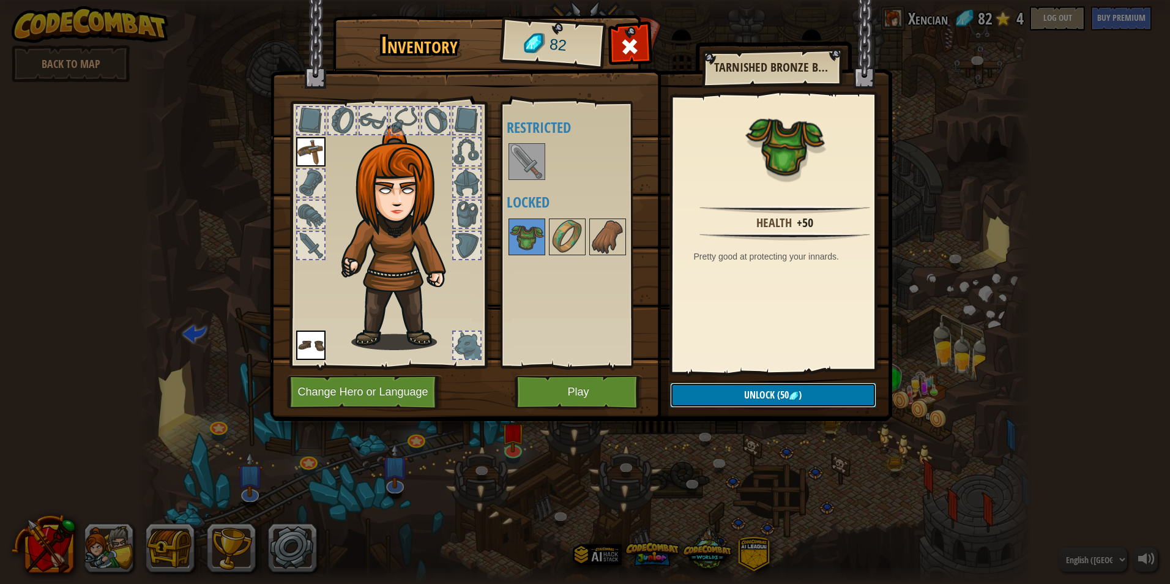
click at [776, 392] on span "(50" at bounding box center [782, 394] width 14 height 13
click at [750, 397] on button "Confirm" at bounding box center [773, 395] width 206 height 25
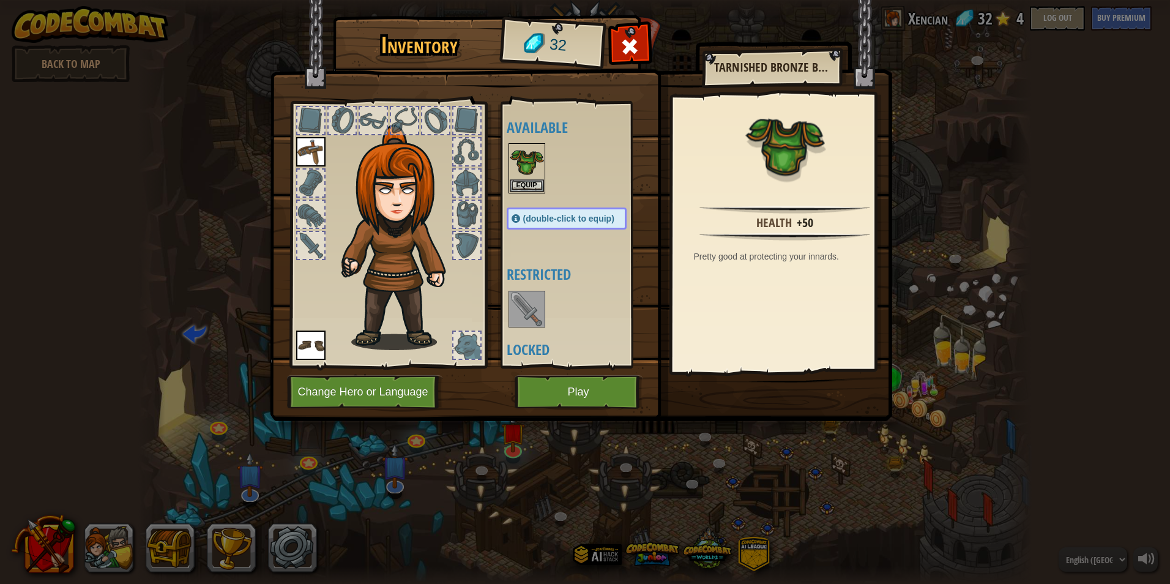
click at [652, 403] on img at bounding box center [581, 199] width 623 height 444
click at [632, 397] on button "Play" at bounding box center [579, 392] width 128 height 34
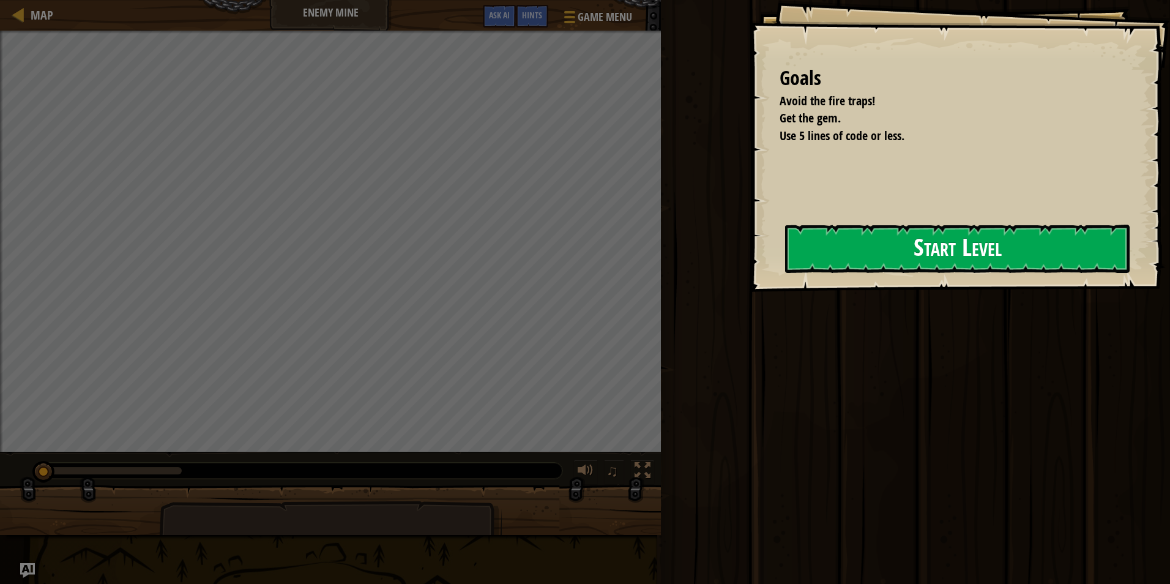
click at [749, 260] on div "Goals Avoid the fire traps! Get the gem. Use 5 lines of code or less. Start Lev…" at bounding box center [959, 146] width 421 height 292
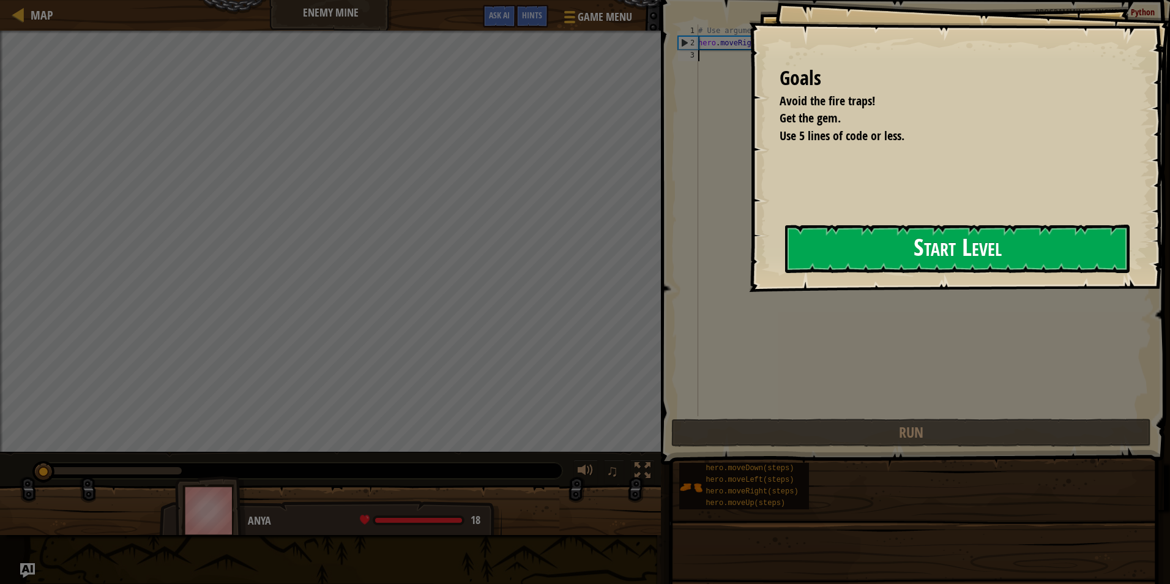
click at [833, 252] on button "Start Level" at bounding box center [957, 249] width 345 height 48
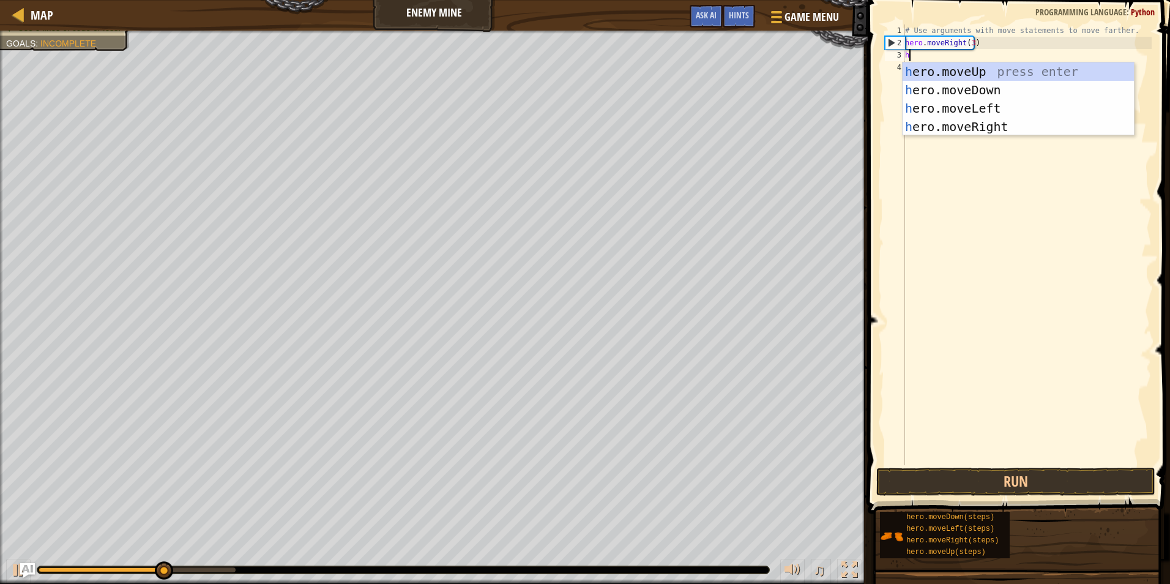
scroll to position [6, 0]
type textarea "he"
click at [975, 73] on div "he ro.moveUp press enter he ro.moveDown press enter he ro.moveLeft press enter …" at bounding box center [1018, 117] width 231 height 110
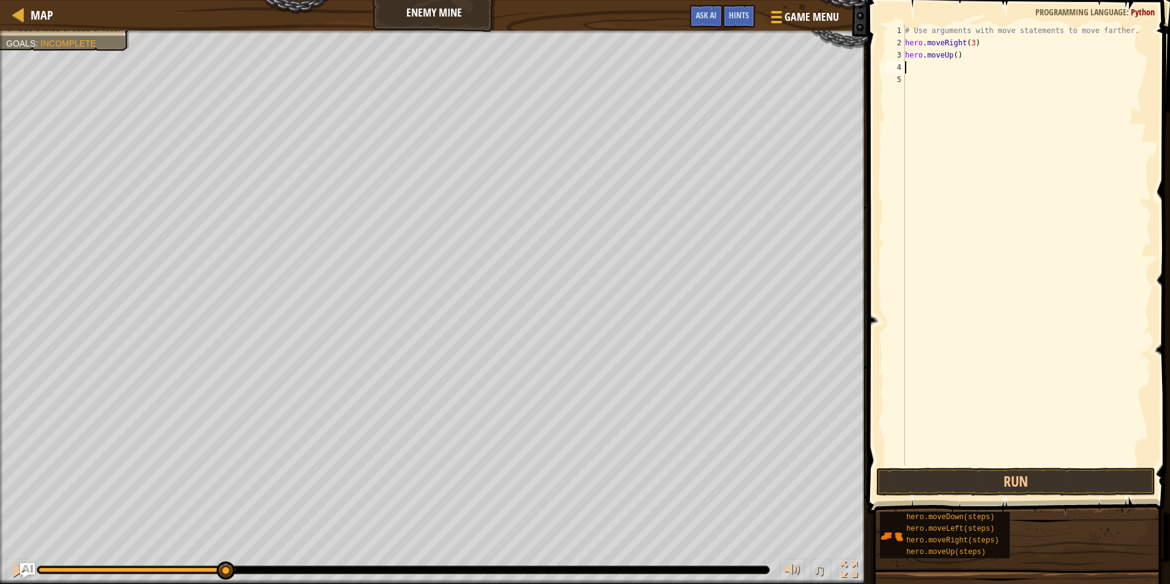
type textarea "h"
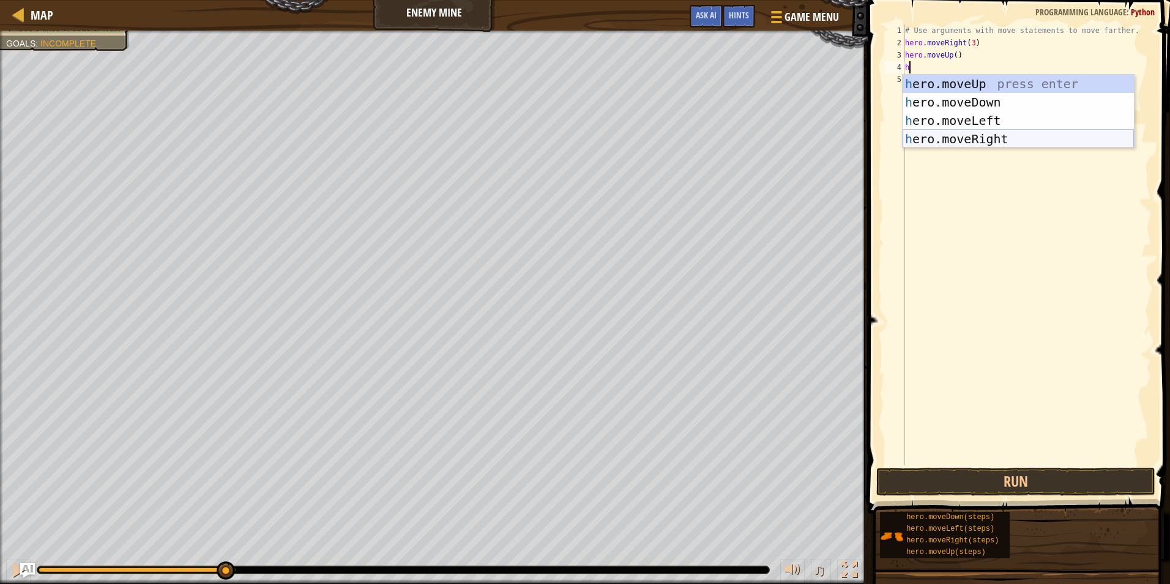
click at [983, 136] on div "h ero.moveUp press enter h ero.moveDown press enter h ero.moveLeft press enter …" at bounding box center [1018, 130] width 231 height 110
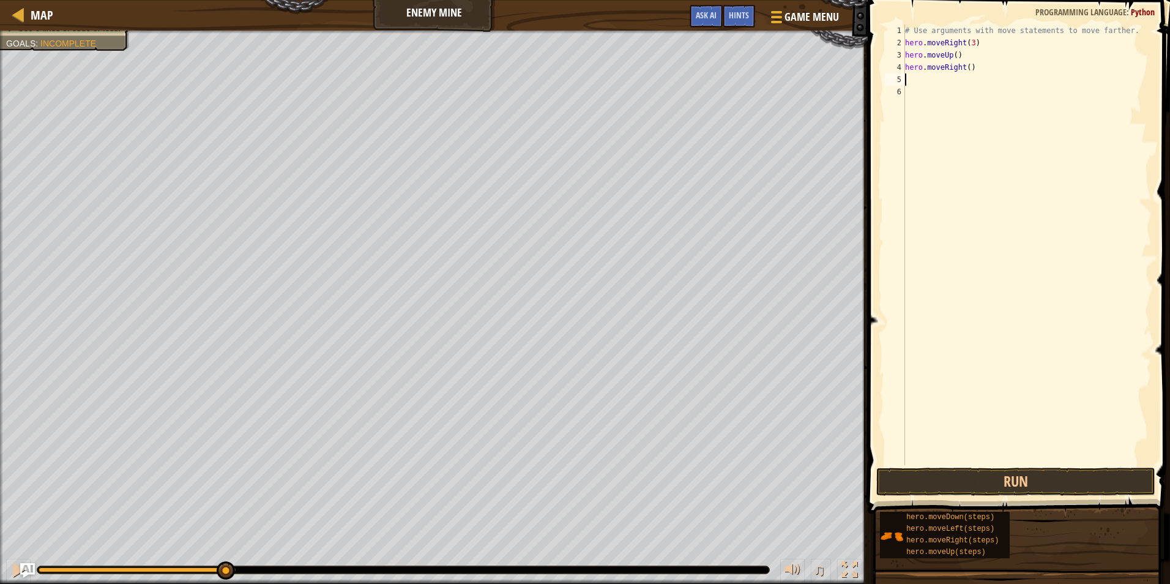
type textarea "h"
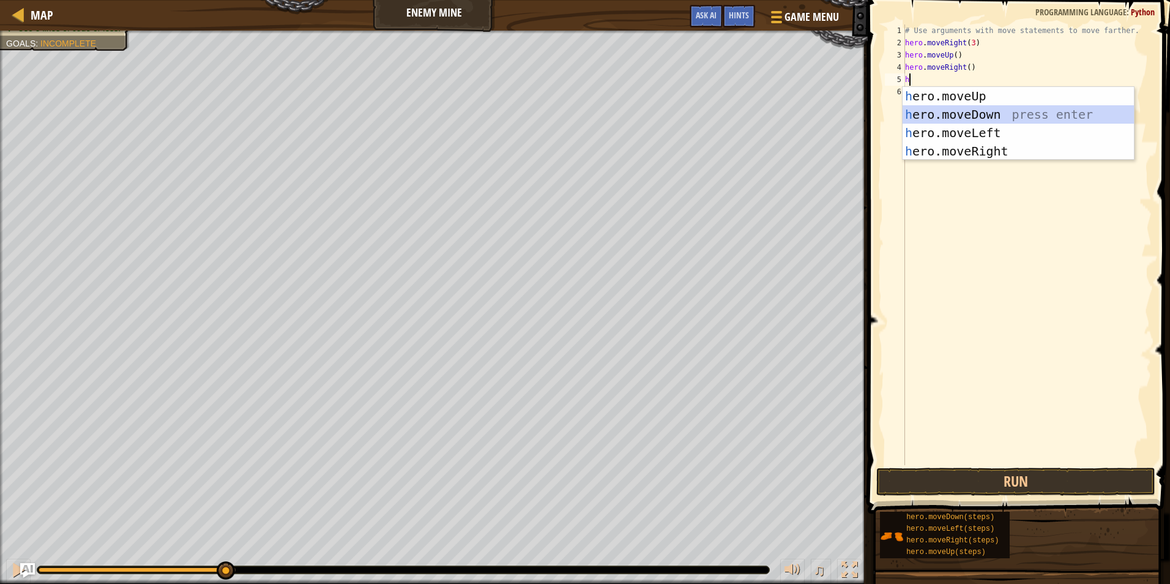
click at [972, 113] on div "h ero.moveUp press enter h ero.moveDown press enter h ero.moveLeft press enter …" at bounding box center [1018, 142] width 231 height 110
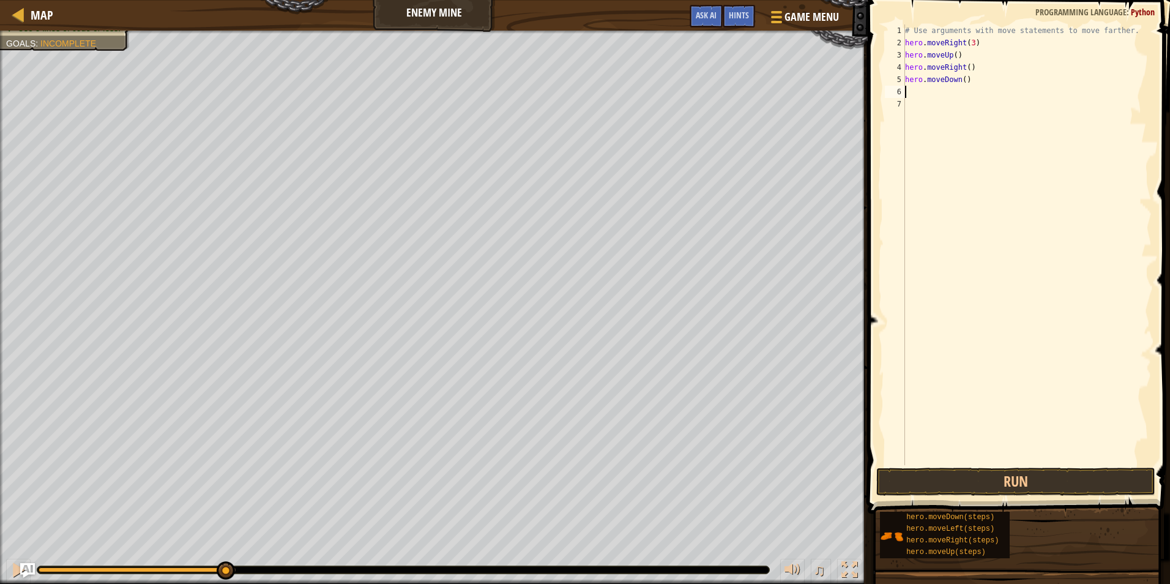
type textarea "h"
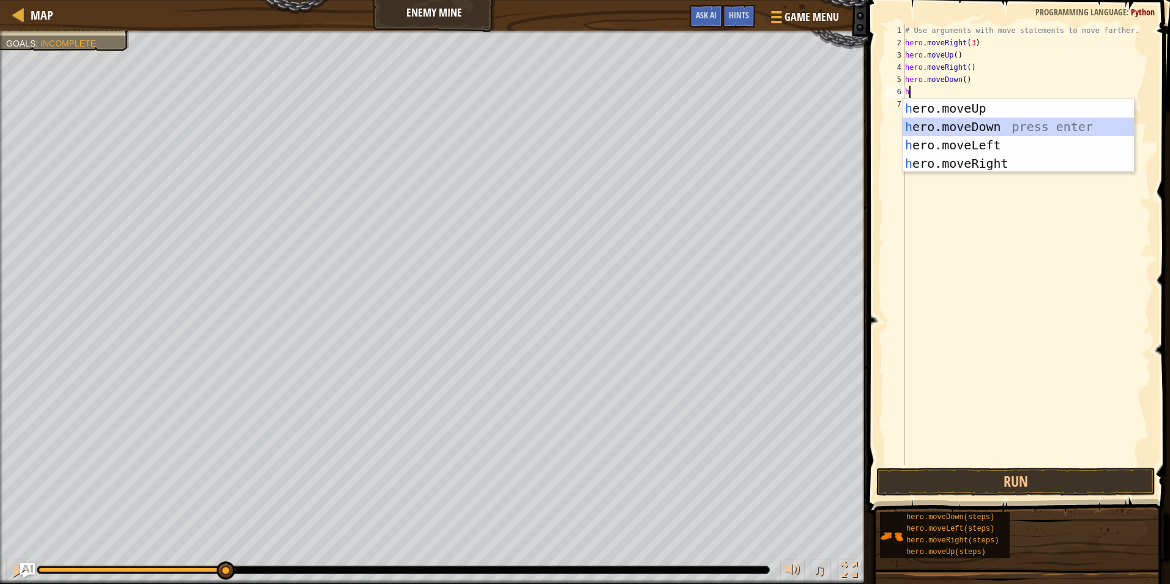
click at [976, 122] on div "h ero.moveUp press enter h ero.moveDown press enter h ero.moveLeft press enter …" at bounding box center [1018, 154] width 231 height 110
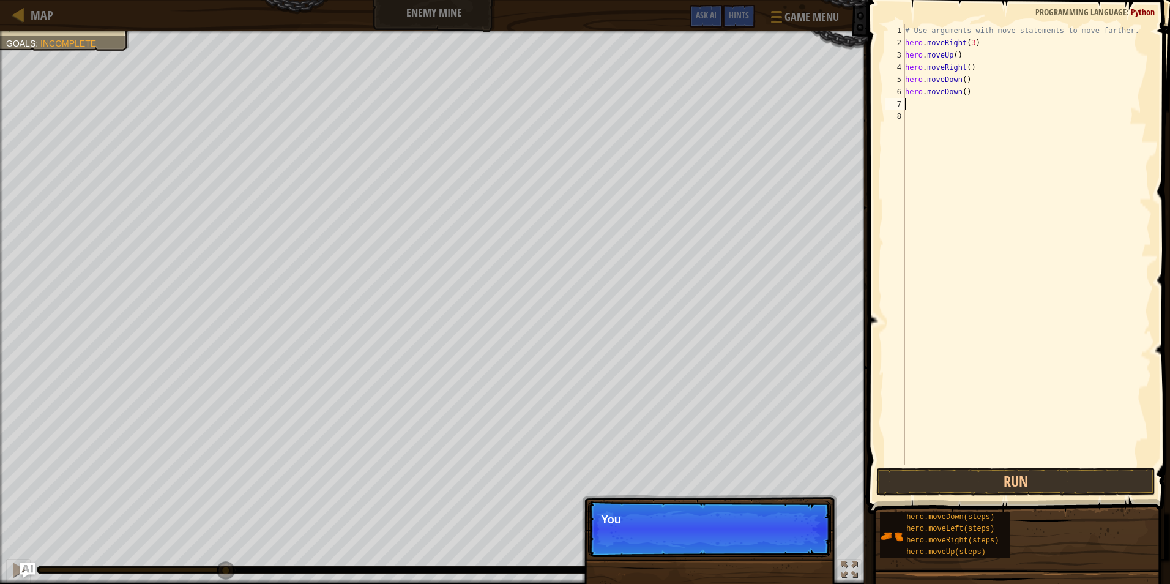
type textarea "h"
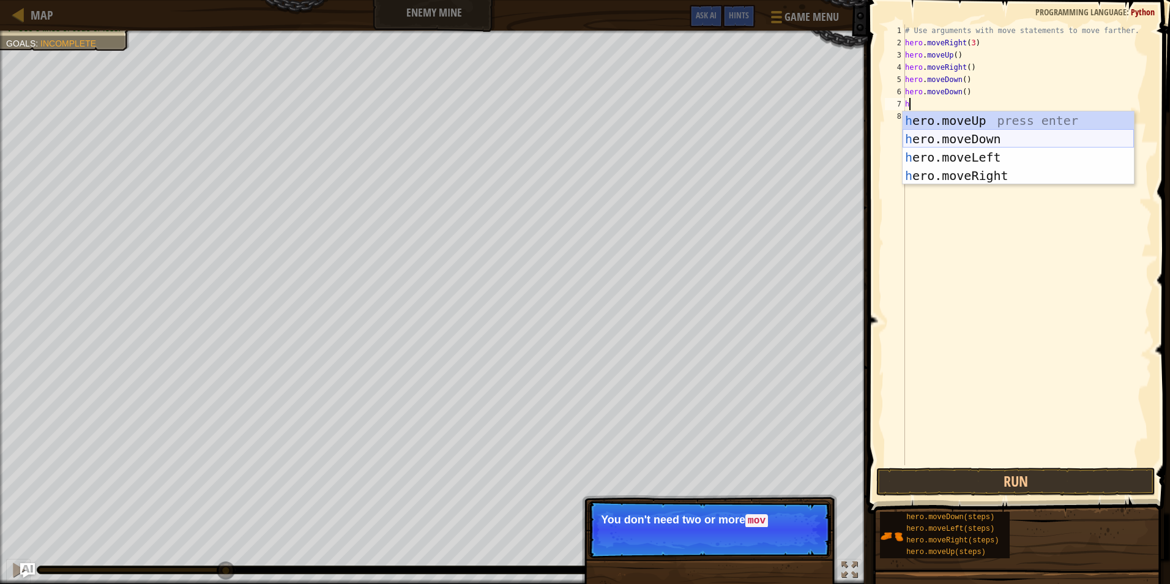
click at [969, 140] on div "h ero.moveUp press enter h ero.moveDown press enter h ero.moveLeft press enter …" at bounding box center [1018, 166] width 231 height 110
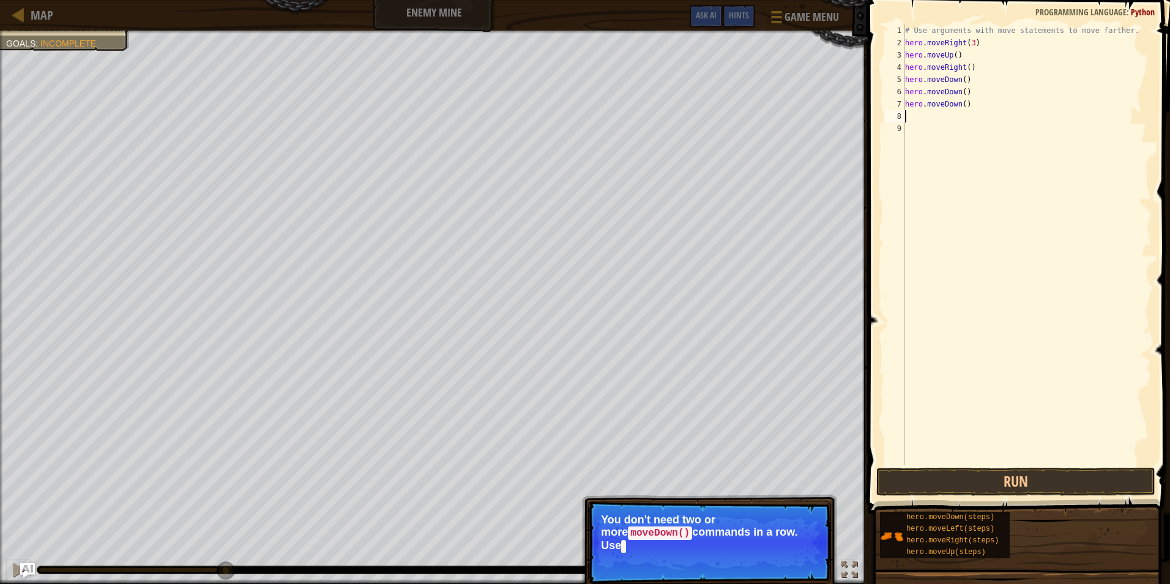
type textarea "h"
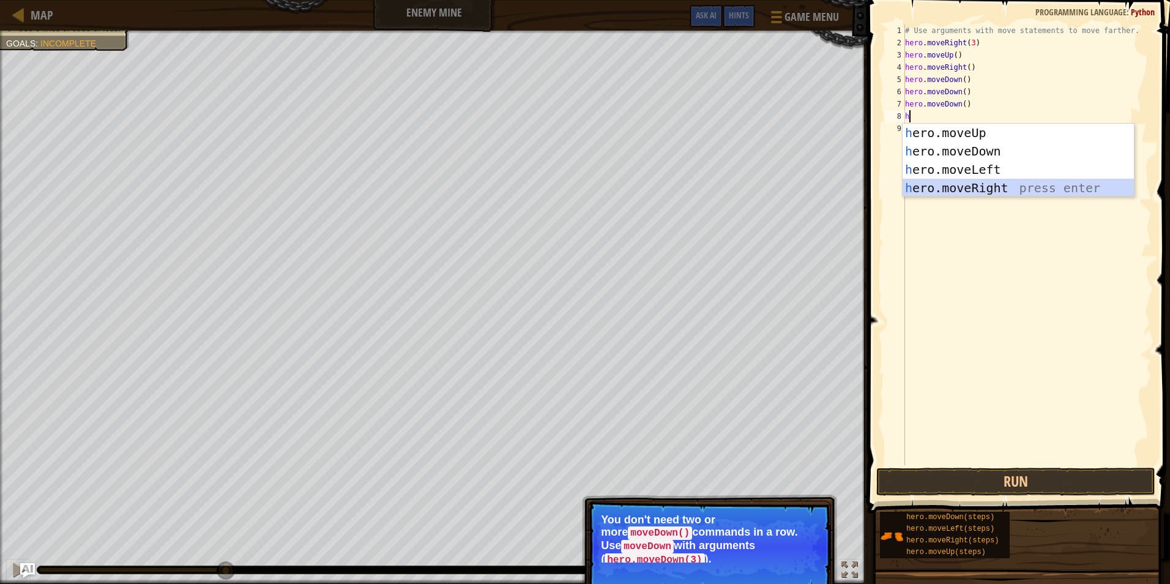
click at [976, 188] on div "h ero.moveUp press enter h ero.moveDown press enter h ero.moveLeft press enter …" at bounding box center [1018, 179] width 231 height 110
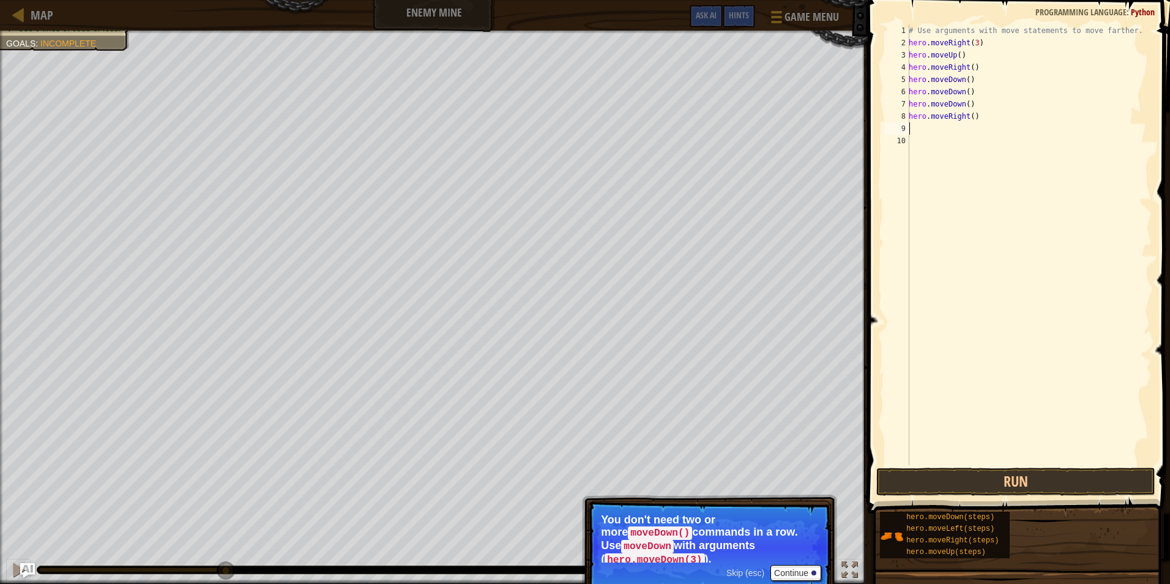
type textarea "h"
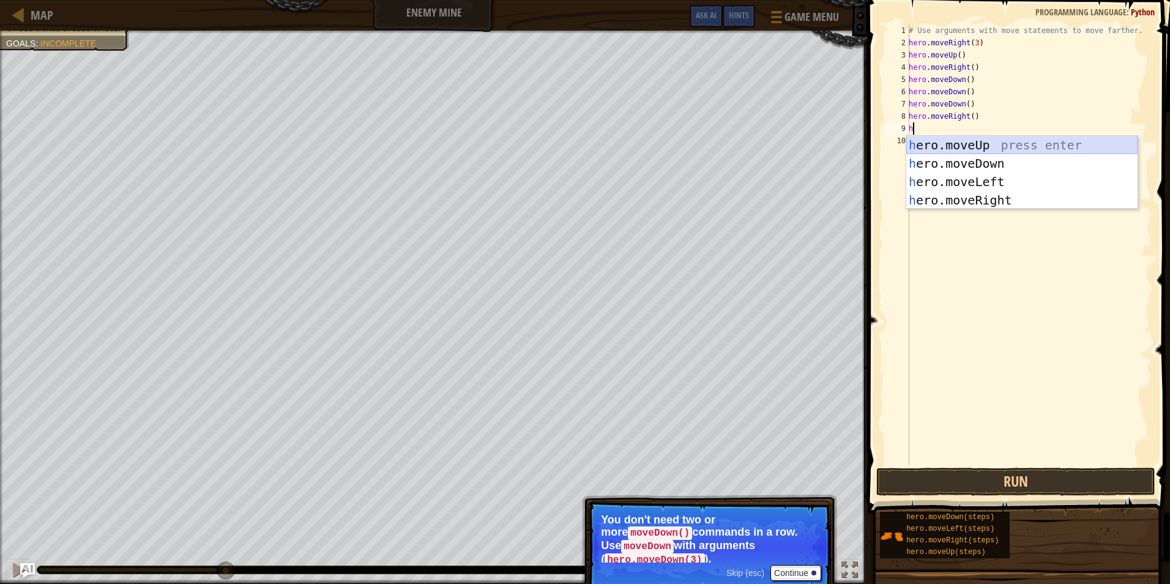
click at [966, 146] on div "h ero.moveUp press enter h ero.moveDown press enter h ero.moveLeft press enter …" at bounding box center [1022, 191] width 231 height 110
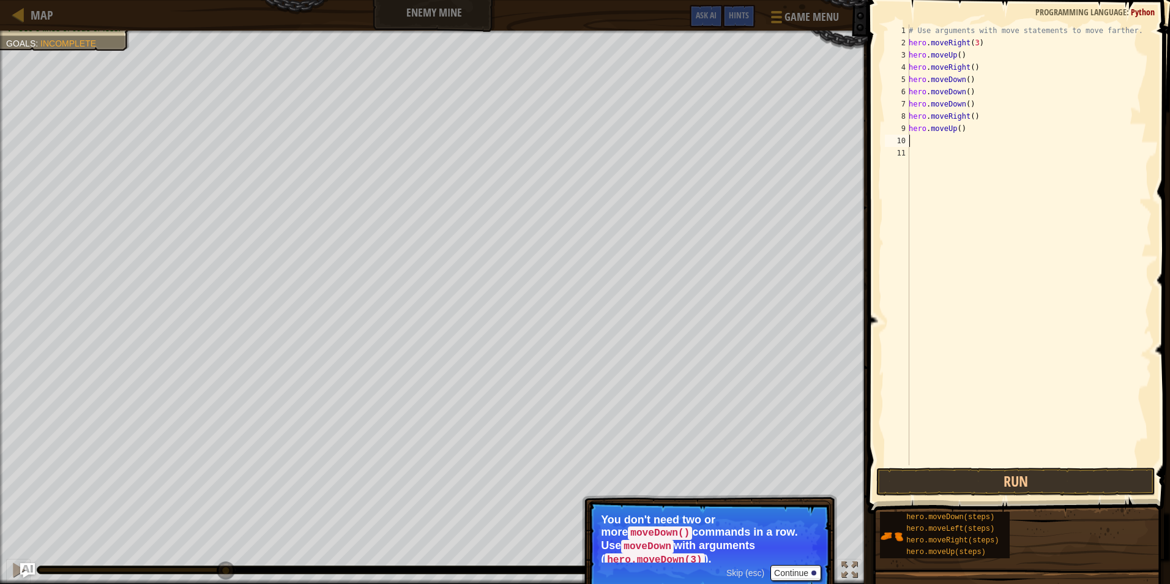
type textarea "h"
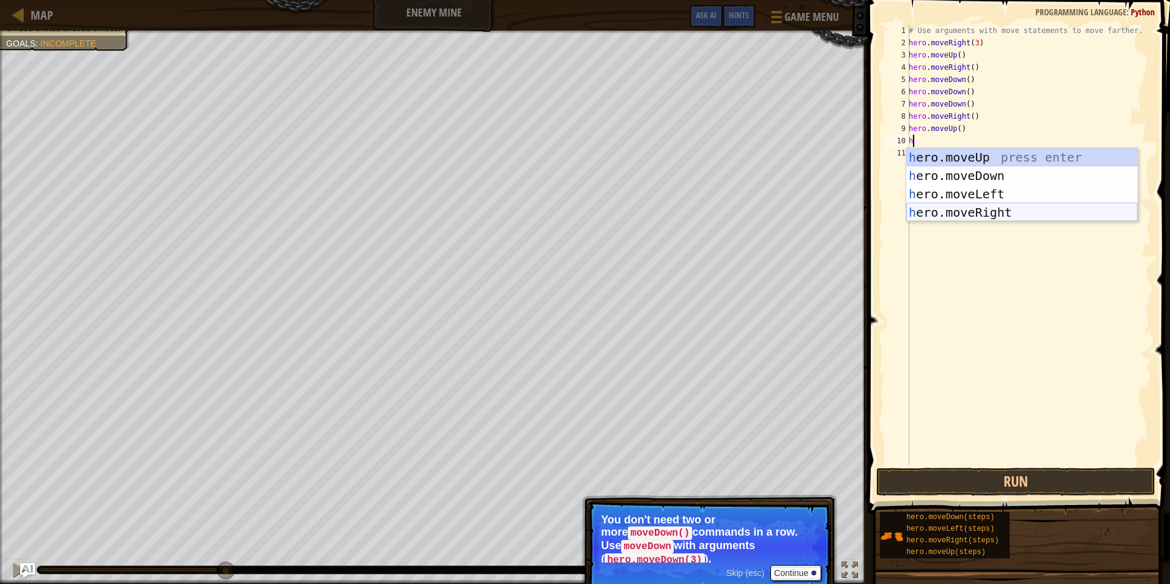
click at [981, 204] on div "h ero.moveUp press enter h ero.moveDown press enter h ero.moveLeft press enter …" at bounding box center [1022, 203] width 231 height 110
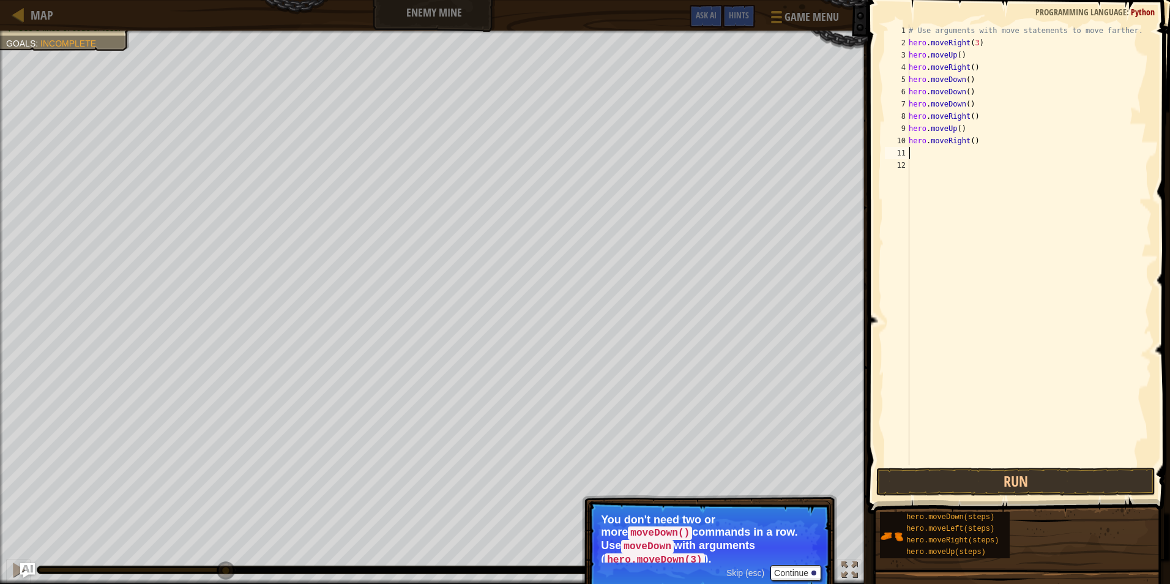
type textarea "h"
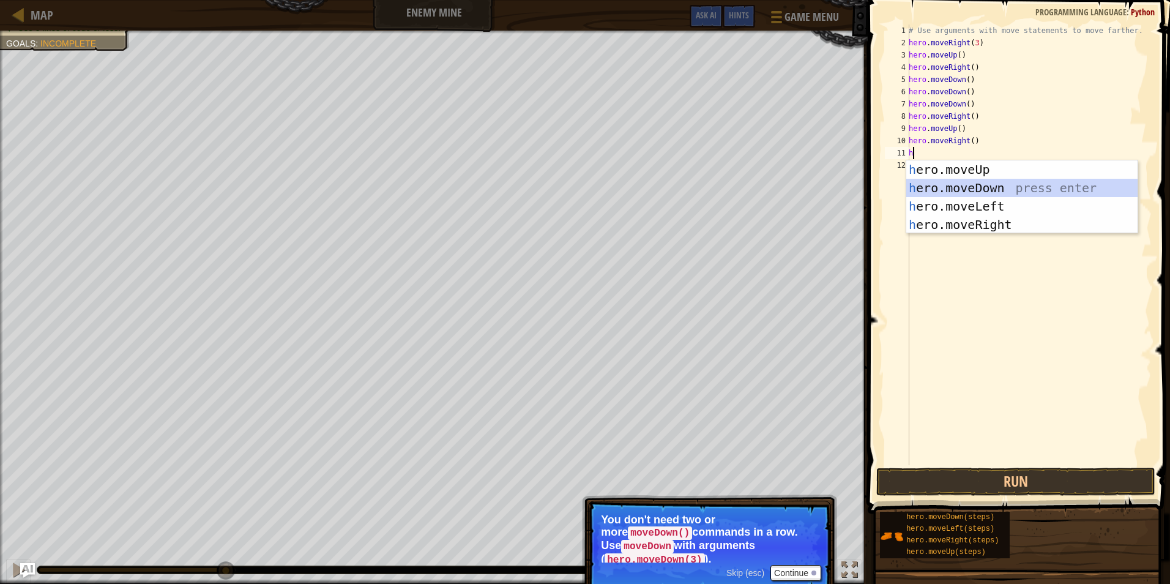
click at [990, 187] on div "h ero.moveUp press enter h ero.moveDown press enter h ero.moveLeft press enter …" at bounding box center [1022, 215] width 231 height 110
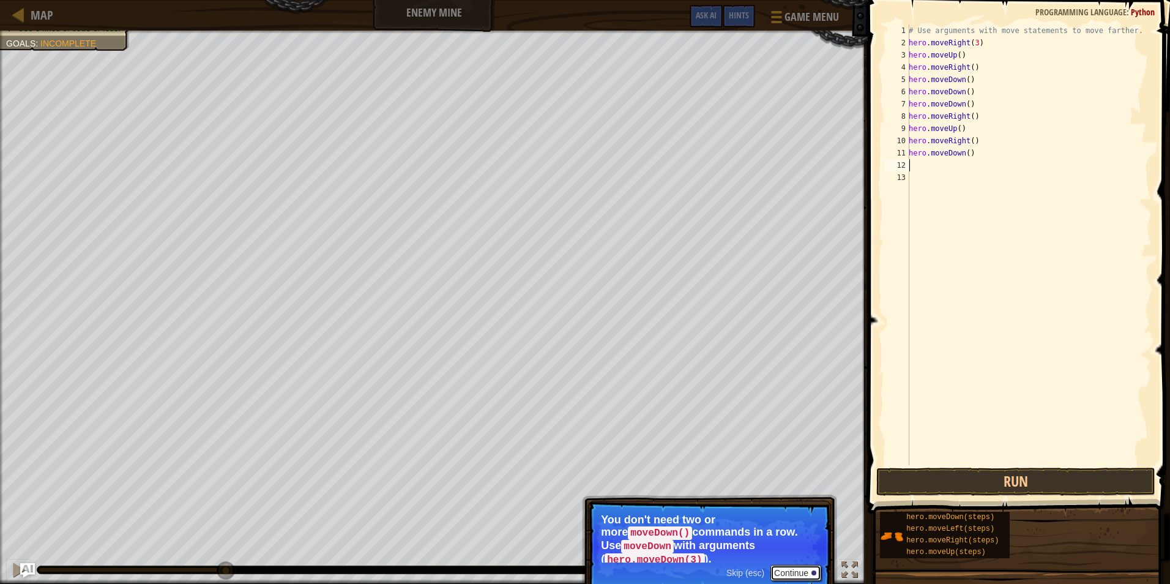
click at [802, 565] on button "Continue" at bounding box center [796, 573] width 51 height 16
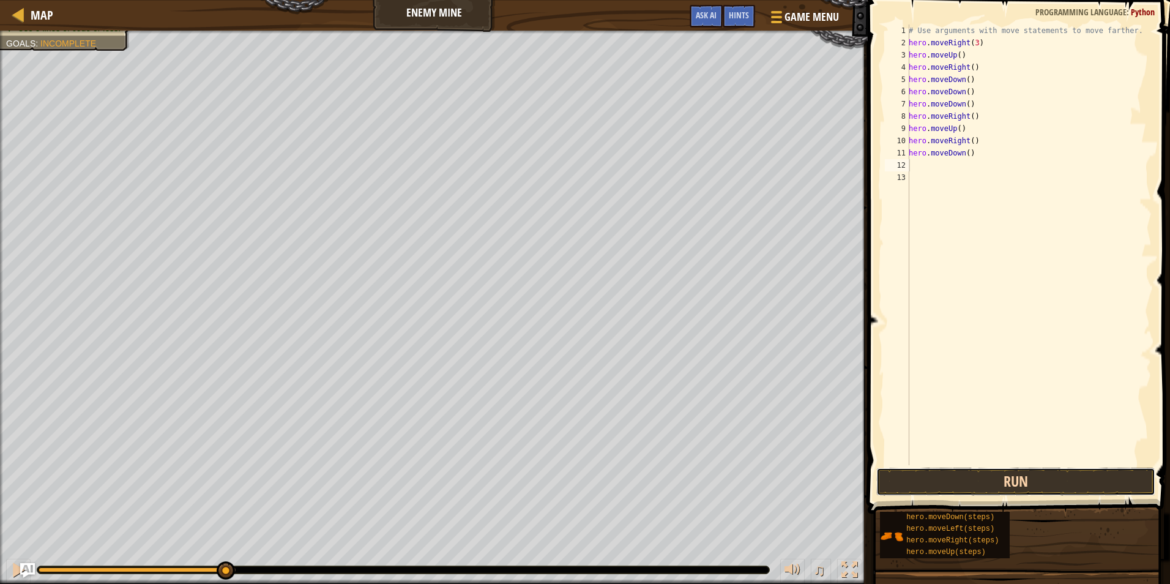
click at [1013, 478] on button "Run" at bounding box center [1016, 482] width 279 height 28
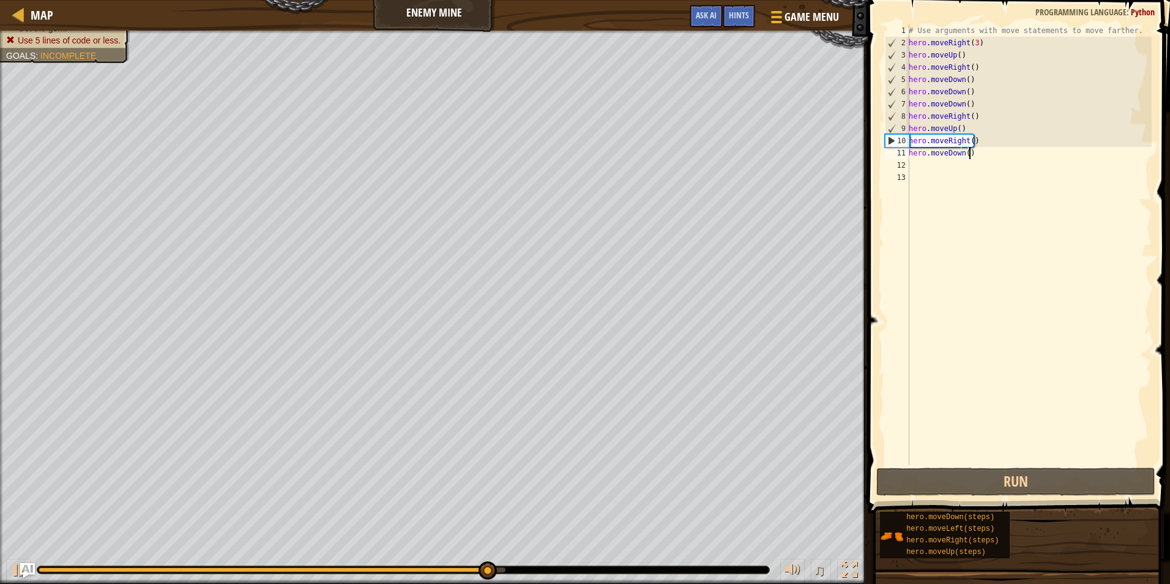
click at [989, 147] on div "# Use arguments with move statements to move farther. hero . moveRight ( 3 ) he…" at bounding box center [1029, 256] width 245 height 465
click at [982, 136] on div "# Use arguments with move statements to move farther. hero . moveRight ( 3 ) he…" at bounding box center [1029, 256] width 245 height 465
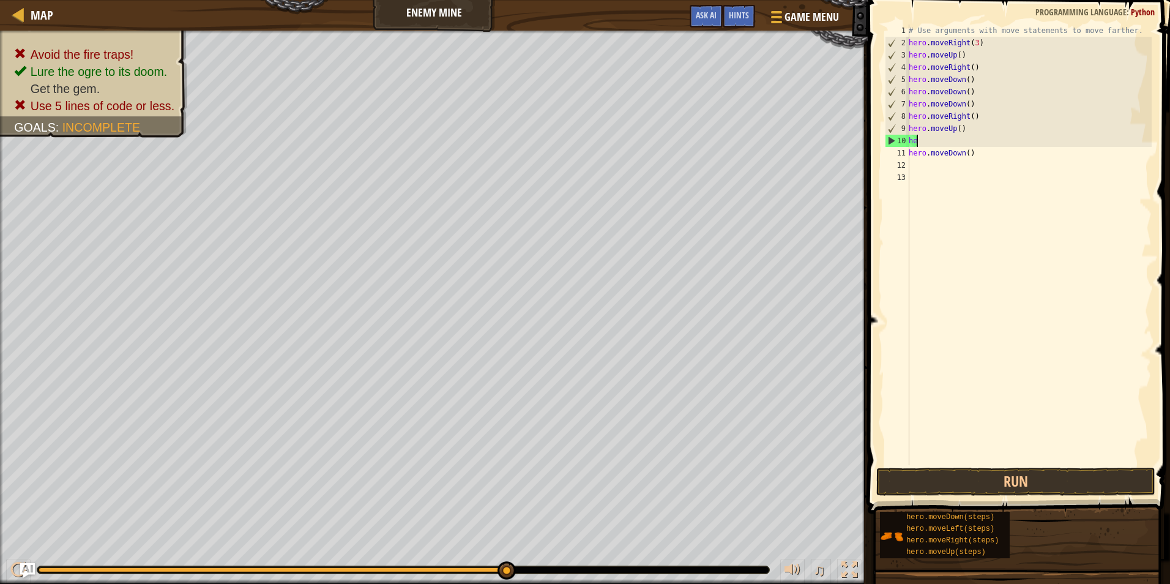
type textarea "h"
click at [975, 156] on div "# Use arguments with move statements to move farther. hero . moveRight ( 3 ) he…" at bounding box center [1029, 256] width 245 height 465
type textarea "h"
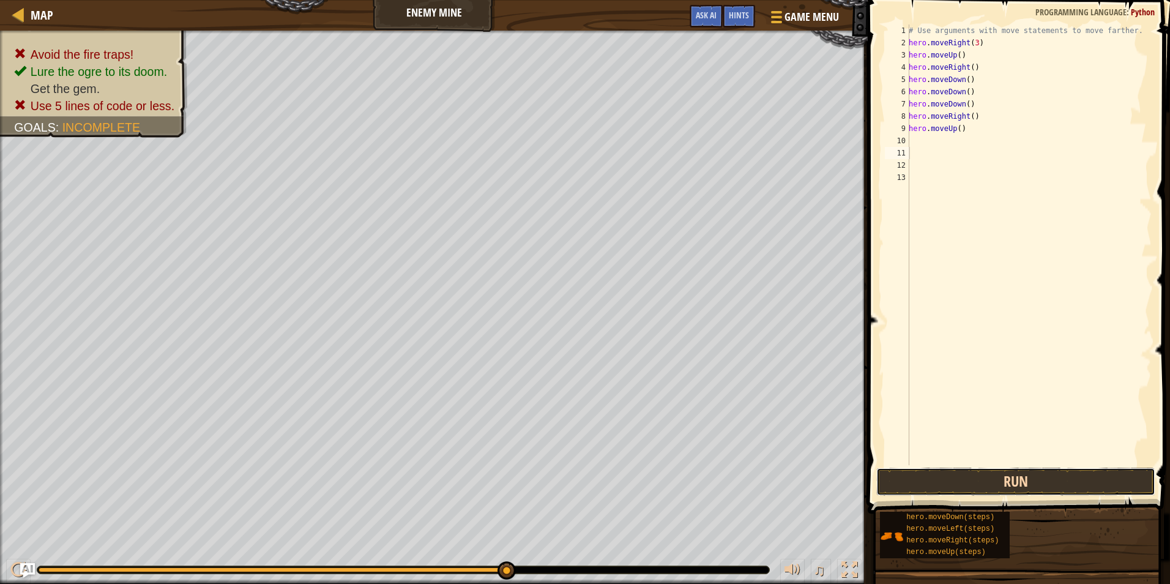
click at [1020, 476] on button "Run" at bounding box center [1016, 482] width 279 height 28
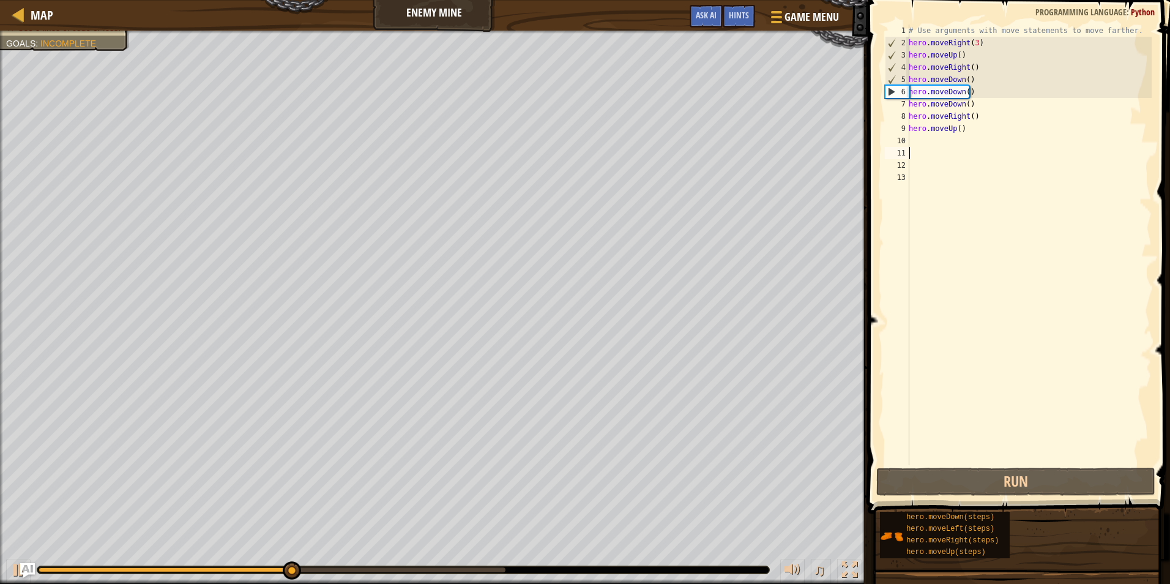
click at [972, 136] on div "# Use arguments with move statements to move farther. hero . moveRight ( 3 ) he…" at bounding box center [1029, 256] width 245 height 465
click at [972, 132] on div "# Use arguments with move statements to move farther. hero . moveRight ( 3 ) he…" at bounding box center [1029, 256] width 245 height 465
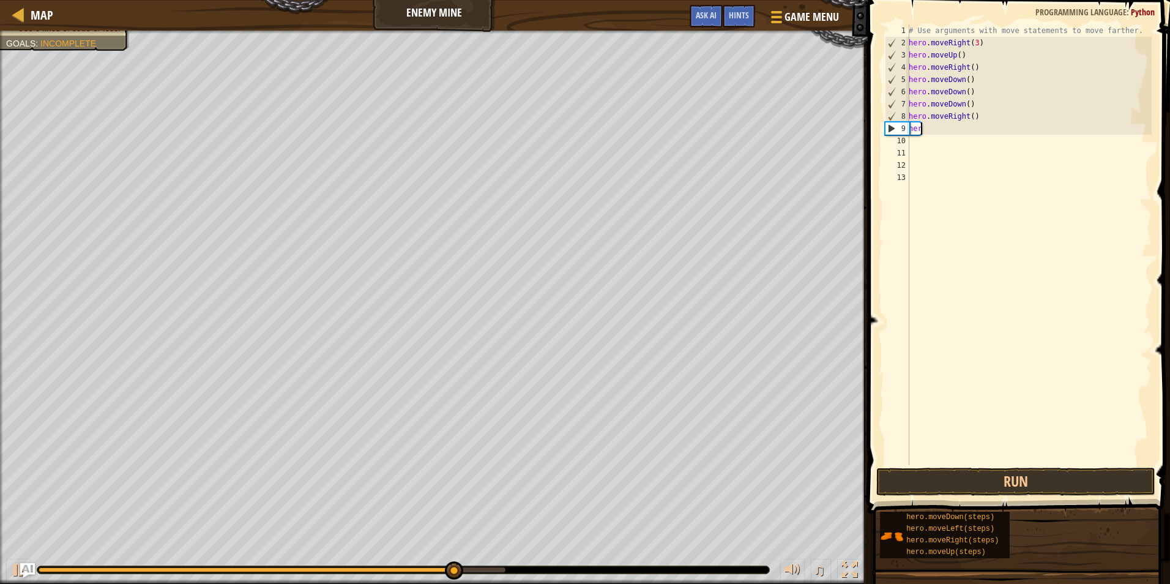
type textarea "h"
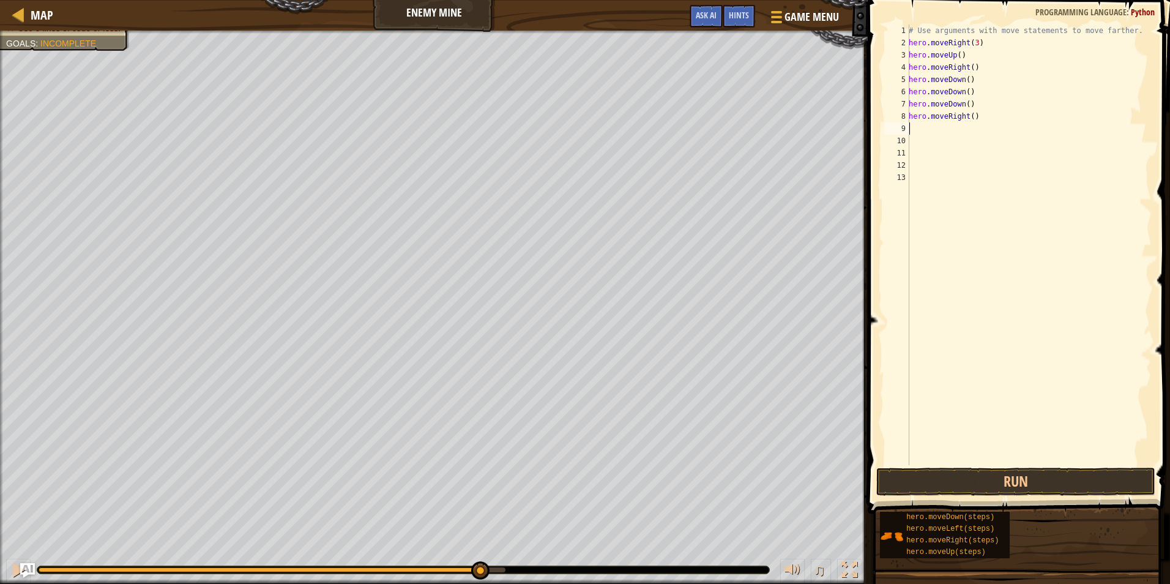
type textarea "h"
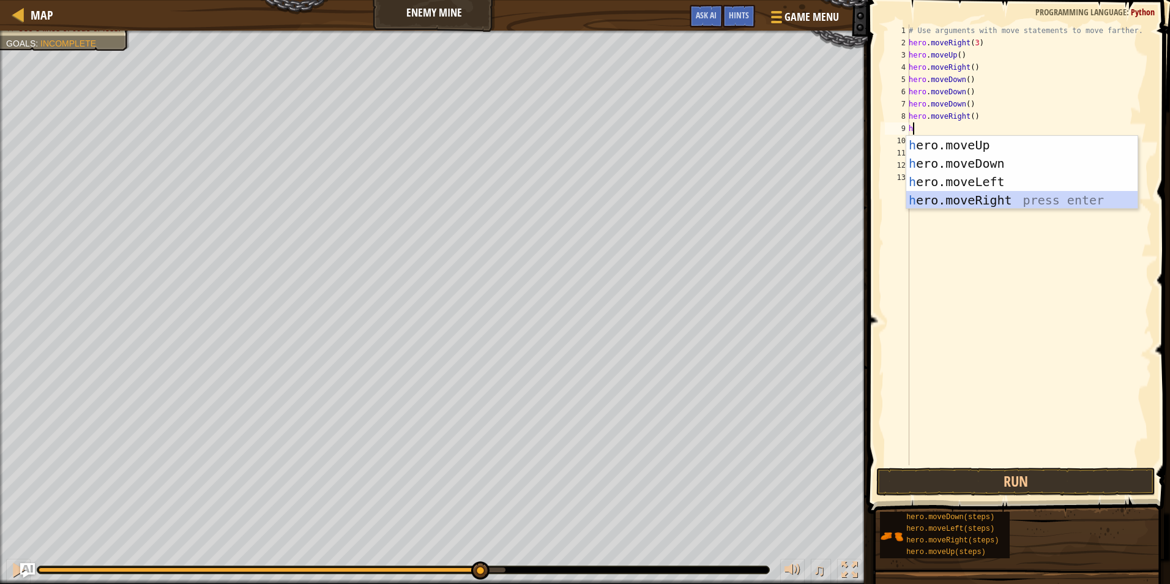
click at [980, 201] on div "h ero.moveUp press enter h ero.moveDown press enter h ero.moveLeft press enter …" at bounding box center [1022, 191] width 231 height 110
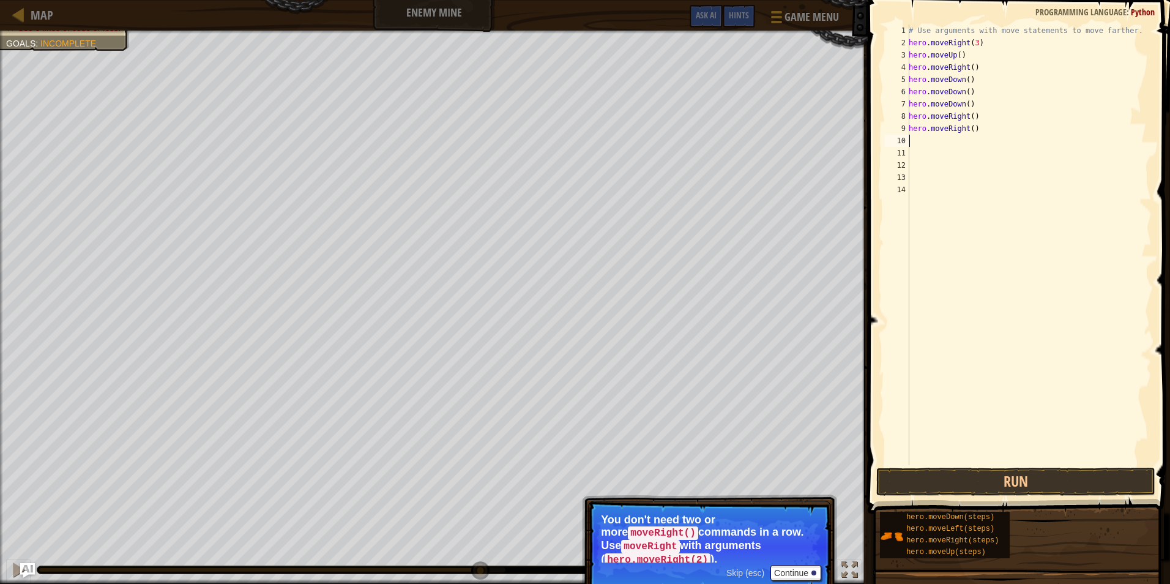
click at [982, 129] on div "# Use arguments with move statements to move farther. hero . moveRight ( 3 ) he…" at bounding box center [1029, 256] width 245 height 465
type textarea "h"
click at [969, 119] on div "# Use arguments with move statements to move farther. hero . moveRight ( 3 ) he…" at bounding box center [1029, 256] width 245 height 465
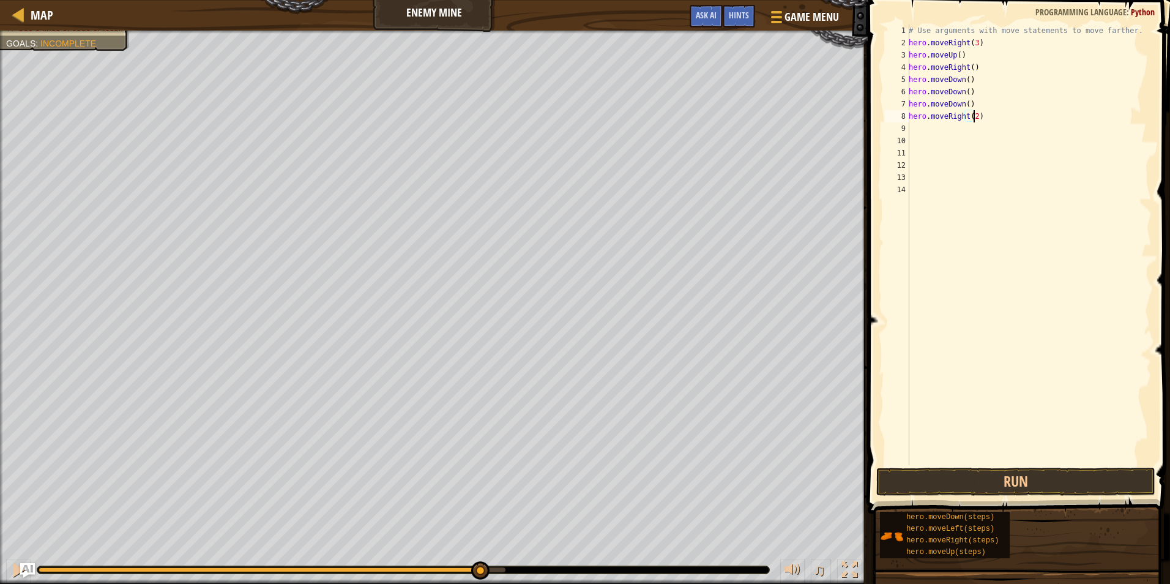
scroll to position [6, 5]
click at [965, 100] on div "# Use arguments with move statements to move farther. hero . moveRight ( 3 ) he…" at bounding box center [1029, 256] width 245 height 465
drag, startPoint x: 910, startPoint y: 77, endPoint x: 971, endPoint y: 89, distance: 62.4
click at [971, 89] on div "# Use arguments with move statements to move farther. hero . moveRight ( 3 ) he…" at bounding box center [1029, 256] width 245 height 465
type textarea "hero.moveDown() hero.moveDown()"
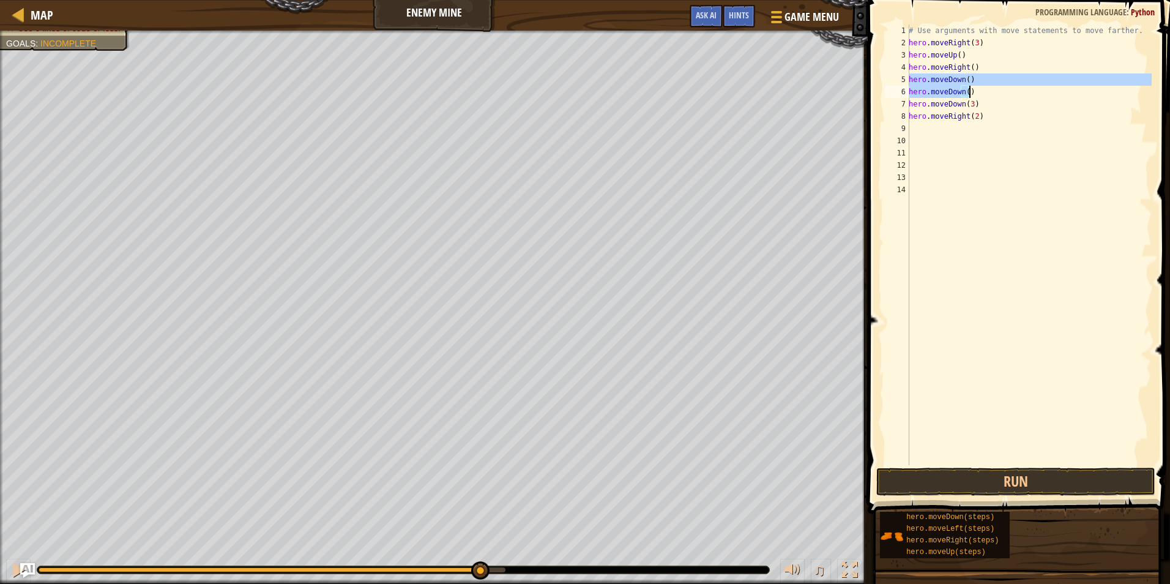
scroll to position [6, 0]
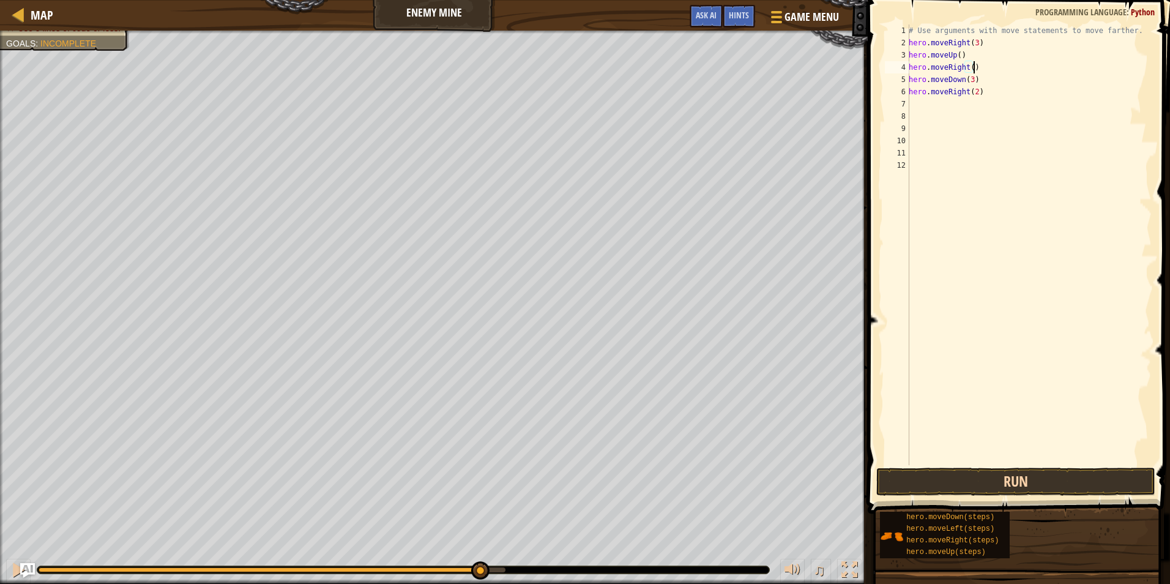
type textarea "hero.moveRight()"
click at [1010, 471] on button "Run" at bounding box center [1016, 482] width 279 height 28
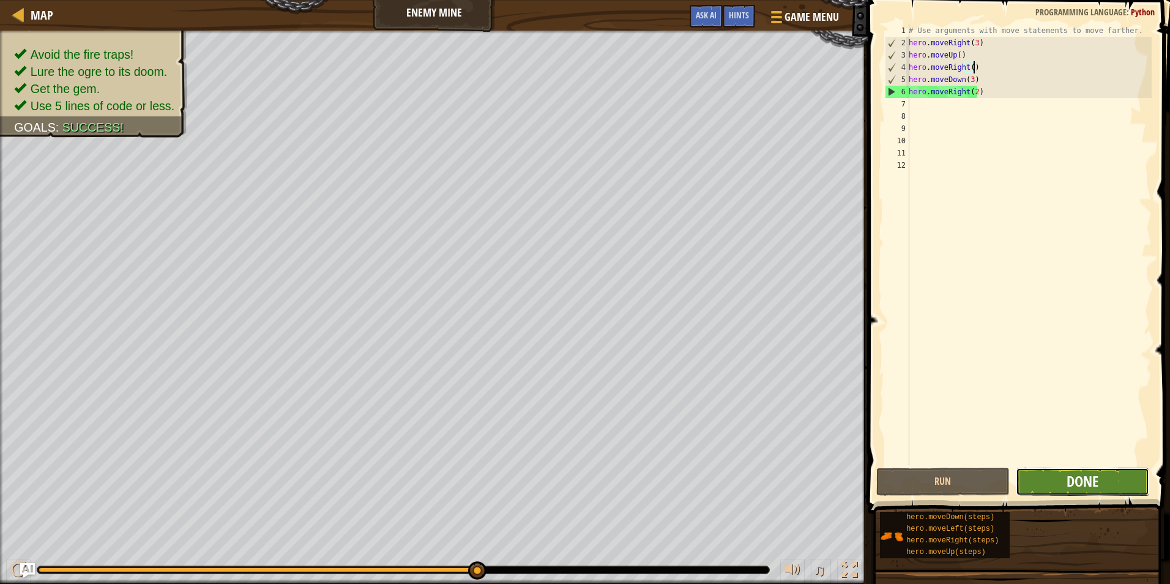
click at [1070, 479] on span "Done" at bounding box center [1083, 481] width 32 height 20
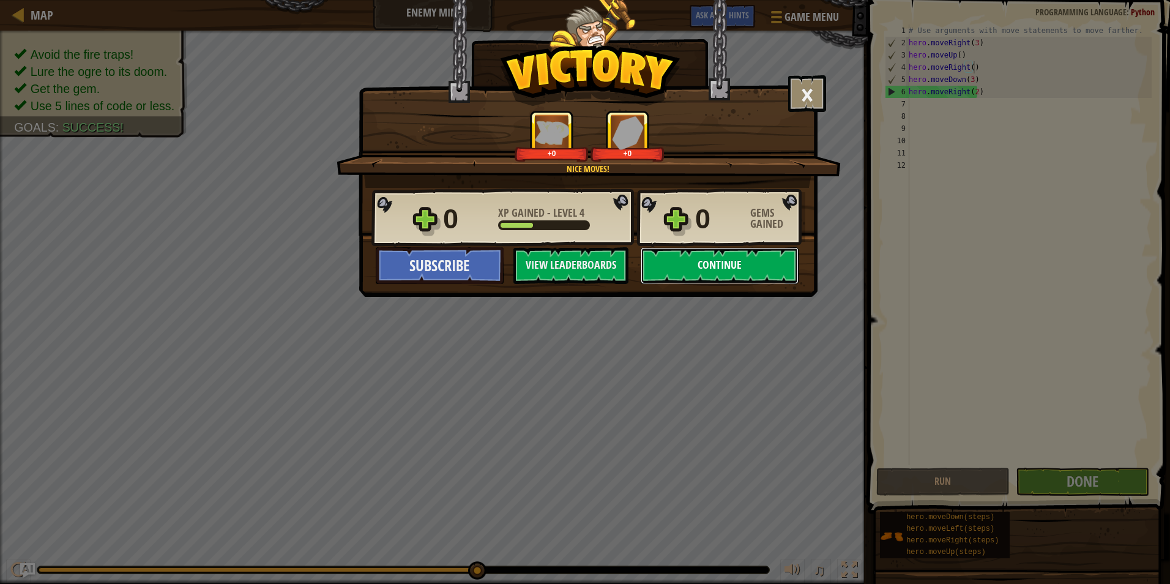
click at [728, 264] on button "Continue" at bounding box center [720, 265] width 158 height 37
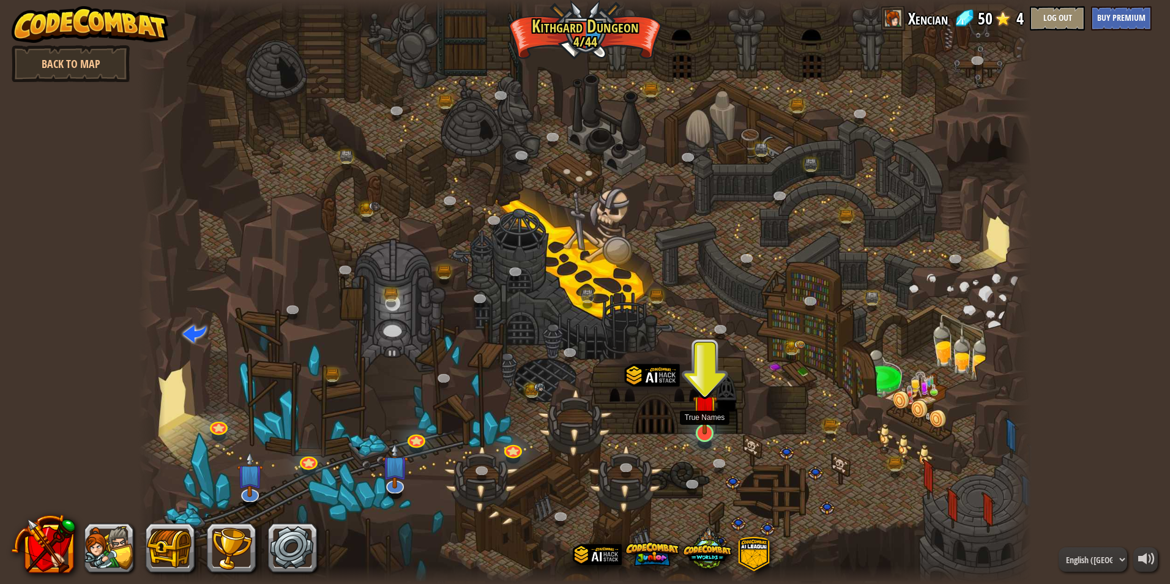
click at [696, 409] on img at bounding box center [705, 407] width 24 height 55
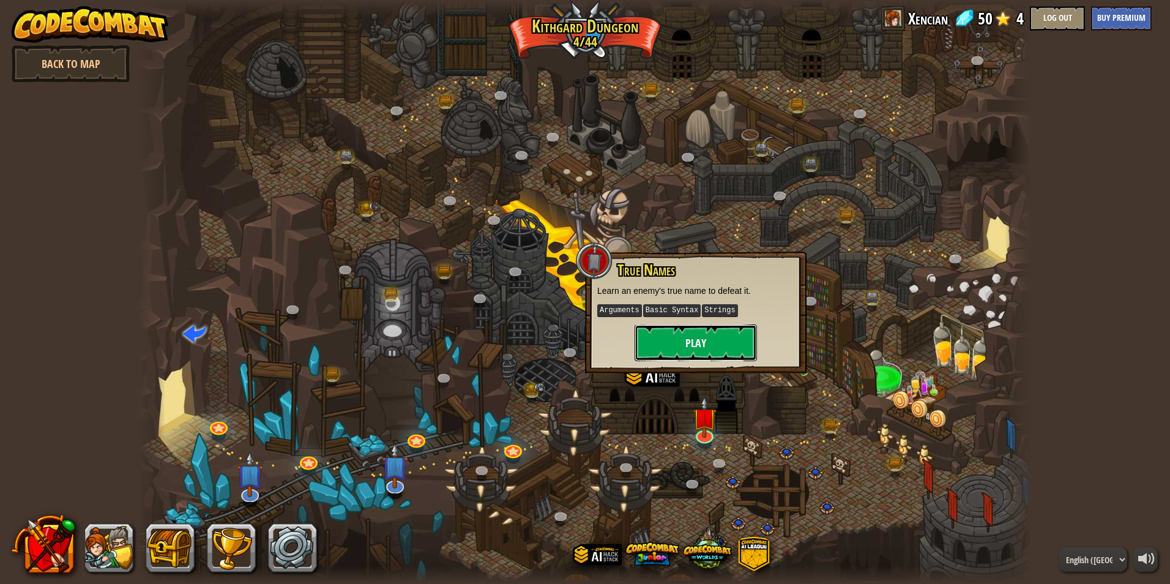
click at [701, 346] on button "Play" at bounding box center [696, 342] width 122 height 37
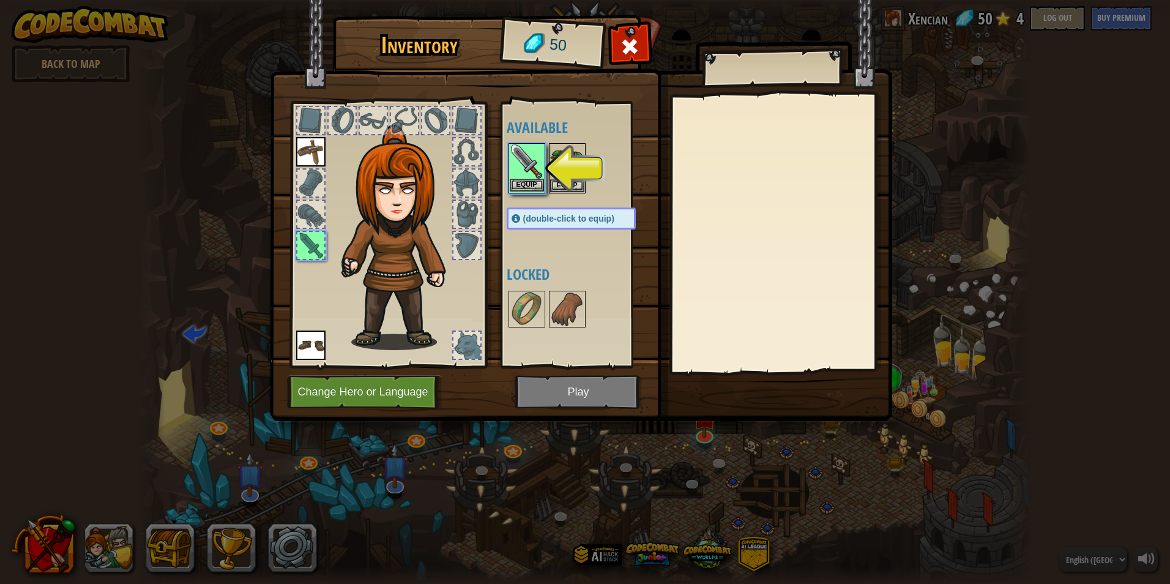
click at [540, 165] on img at bounding box center [527, 161] width 34 height 34
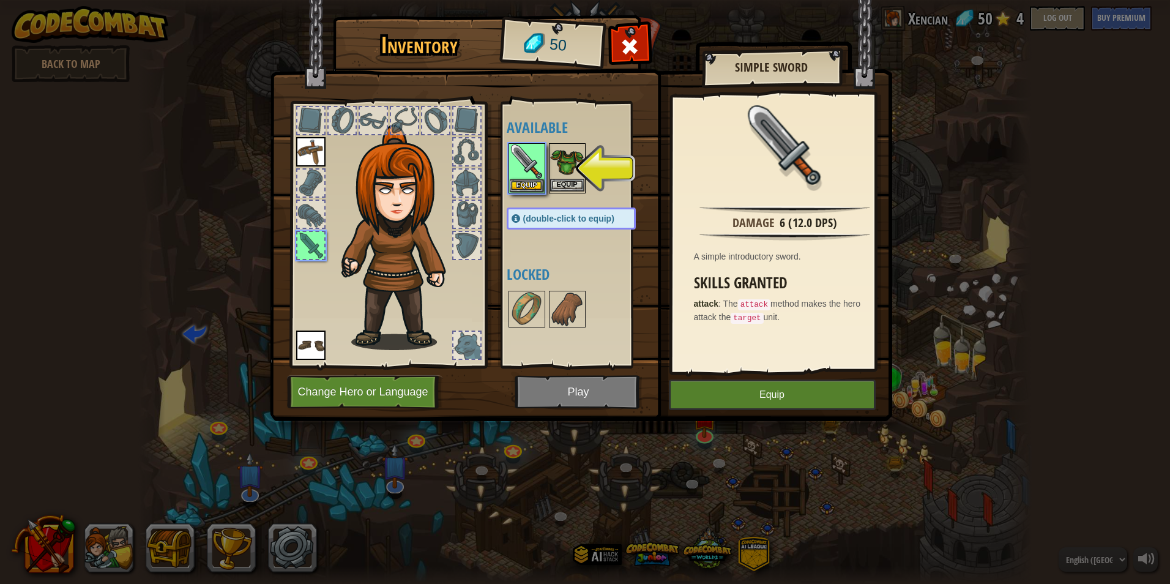
click at [556, 173] on img at bounding box center [567, 161] width 34 height 34
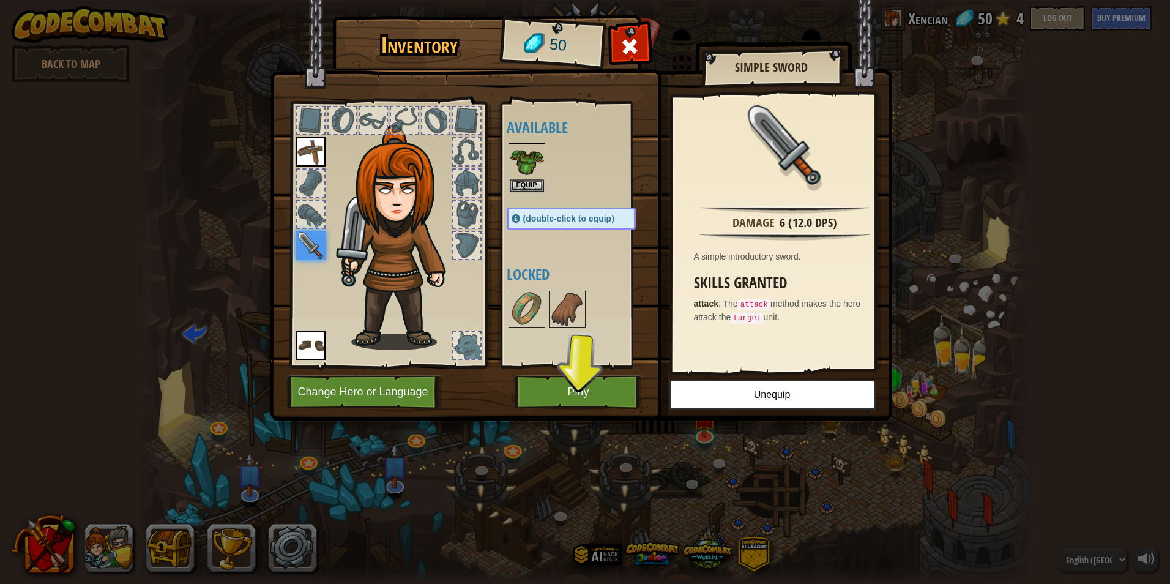
click at [548, 160] on div at bounding box center [584, 168] width 154 height 54
click at [539, 170] on img at bounding box center [527, 161] width 34 height 34
click at [515, 178] on img at bounding box center [527, 161] width 34 height 34
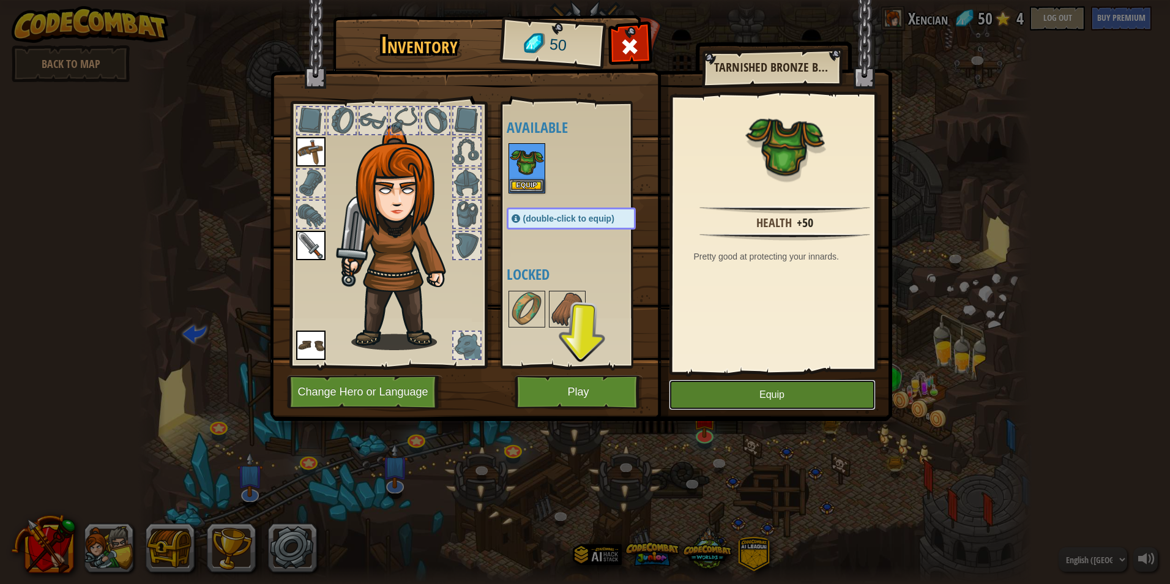
click at [749, 383] on button "Equip" at bounding box center [772, 395] width 207 height 31
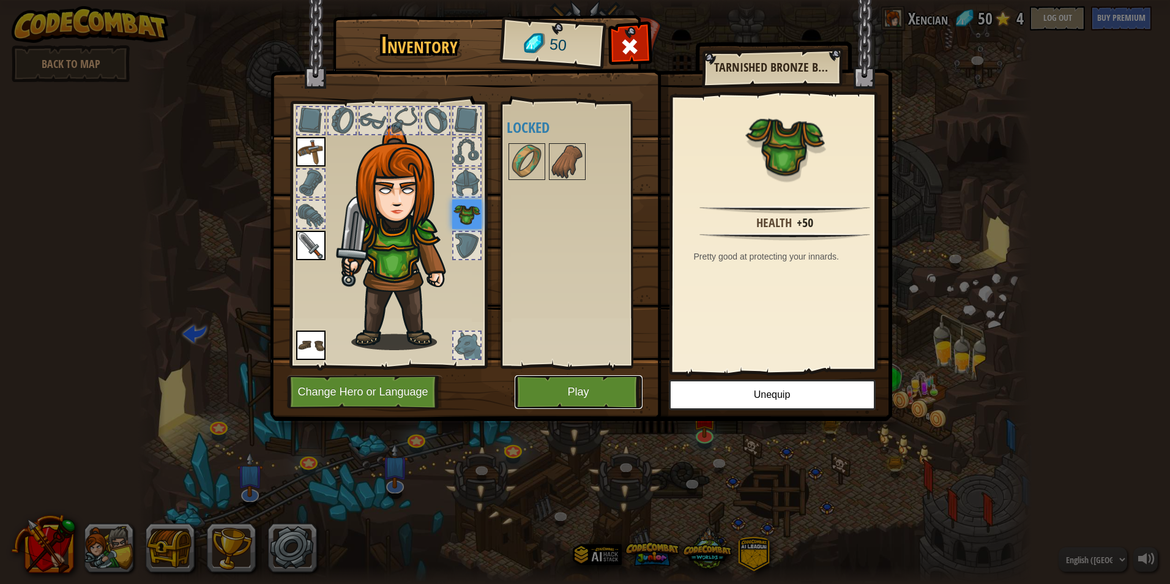
click at [574, 376] on button "Play" at bounding box center [579, 392] width 128 height 34
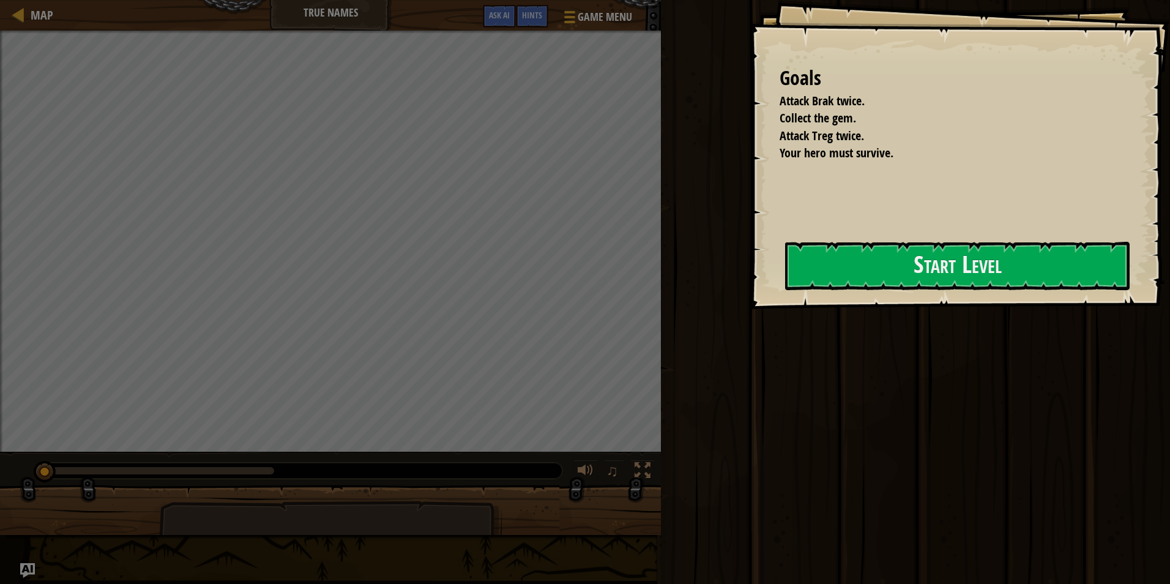
click at [940, 303] on div at bounding box center [957, 316] width 345 height 28
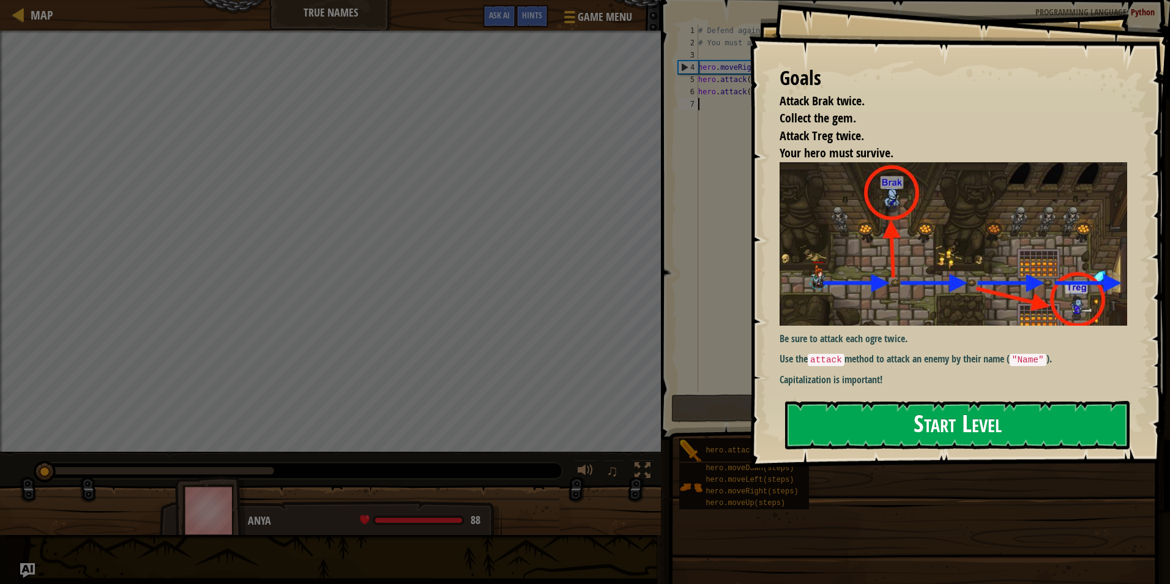
click at [932, 401] on button "Start Level" at bounding box center [957, 425] width 345 height 48
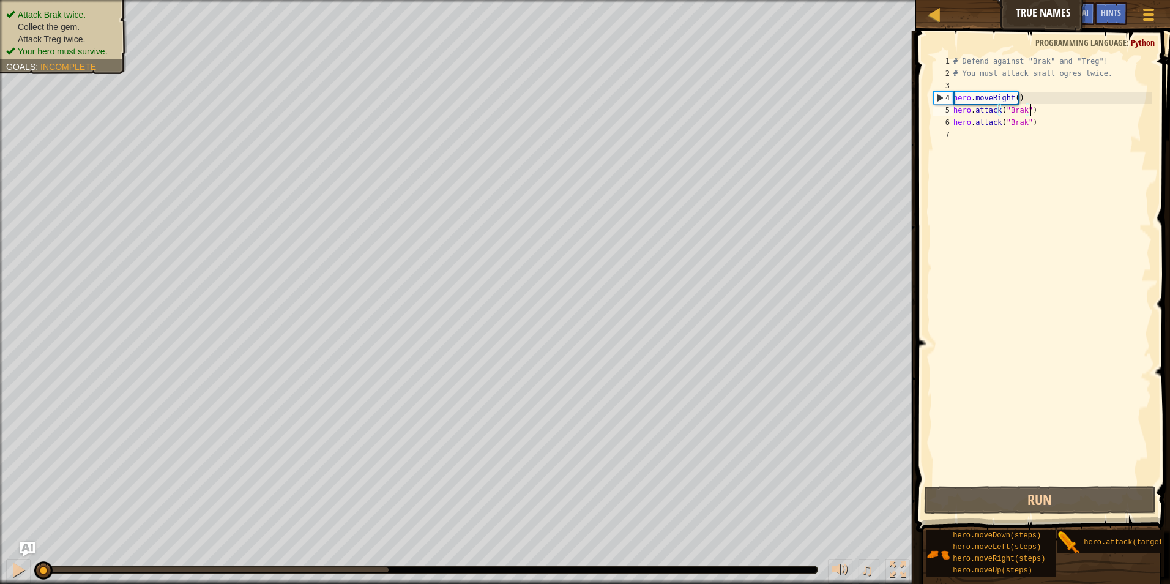
click at [1031, 113] on div "# Defend against "Brak" and "Treg"! # You must attack small ogres twice. hero .…" at bounding box center [1051, 281] width 201 height 453
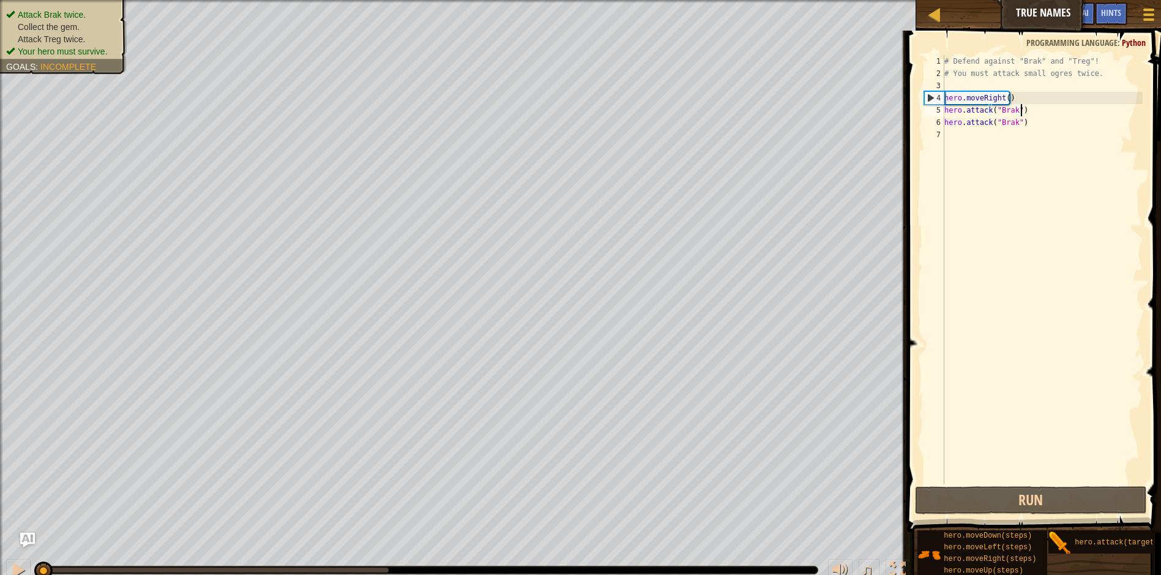
click at [1036, 111] on div "# Defend against "Brak" and "Treg"! # You must attack small ogres twice. hero .…" at bounding box center [1042, 281] width 201 height 453
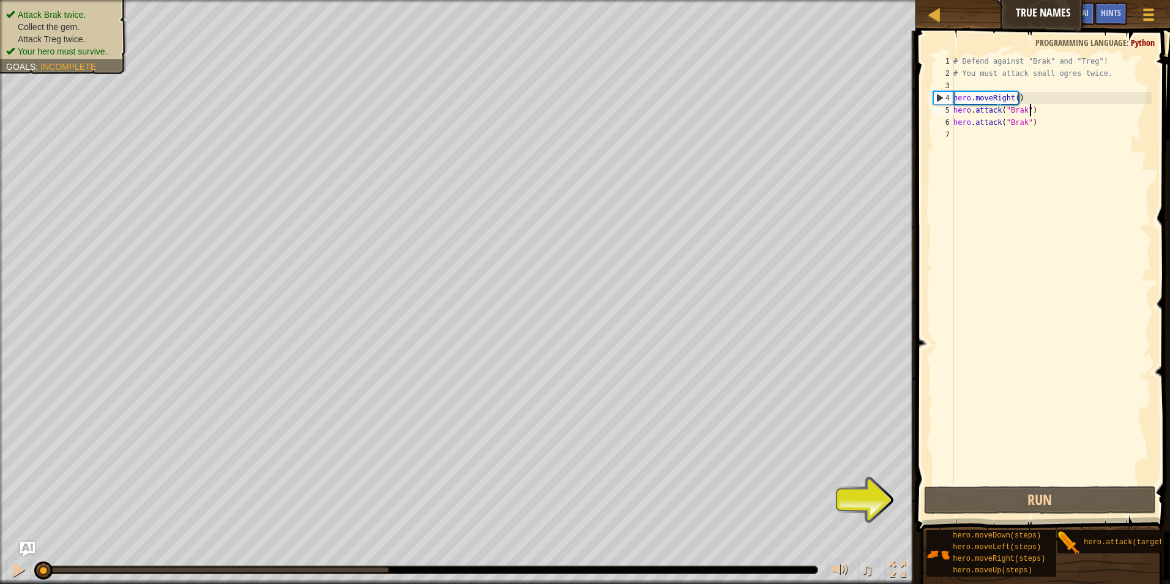
click at [1024, 111] on div "# Defend against "Brak" and "Treg"! # You must attack small ogres twice. hero .…" at bounding box center [1051, 281] width 201 height 453
click at [1033, 121] on div "# Defend against "Brak" and "Treg"! # You must attack small ogres twice. hero .…" at bounding box center [1051, 281] width 201 height 453
drag, startPoint x: 1036, startPoint y: 126, endPoint x: 954, endPoint y: 114, distance: 82.8
click at [954, 114] on div "# Defend against "Brak" and "Treg"! # You must attack small ogres twice. hero .…" at bounding box center [1051, 281] width 201 height 453
type textarea "hero.attack("Brak") hero.attack("Brak")"
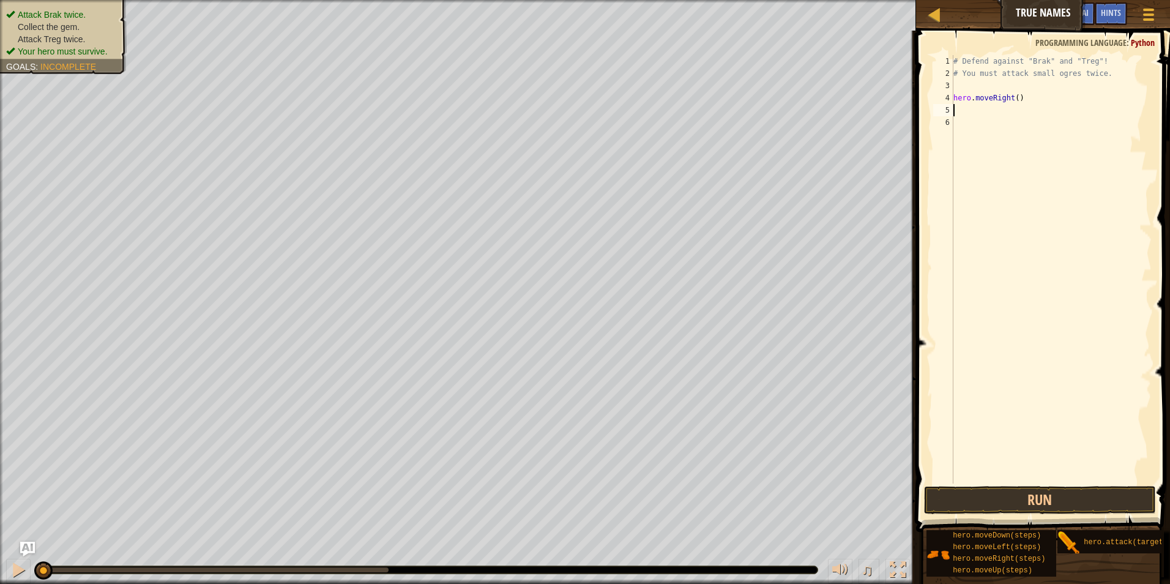
type textarea "h"
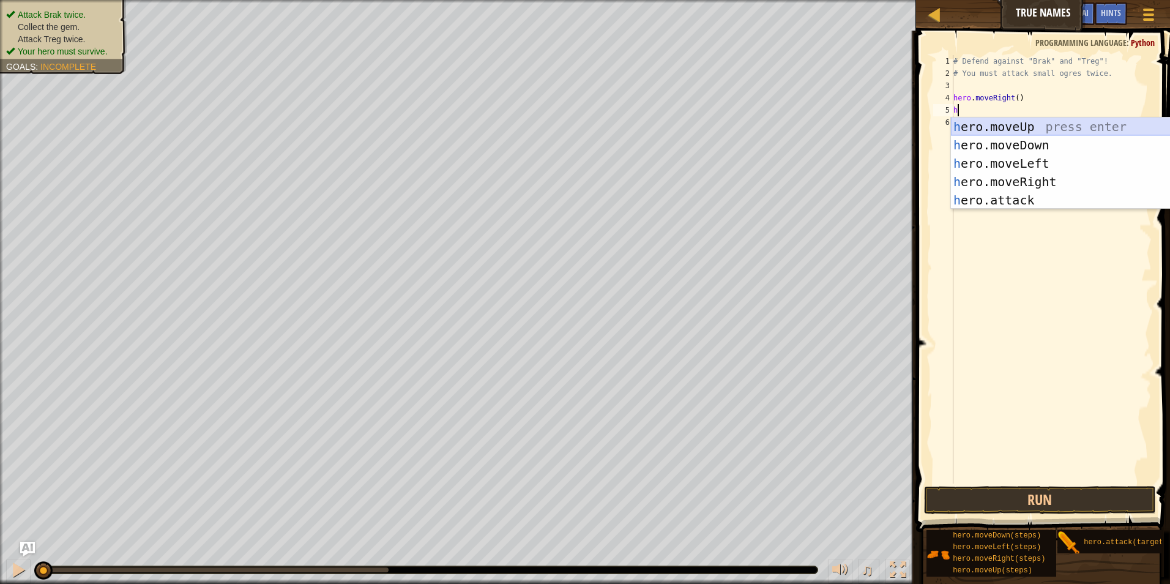
click at [1025, 127] on div "h ero.moveUp press enter h ero.moveDown press enter h ero.moveLeft press enter …" at bounding box center [1066, 182] width 231 height 129
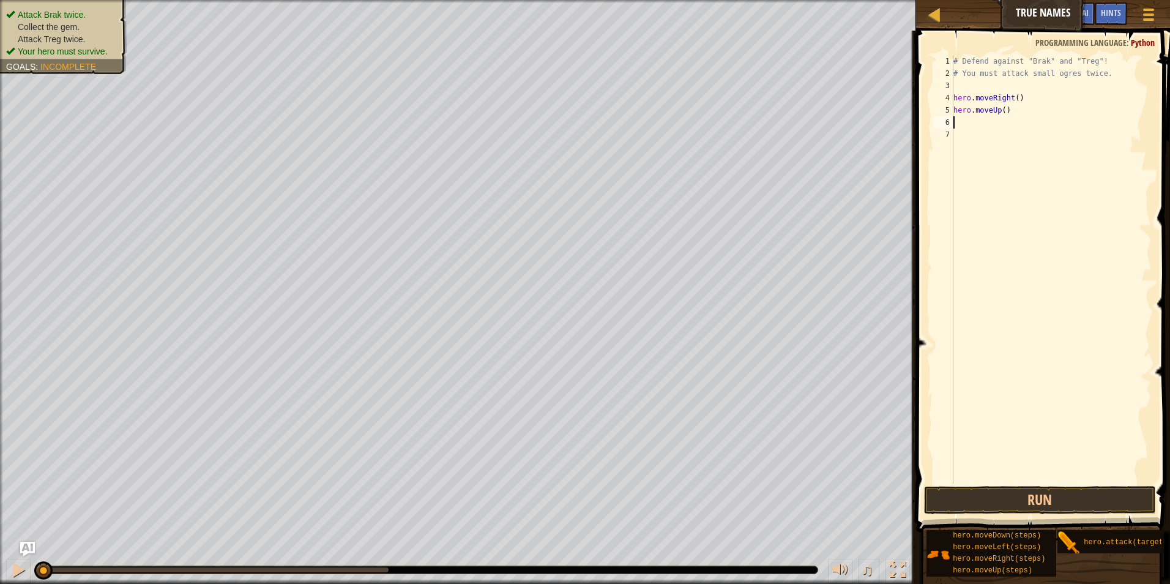
type textarea "h"
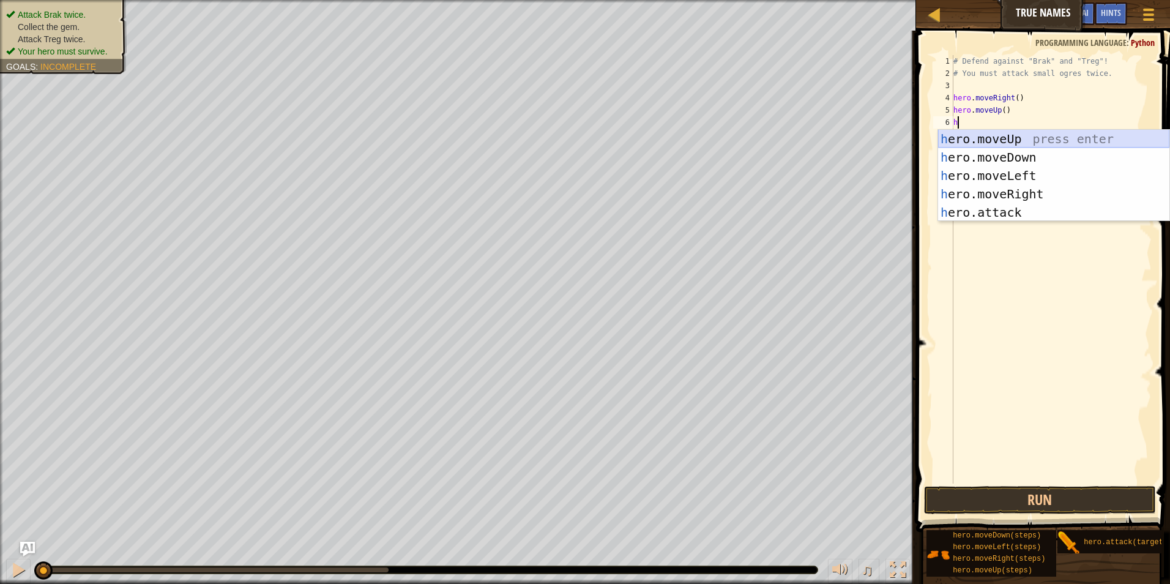
click at [1031, 135] on div "h ero.moveUp press enter h ero.moveDown press enter h ero.moveLeft press enter …" at bounding box center [1053, 194] width 231 height 129
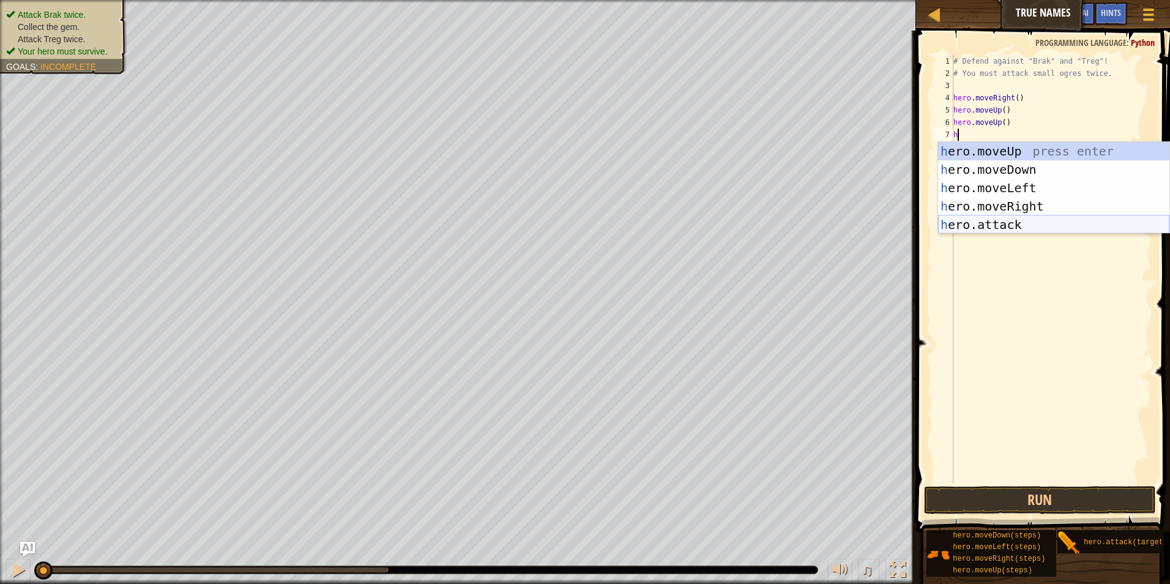
click at [990, 230] on div "h ero.moveUp press enter h ero.moveDown press enter h ero.moveLeft press enter …" at bounding box center [1053, 206] width 231 height 129
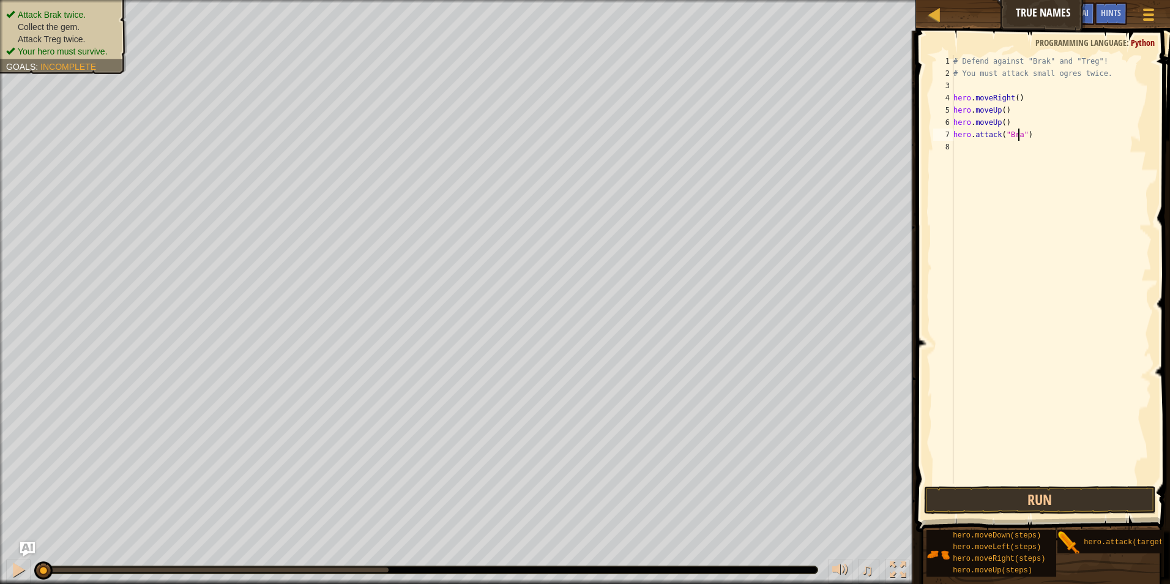
scroll to position [6, 6]
type textarea "hero.attack("Brak")"
click at [1052, 495] on button "Run" at bounding box center [1040, 500] width 233 height 28
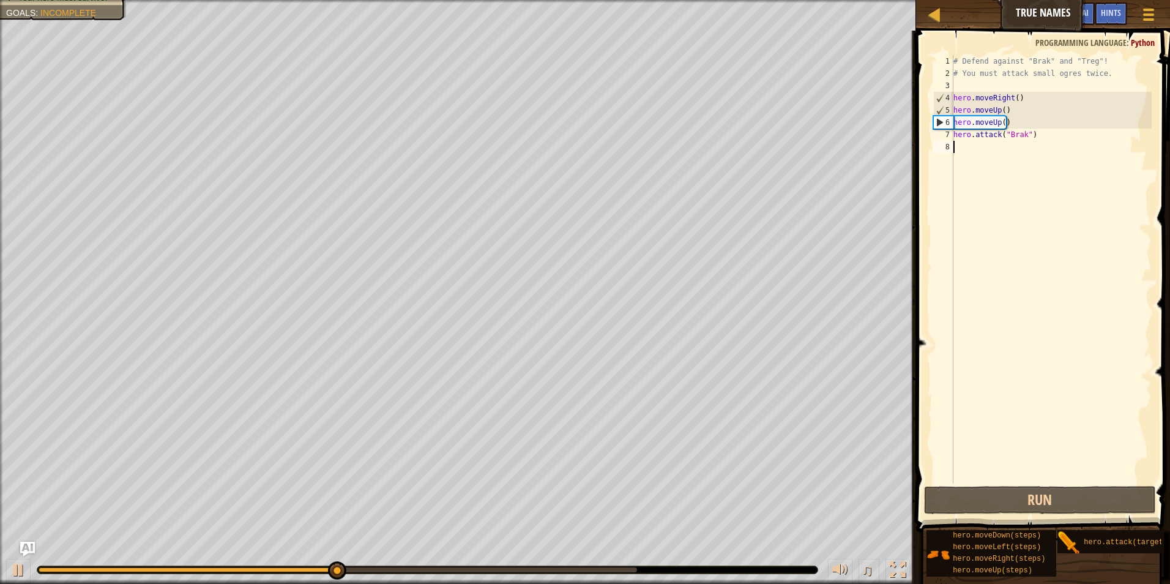
click at [1044, 155] on div "# Defend against "Brak" and "Treg"! # You must attack small ogres twice. hero .…" at bounding box center [1051, 281] width 201 height 453
click at [1012, 122] on div "# Defend against "Brak" and "Treg"! # You must attack small ogres twice. hero .…" at bounding box center [1051, 281] width 201 height 453
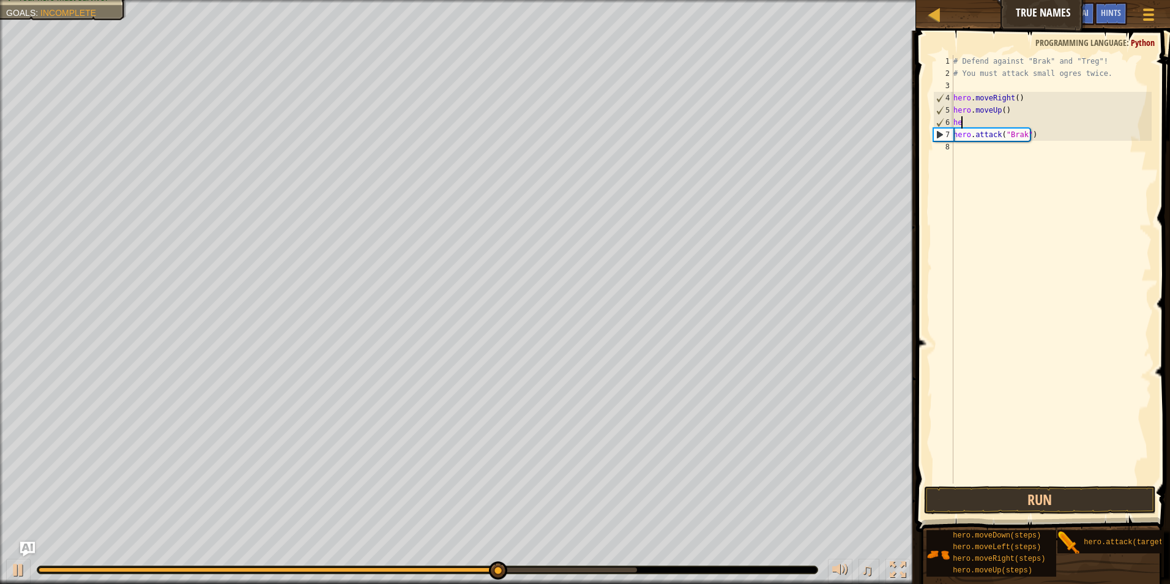
type textarea "h"
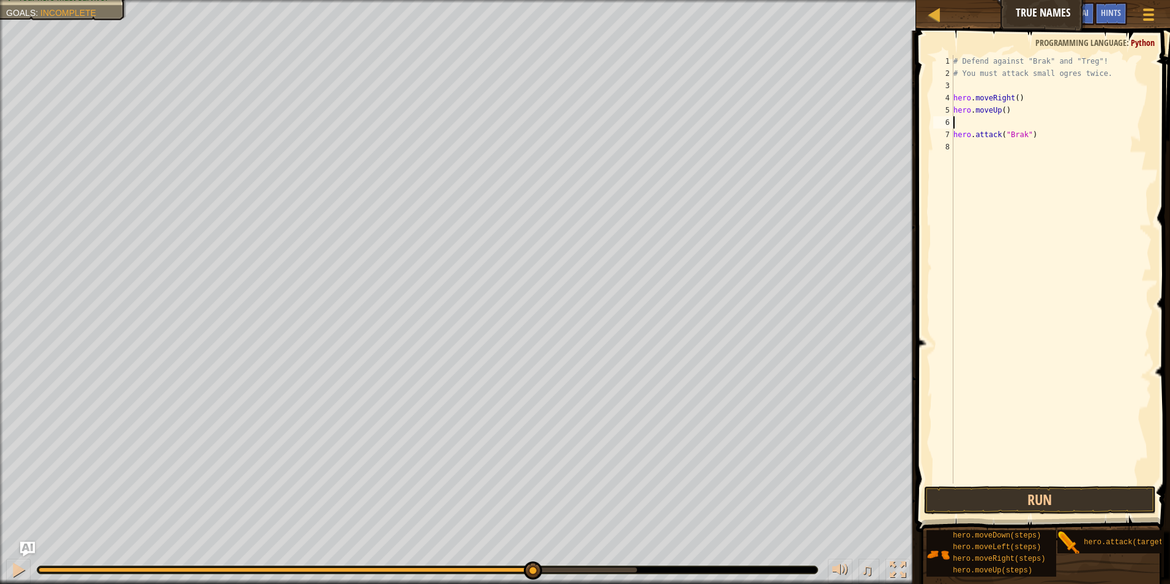
type textarea "hero.moveUp()"
click at [1020, 132] on div "# Defend against "Brak" and "Treg"! # You must attack small ogres twice. hero .…" at bounding box center [1051, 281] width 201 height 453
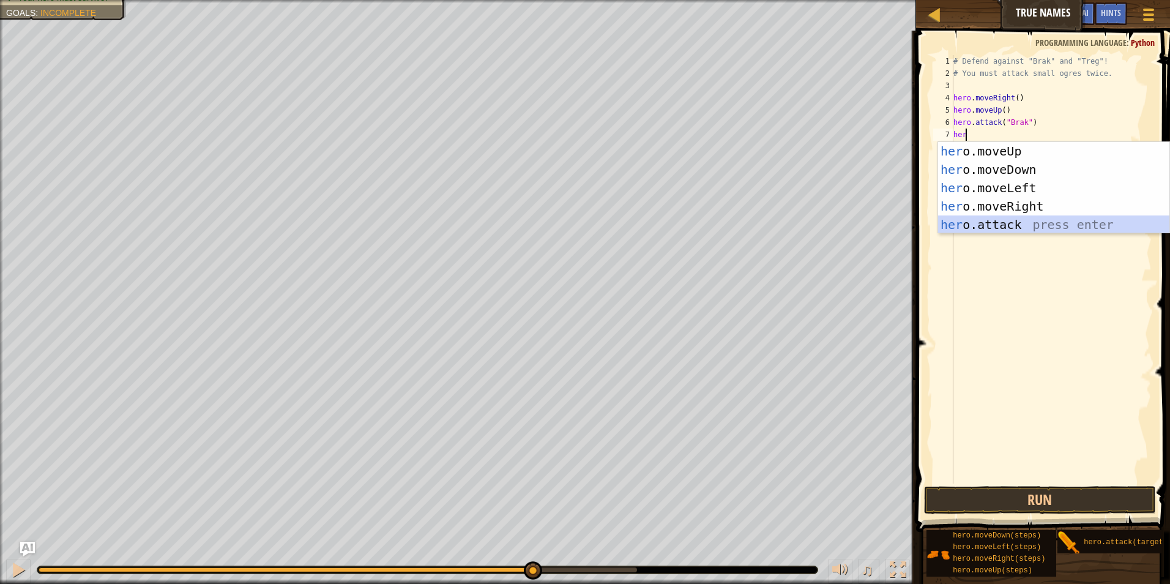
click at [1008, 226] on div "her o.moveUp press enter her o.moveDown press enter her o.moveLeft press enter …" at bounding box center [1053, 206] width 231 height 129
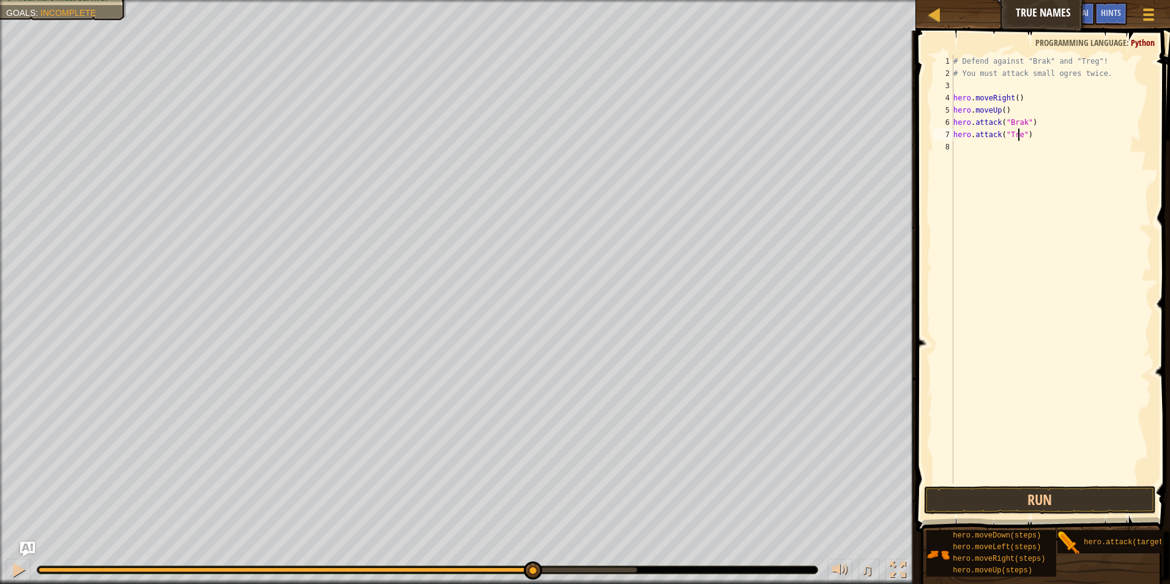
scroll to position [6, 6]
type textarea "hero.attack("Treg")"
click at [1065, 498] on button "Run" at bounding box center [1040, 500] width 233 height 28
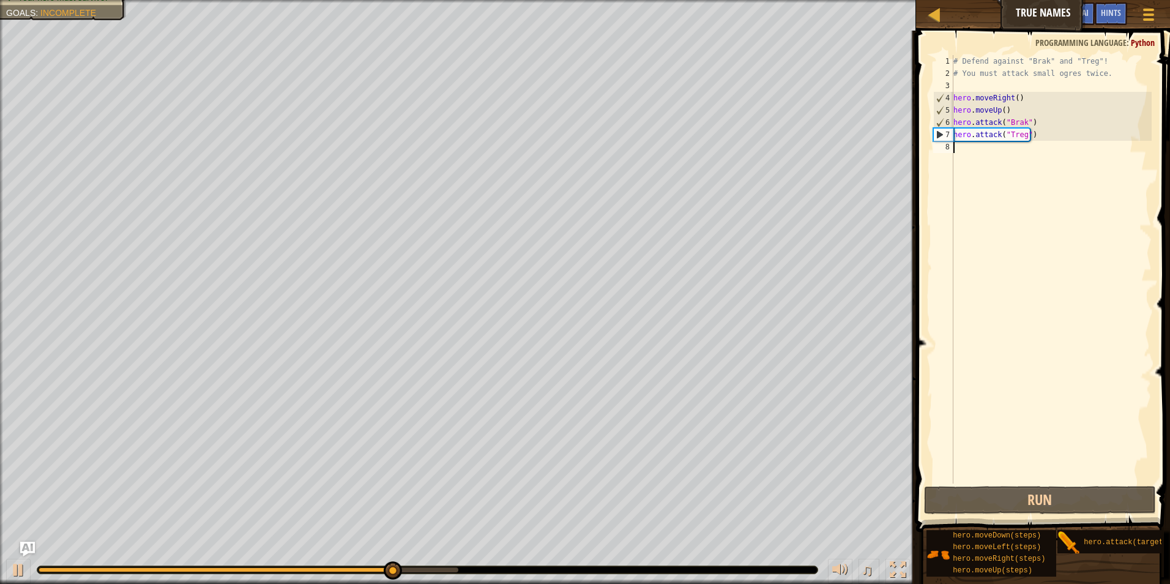
click at [1025, 150] on div "# Defend against "Brak" and "Treg"! # You must attack small ogres twice. hero .…" at bounding box center [1051, 281] width 201 height 453
click at [1027, 134] on div "# Defend against "Brak" and "Treg"! # You must attack small ogres twice. hero .…" at bounding box center [1051, 281] width 201 height 453
type textarea "hero.attack("Treg")"
click at [1023, 134] on div "# Defend against "Brak" and "Treg"! # You must attack small ogres twice. hero .…" at bounding box center [1051, 281] width 201 height 453
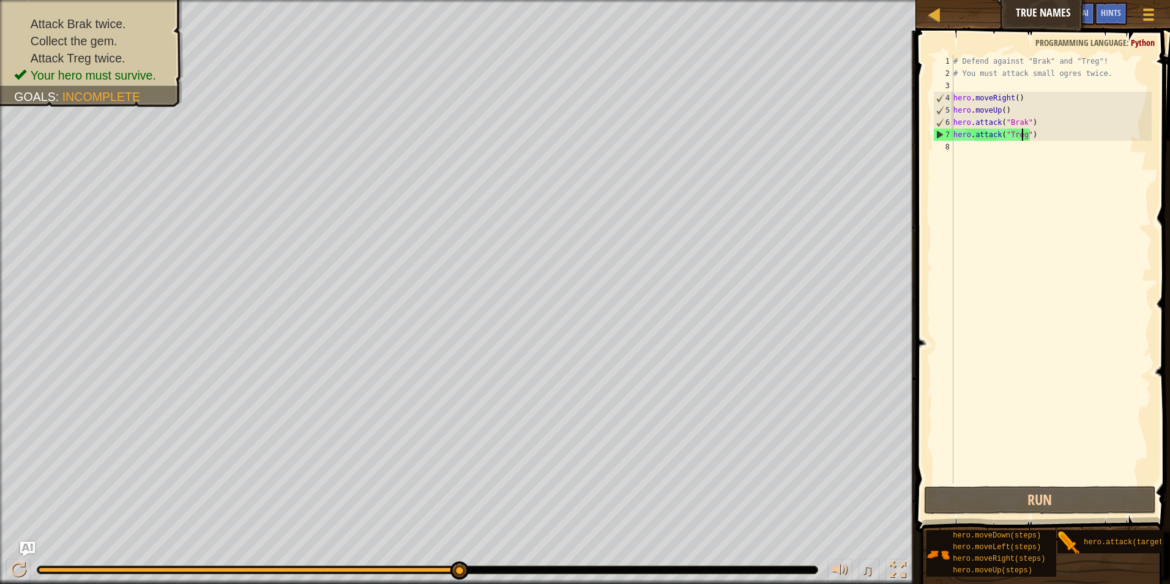
click at [1045, 148] on div "# Defend against "Brak" and "Treg"! # You must attack small ogres twice. hero .…" at bounding box center [1051, 281] width 201 height 453
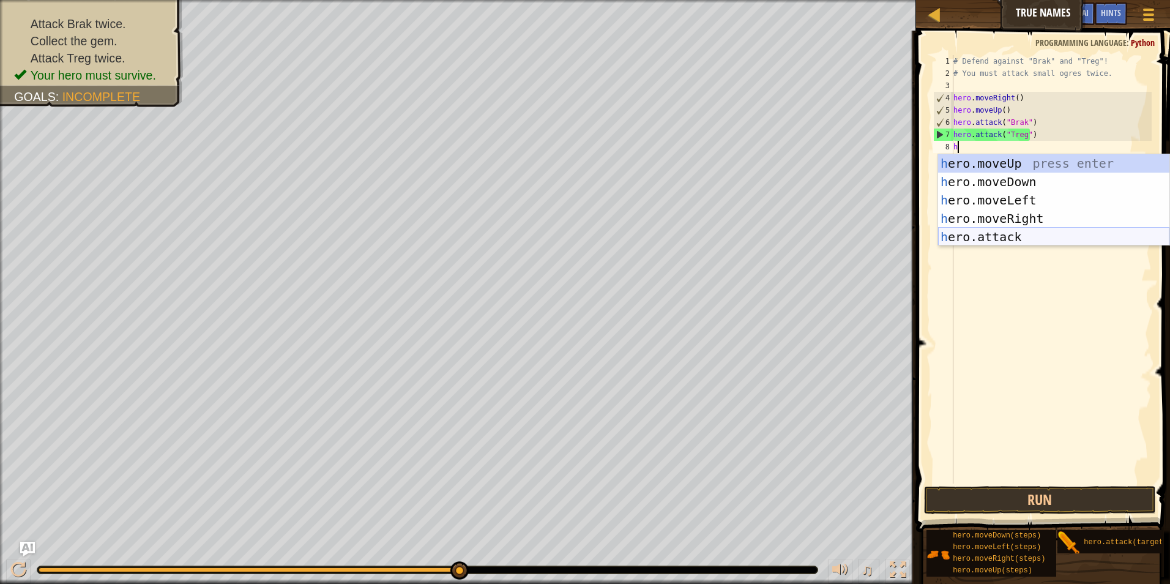
click at [1041, 235] on div "h ero.moveUp press enter h ero.moveDown press enter h ero.moveLeft press enter …" at bounding box center [1053, 218] width 231 height 129
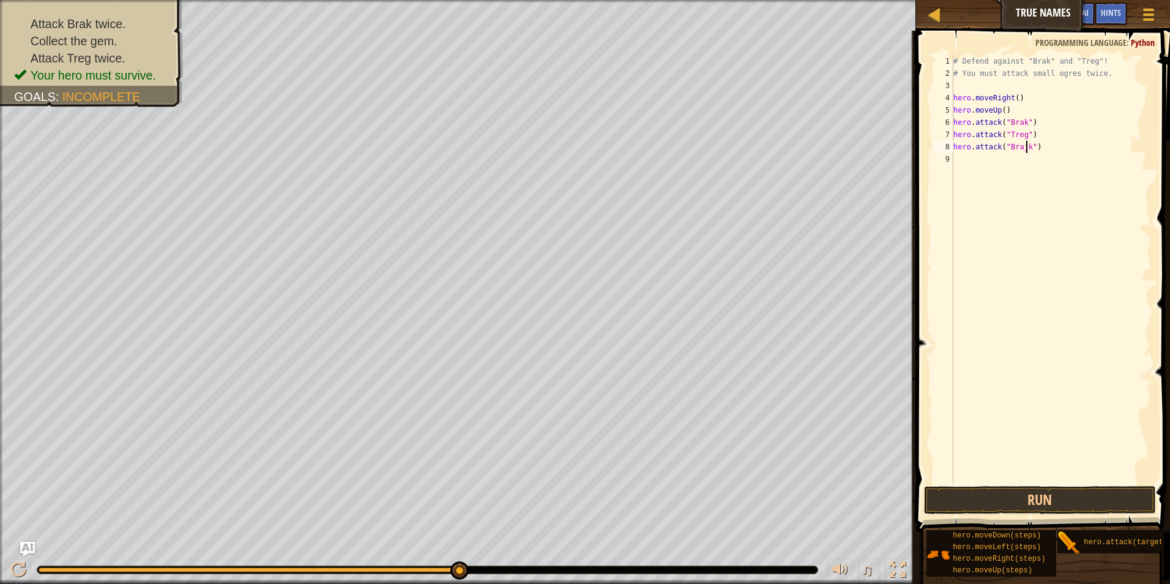
scroll to position [6, 6]
type textarea "hero.attack("Brak")"
click at [996, 169] on div "# Defend against "Brak" and "Treg"! # You must attack small ogres twice. hero .…" at bounding box center [1051, 281] width 201 height 453
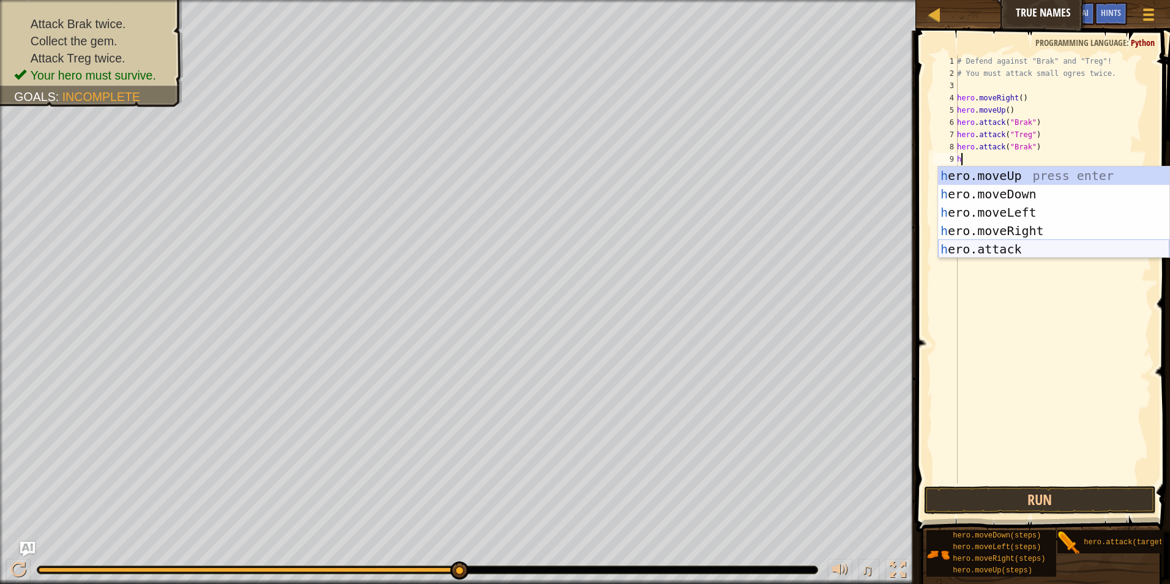
click at [1010, 242] on div "h ero.moveUp press enter h ero.moveDown press enter h ero.moveLeft press enter …" at bounding box center [1053, 230] width 231 height 129
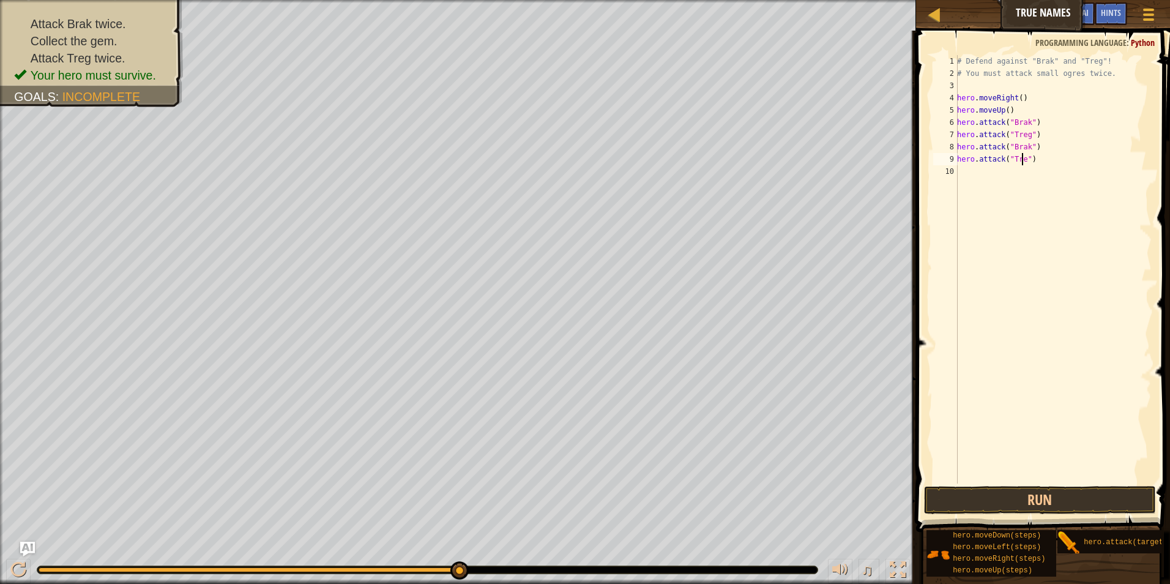
type textarea "hero.attack("Treg")"
click at [1019, 178] on div "# Defend against "Brak" and "Treg"! # You must attack small ogres twice. hero .…" at bounding box center [1053, 281] width 197 height 453
type textarea "h"
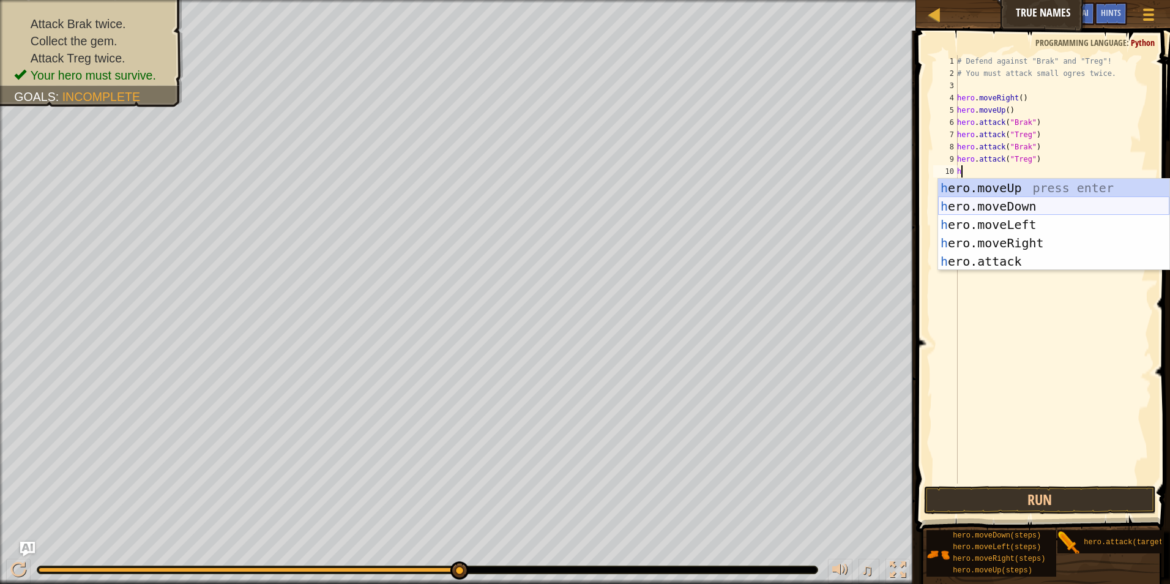
click at [1006, 203] on div "h ero.moveUp press enter h ero.moveDown press enter h ero.moveLeft press enter …" at bounding box center [1053, 243] width 231 height 129
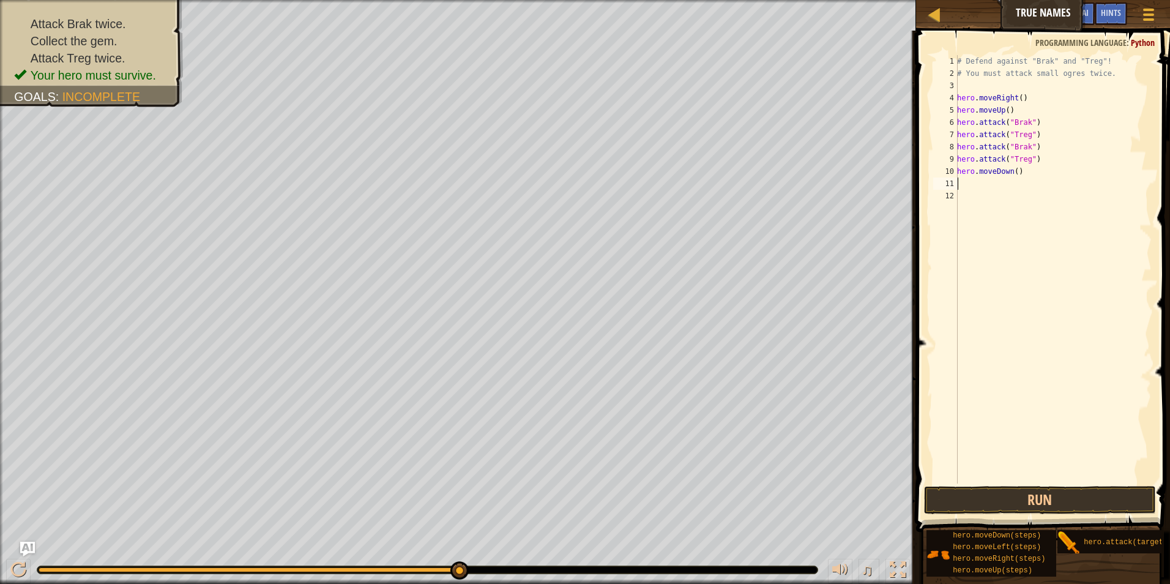
type textarea "h"
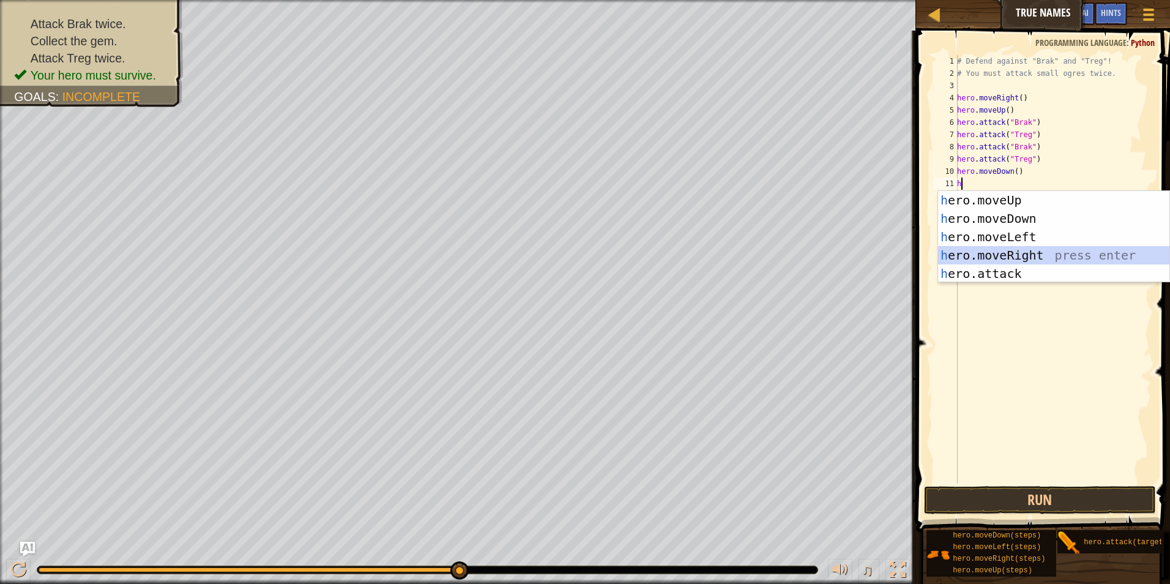
click at [1011, 254] on div "h ero.moveUp press enter h ero.moveDown press enter h ero.moveLeft press enter …" at bounding box center [1053, 255] width 231 height 129
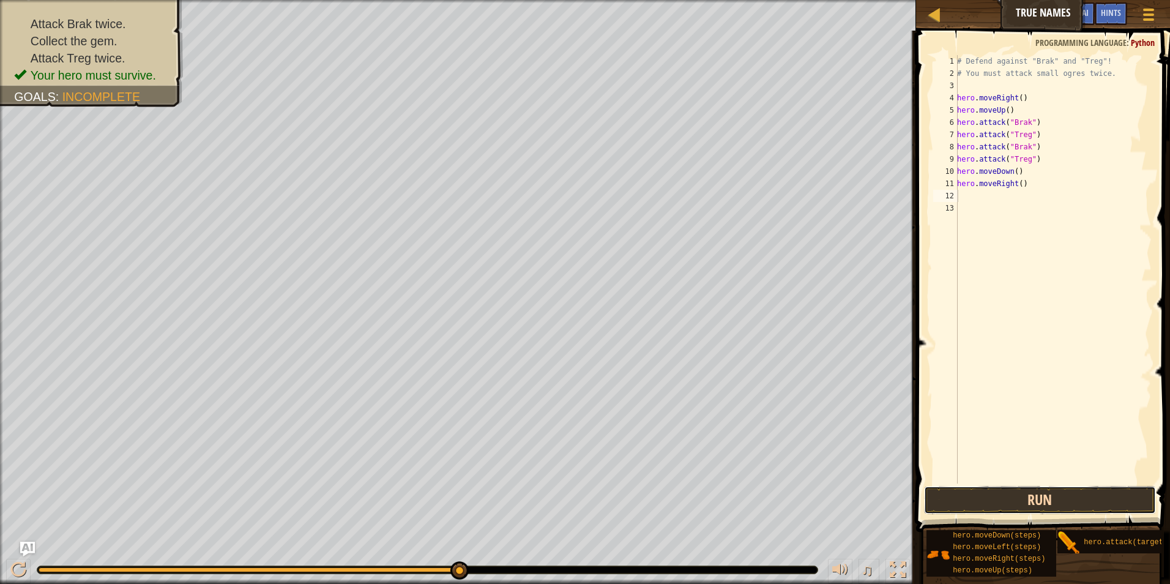
click at [1050, 490] on button "Run" at bounding box center [1040, 500] width 233 height 28
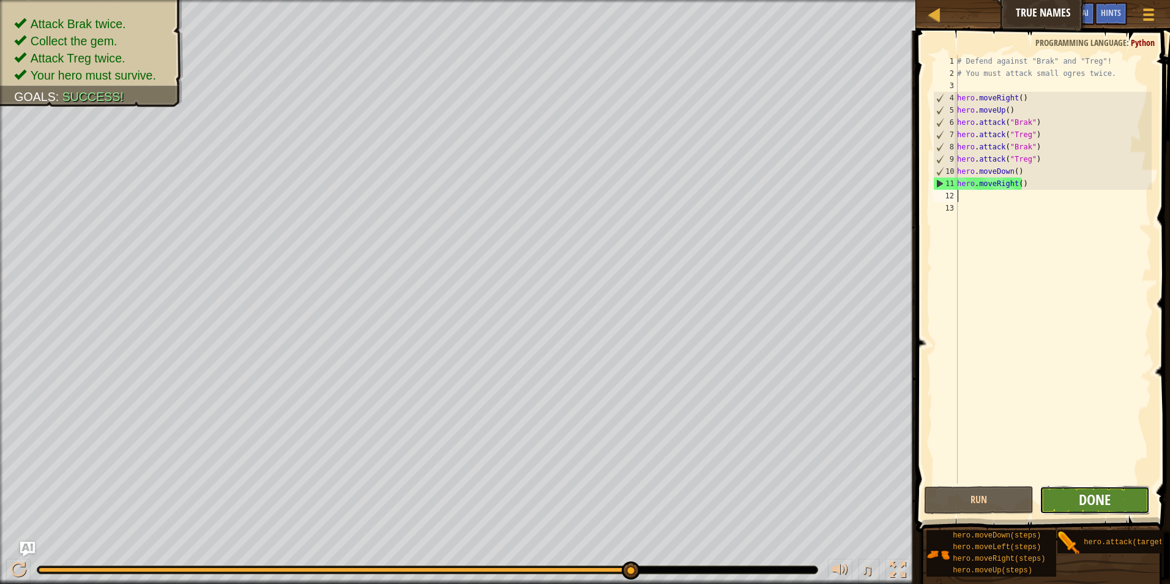
click at [1106, 502] on span "Done" at bounding box center [1095, 500] width 32 height 20
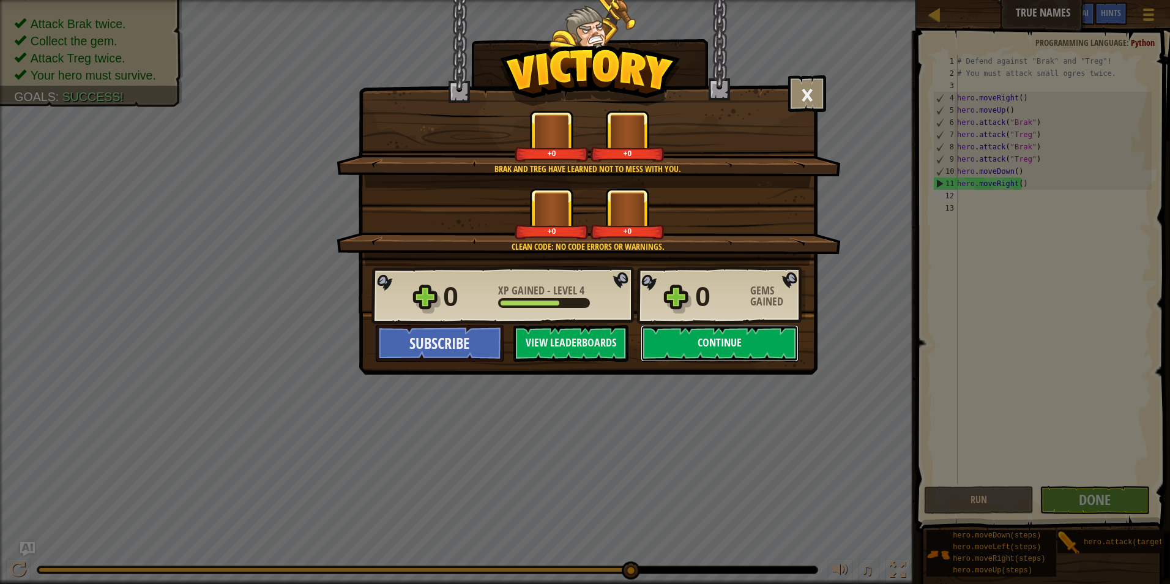
click at [757, 348] on button "Continue" at bounding box center [720, 343] width 158 height 37
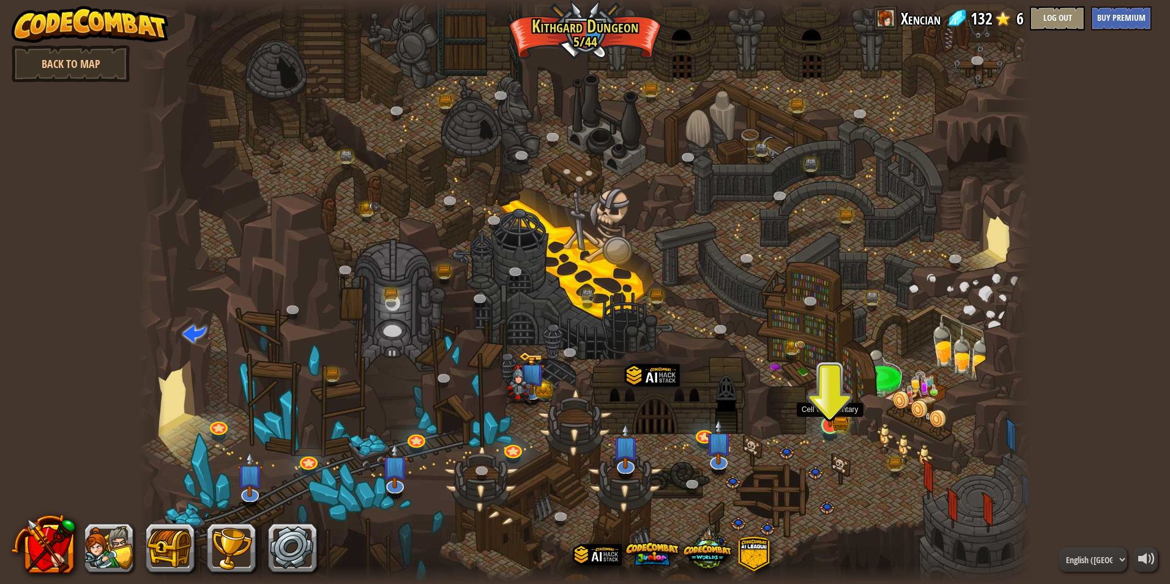
click at [828, 419] on img at bounding box center [830, 400] width 24 height 53
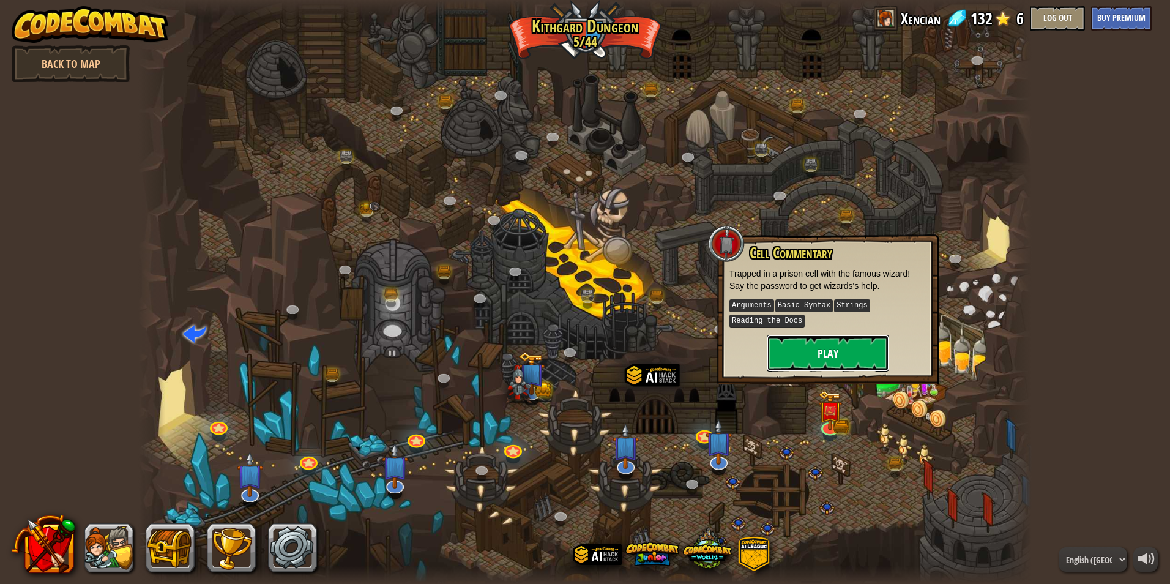
click at [840, 351] on button "Play" at bounding box center [828, 353] width 122 height 37
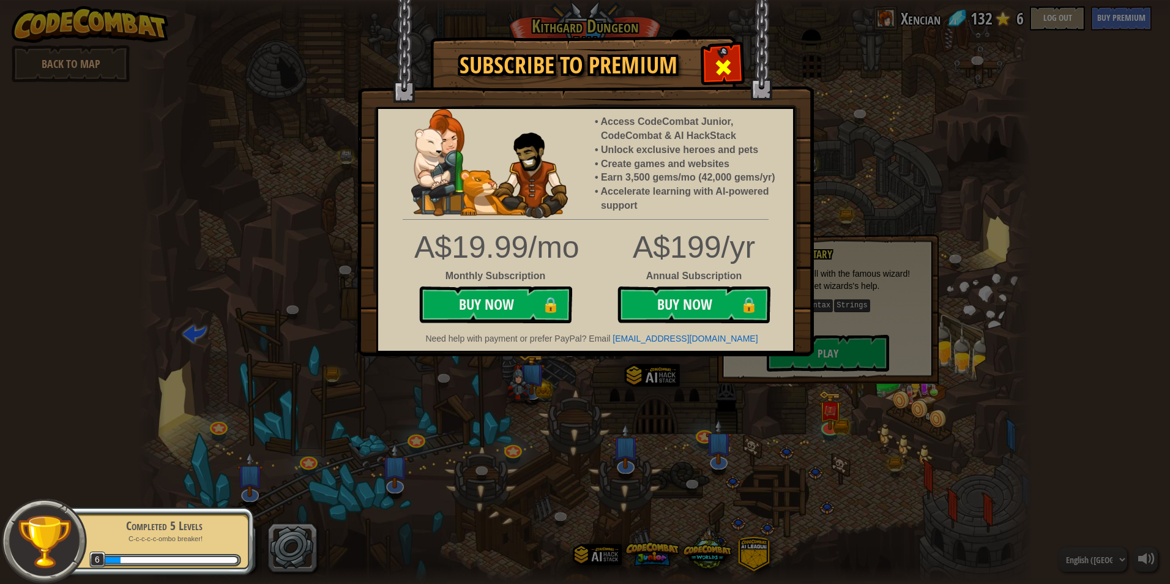
click at [716, 63] on span at bounding box center [724, 68] width 20 height 20
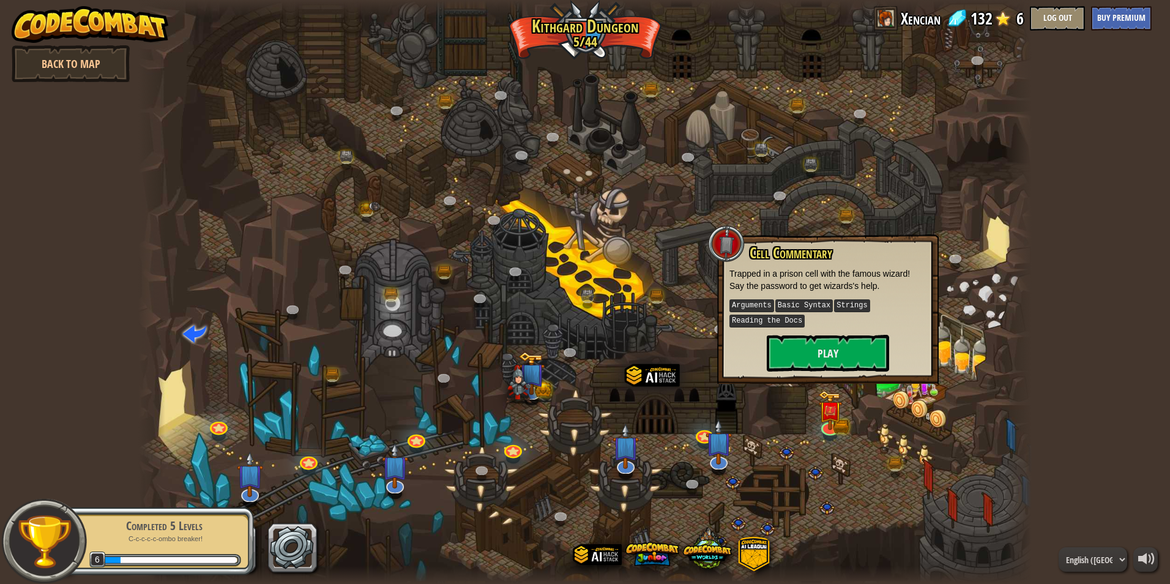
click at [828, 329] on div "Cell Commentary Trapped in a prison cell with the famous wizard! Say the passwo…" at bounding box center [828, 308] width 197 height 127
click at [820, 346] on button "Play" at bounding box center [828, 353] width 122 height 37
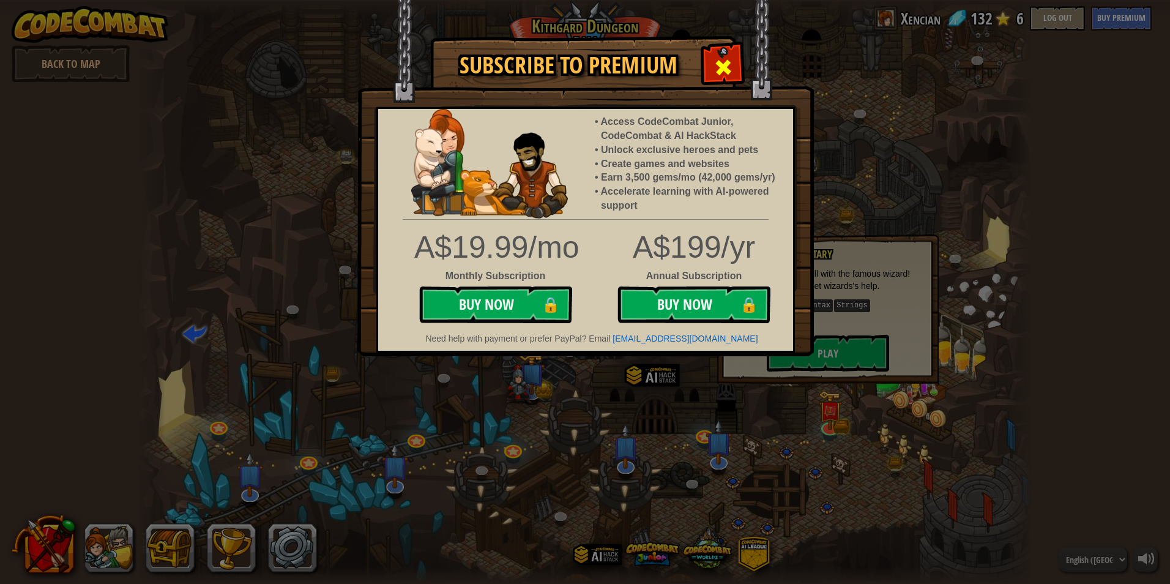
click at [724, 51] on div at bounding box center [723, 66] width 39 height 39
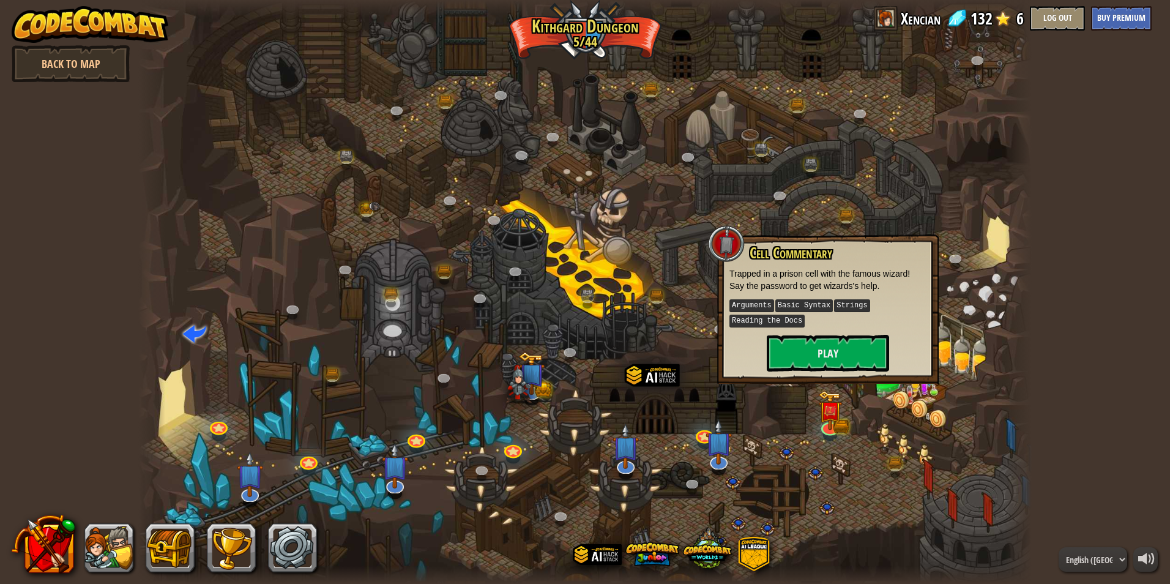
click at [656, 228] on div at bounding box center [585, 292] width 894 height 584
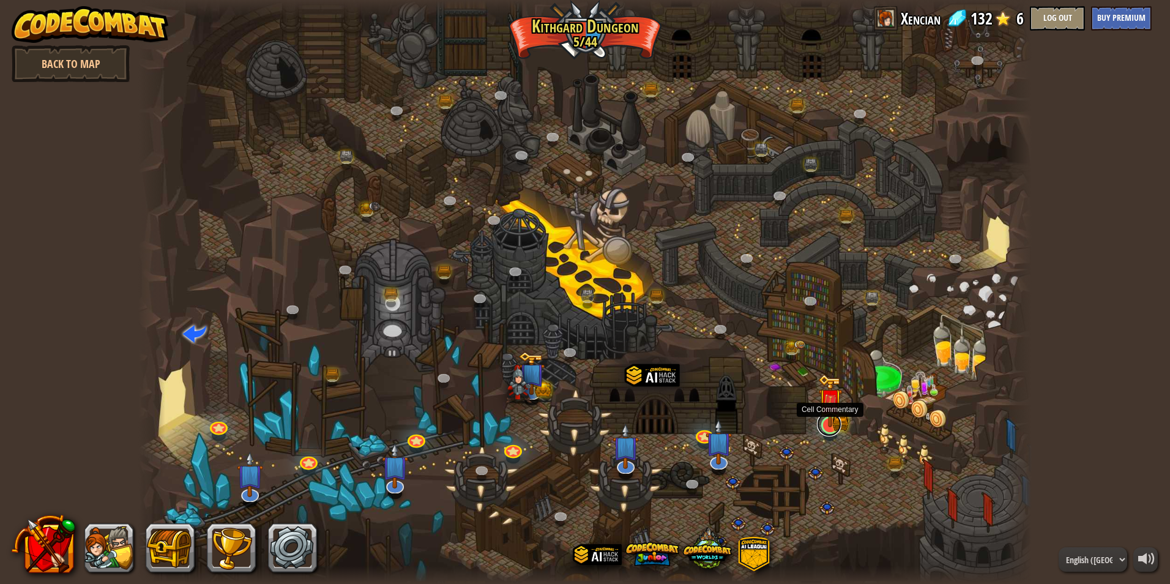
click at [833, 427] on link at bounding box center [829, 424] width 24 height 24
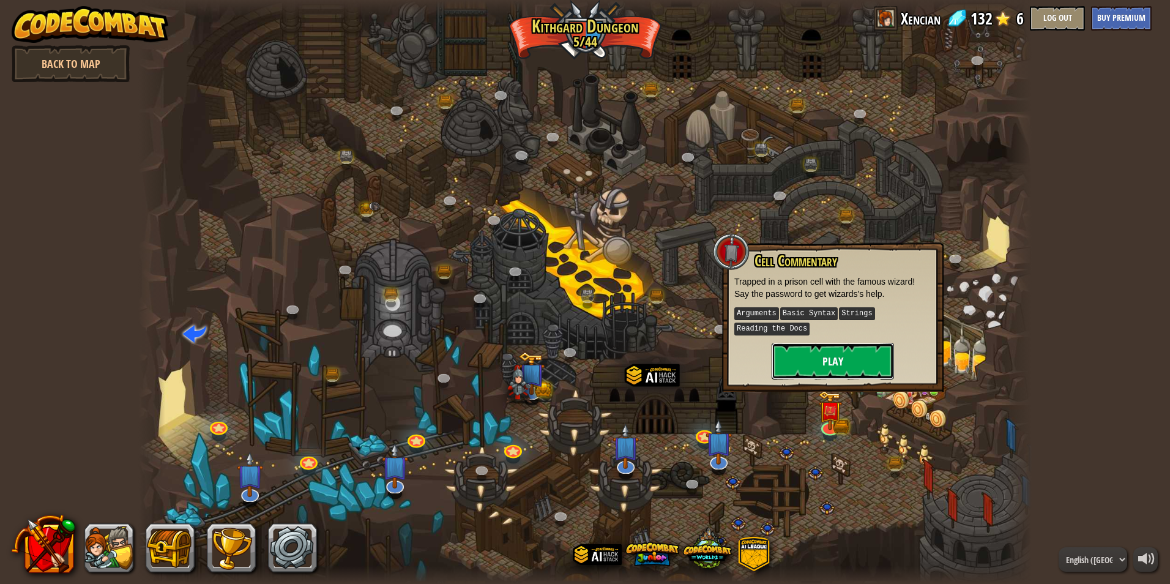
click at [844, 375] on button "Play" at bounding box center [833, 361] width 122 height 37
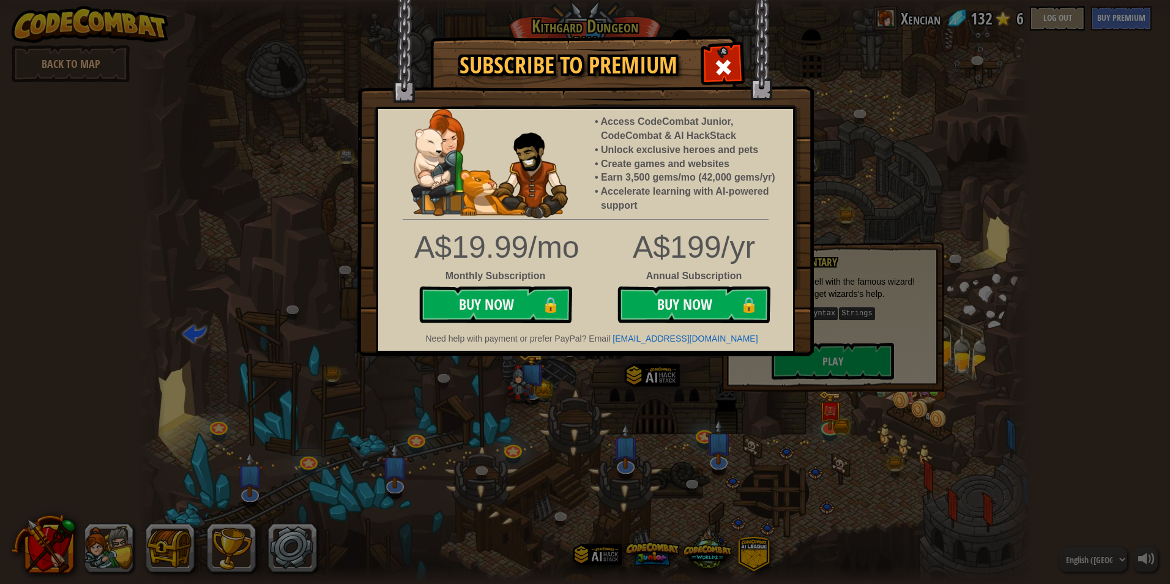
click at [716, 67] on span at bounding box center [724, 68] width 20 height 20
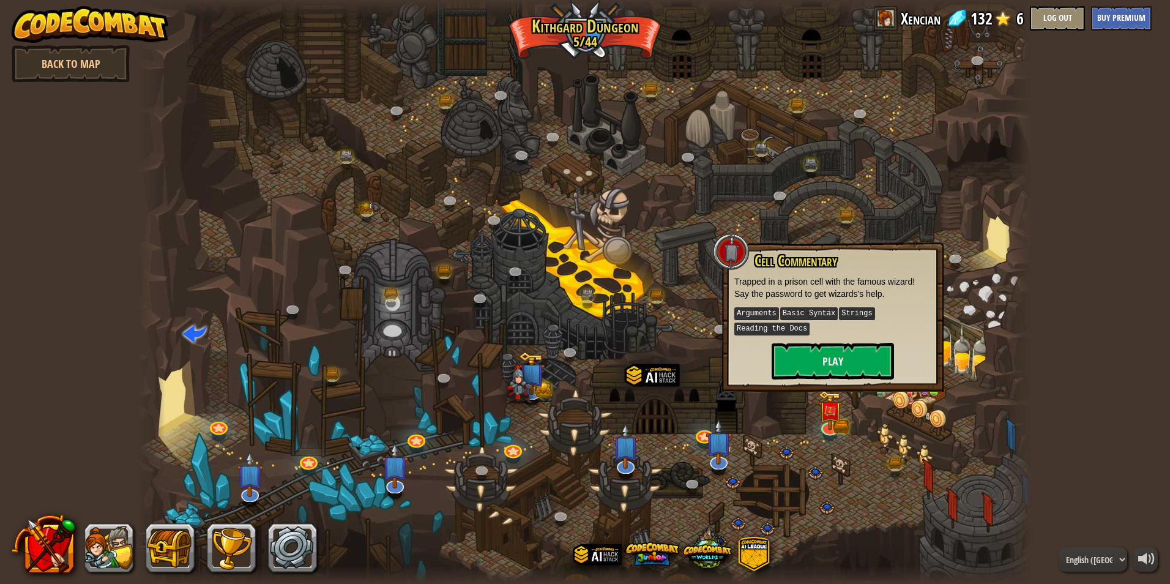
click at [704, 338] on div at bounding box center [585, 292] width 894 height 584
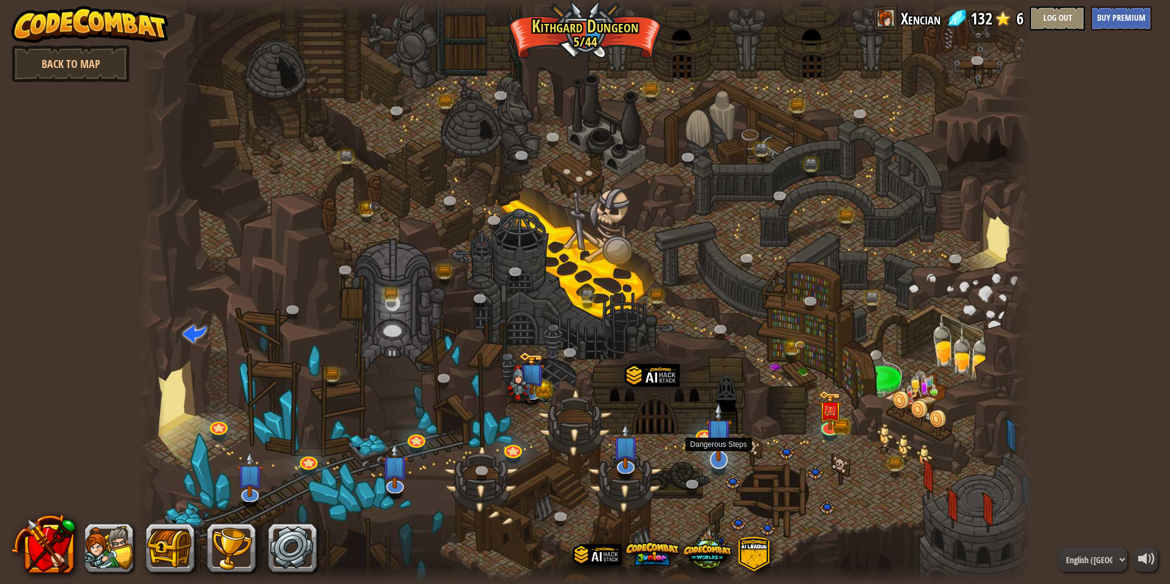
click at [720, 441] on img at bounding box center [719, 432] width 26 height 60
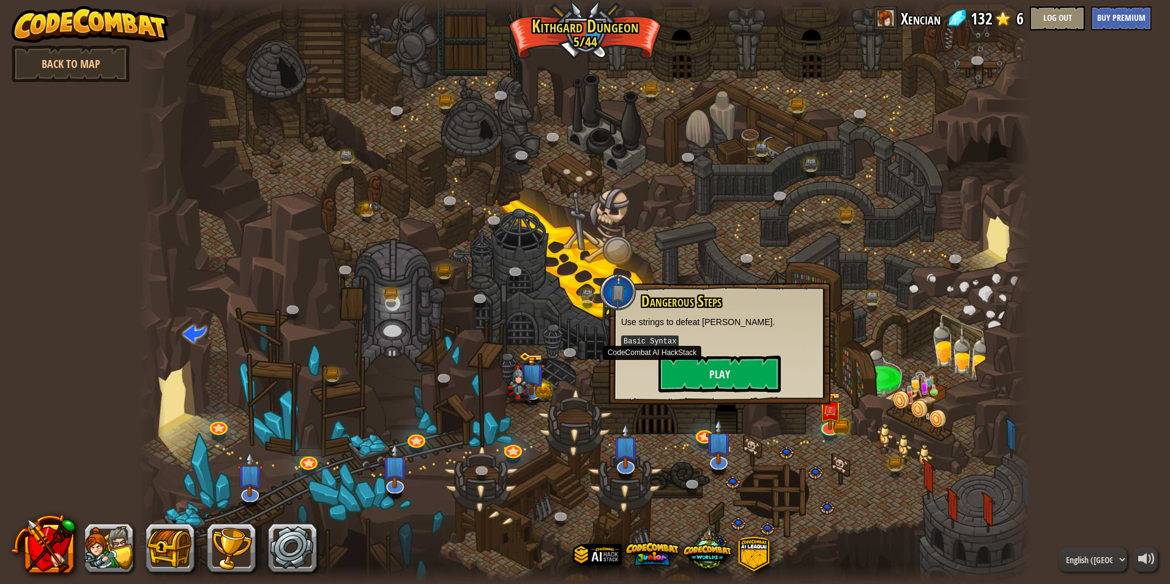
click at [611, 387] on div "Dangerous Steps Use strings to defeat [PERSON_NAME]. Basic Syntax Play" at bounding box center [720, 344] width 222 height 122
click at [604, 370] on div at bounding box center [585, 292] width 894 height 584
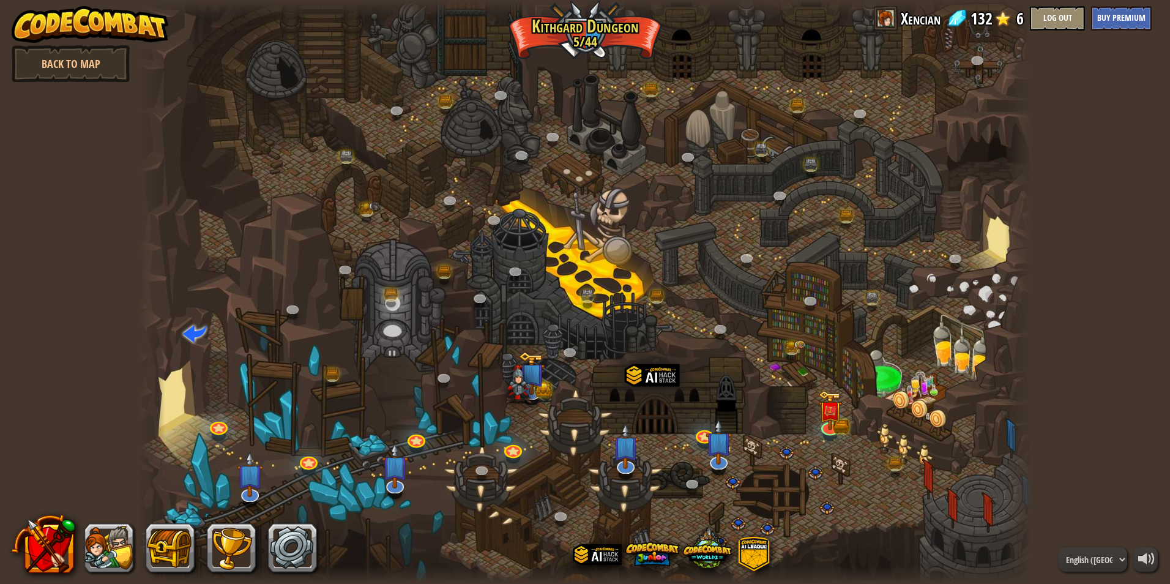
drag, startPoint x: 604, startPoint y: 370, endPoint x: 577, endPoint y: 372, distance: 27.0
click at [577, 372] on div at bounding box center [585, 292] width 894 height 584
drag, startPoint x: 521, startPoint y: 383, endPoint x: 787, endPoint y: 287, distance: 282.9
click at [787, 287] on div at bounding box center [585, 292] width 894 height 584
click at [833, 417] on img at bounding box center [830, 400] width 24 height 53
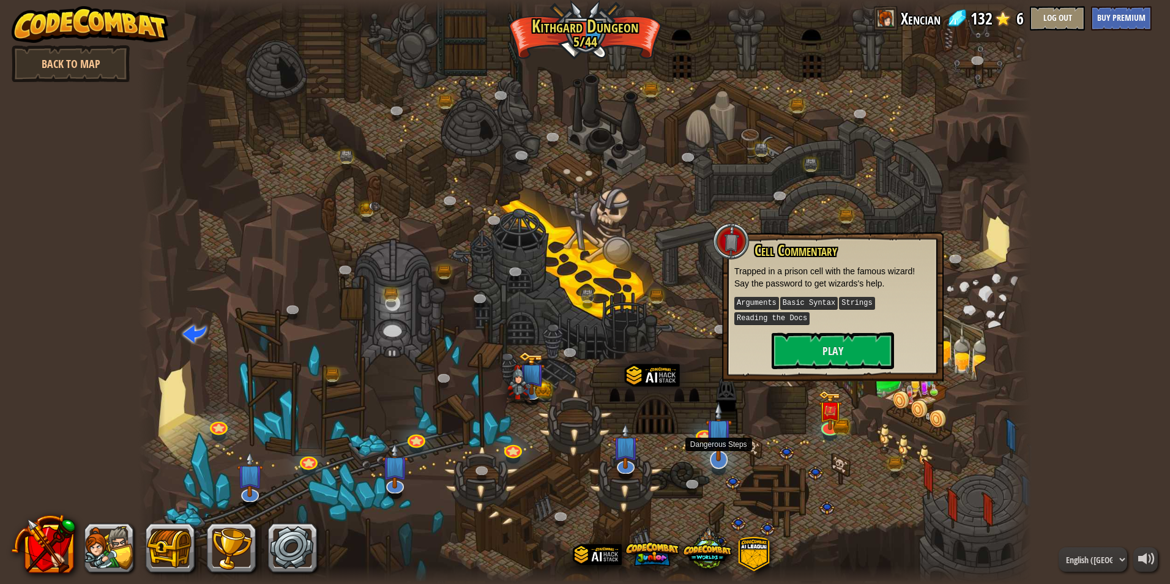
click at [722, 452] on img at bounding box center [719, 432] width 26 height 60
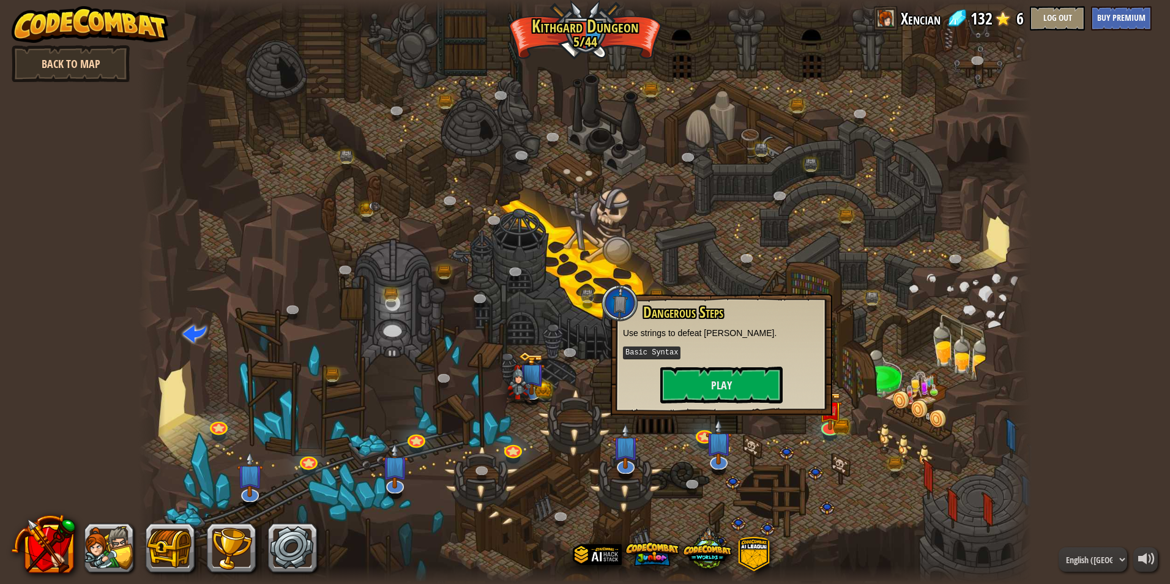
click at [80, 51] on link "Back to Map" at bounding box center [71, 63] width 118 height 37
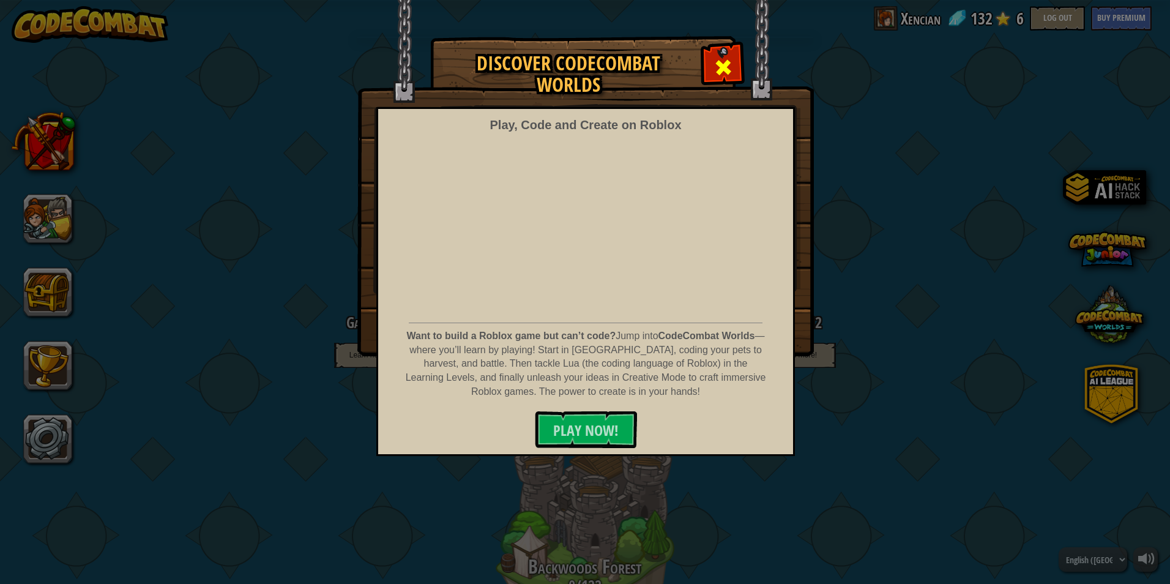
click at [717, 73] on span at bounding box center [724, 68] width 20 height 20
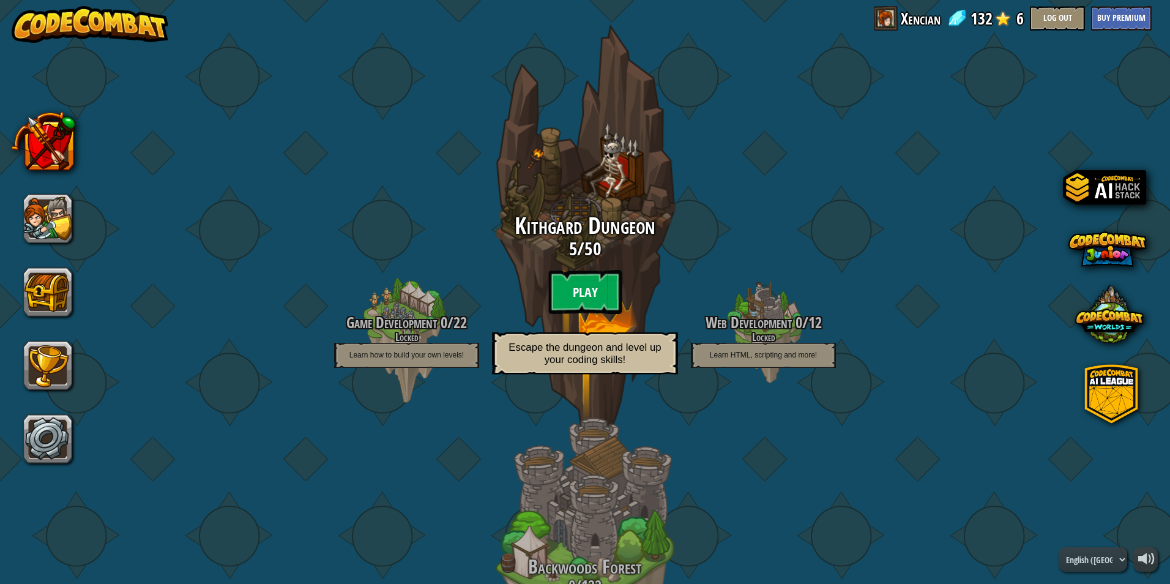
click at [558, 274] on btn "Play" at bounding box center [584, 292] width 73 height 44
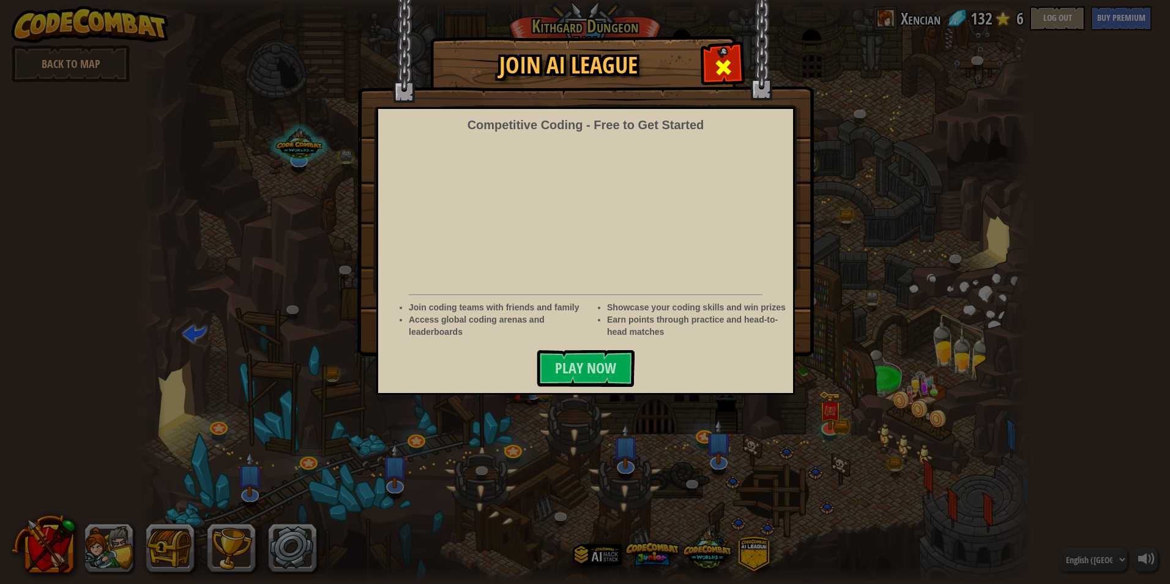
click at [730, 67] on span at bounding box center [724, 68] width 20 height 20
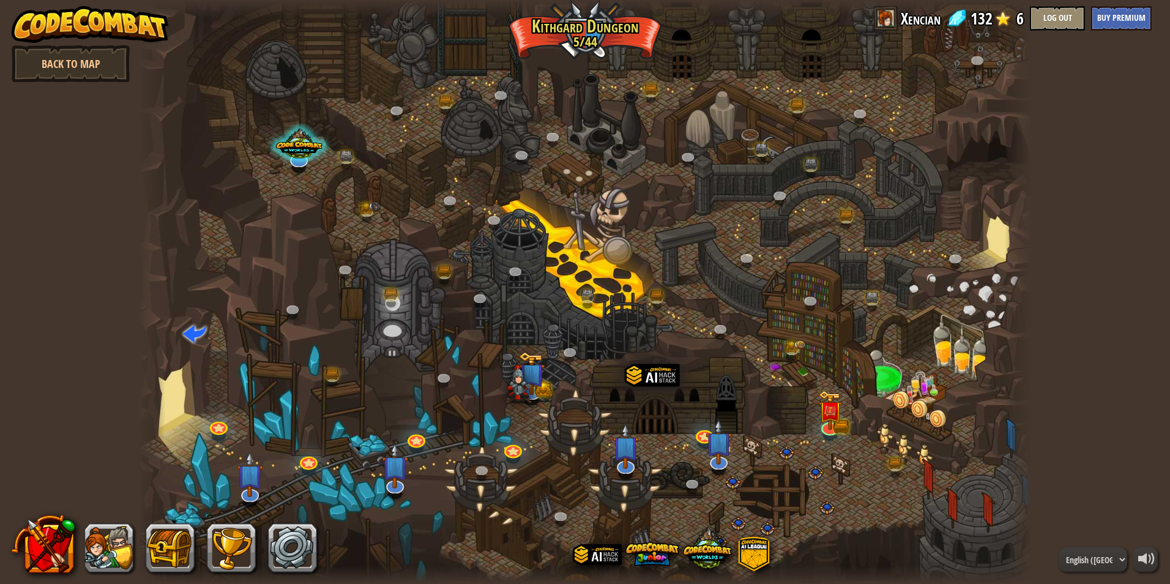
click at [36, 576] on div "powered by Back to Map Twisted Canyon (Locked) Challenge: collect the most gold…" at bounding box center [585, 292] width 1170 height 584
click at [35, 571] on button at bounding box center [43, 544] width 64 height 64
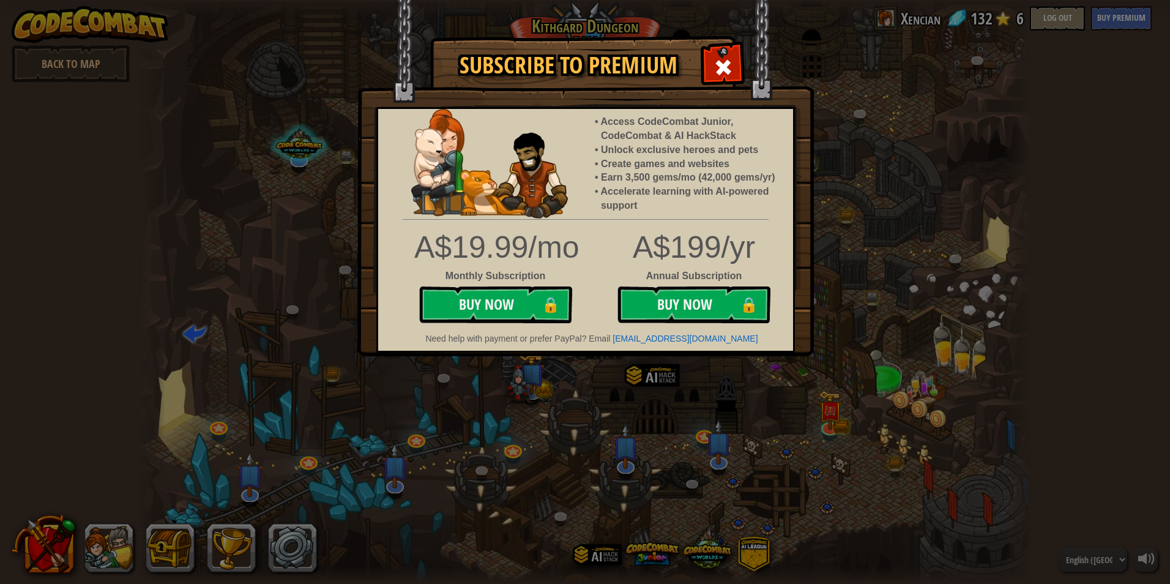
click at [715, 88] on img at bounding box center [585, 178] width 457 height 356
click at [700, 52] on img at bounding box center [585, 178] width 457 height 356
click at [703, 61] on img at bounding box center [585, 178] width 457 height 356
click at [706, 62] on div at bounding box center [723, 66] width 39 height 39
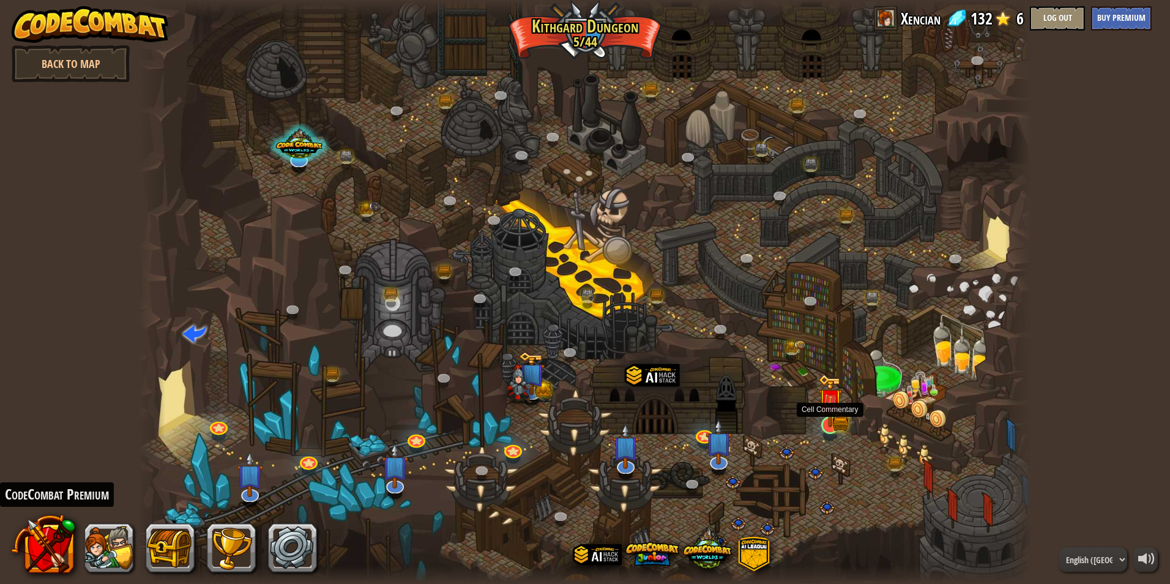
click at [821, 417] on img at bounding box center [830, 400] width 24 height 53
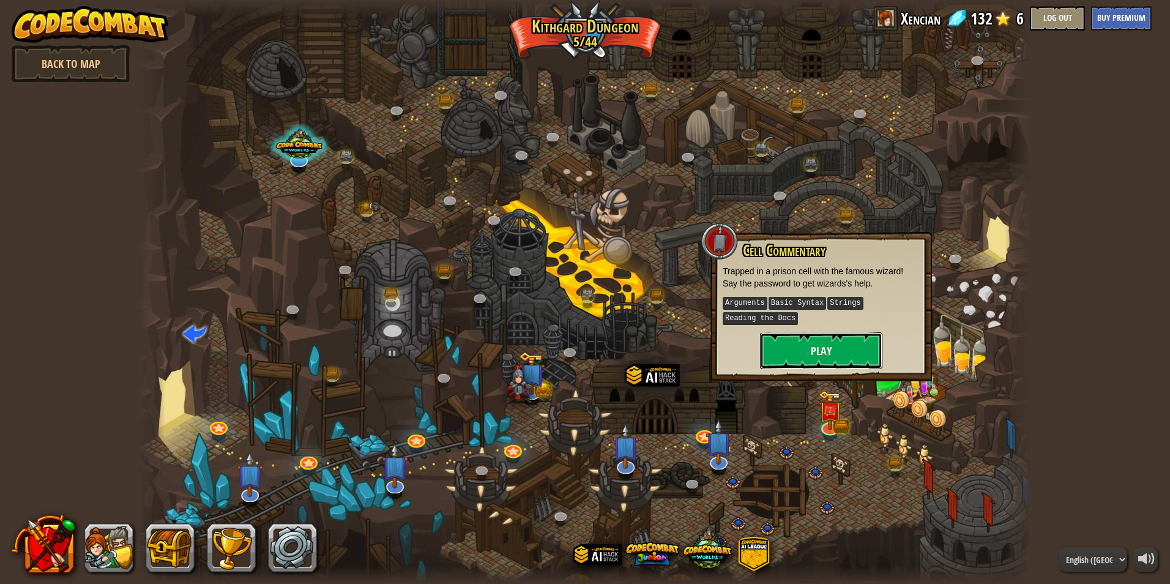
click at [853, 337] on button "Play" at bounding box center [821, 350] width 122 height 37
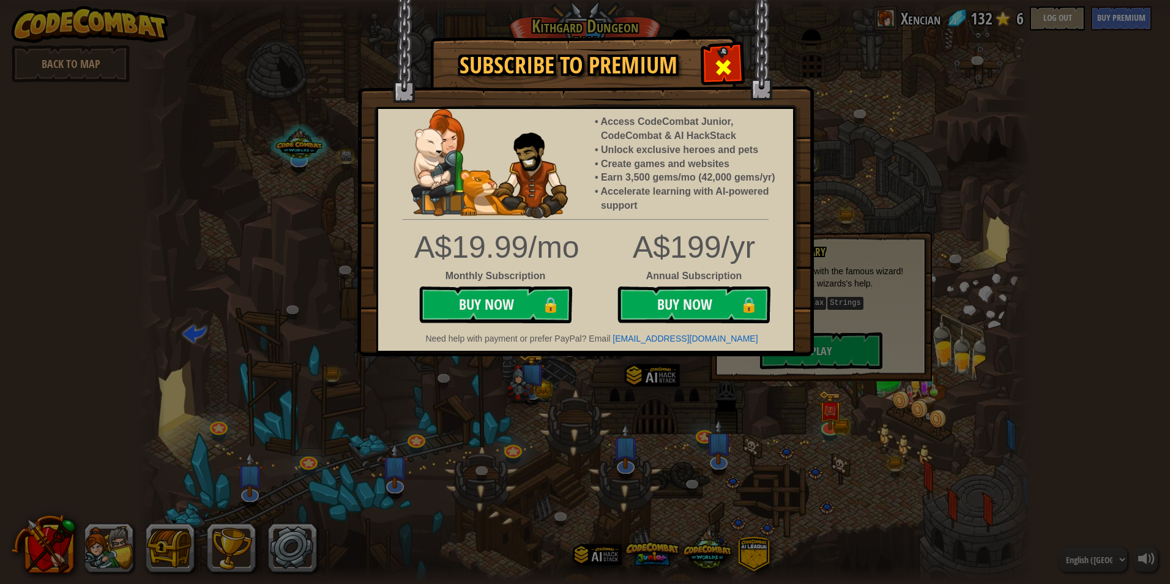
click at [727, 73] on span at bounding box center [724, 68] width 20 height 20
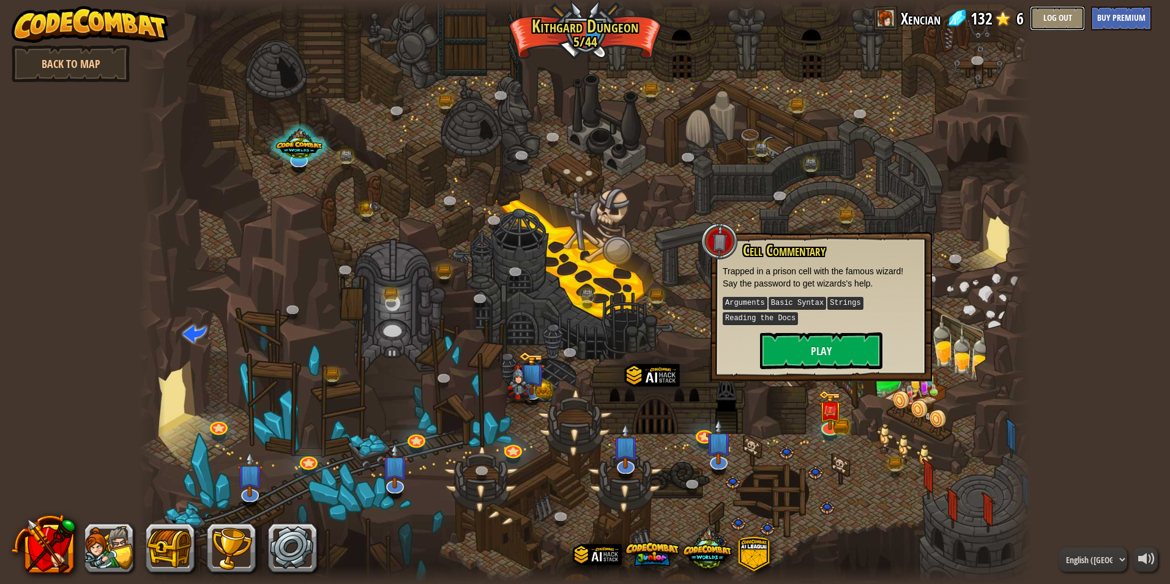
click at [1066, 23] on button "Log Out" at bounding box center [1057, 18] width 55 height 24
